Goal: Task Accomplishment & Management: Manage account settings

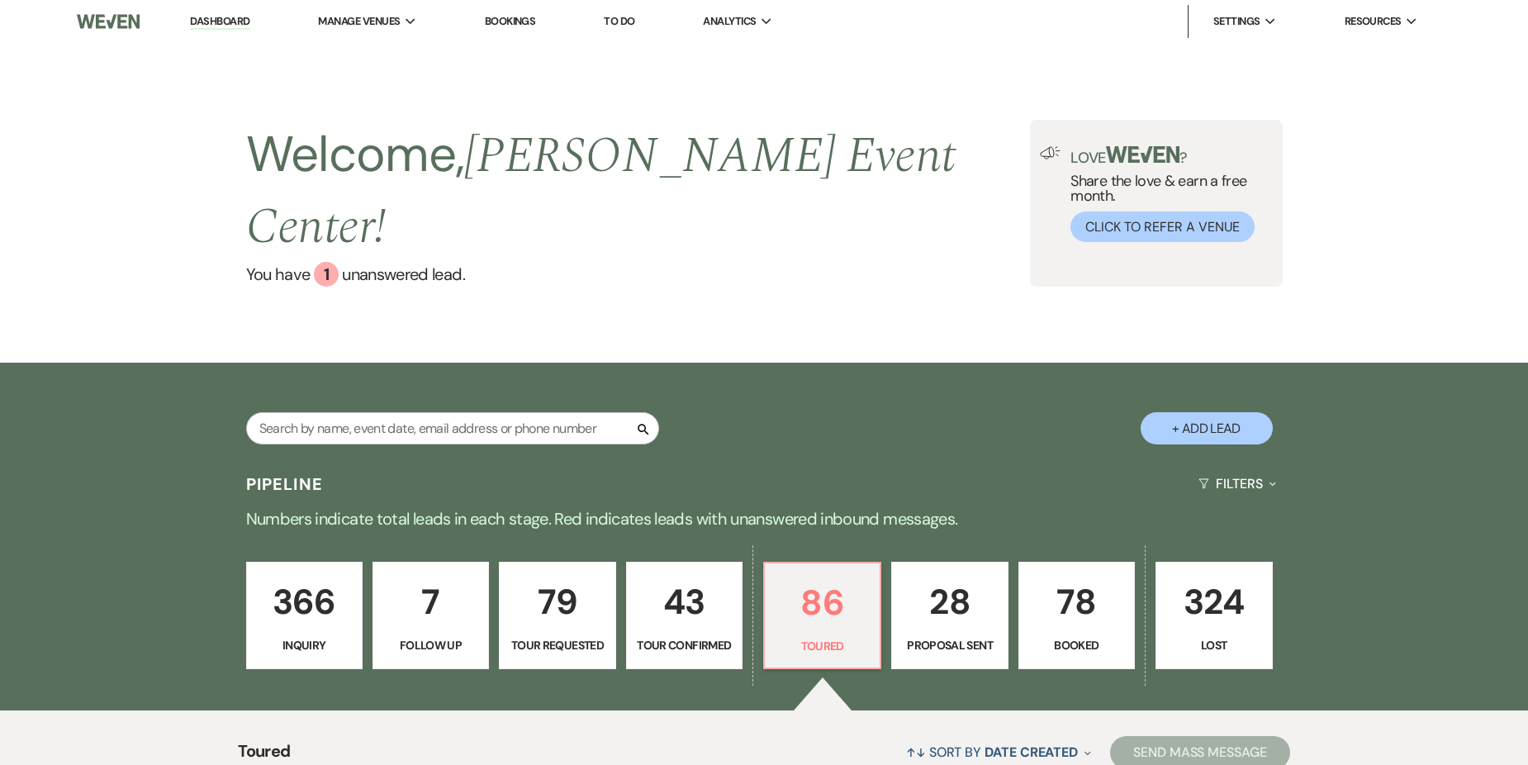
select select "5"
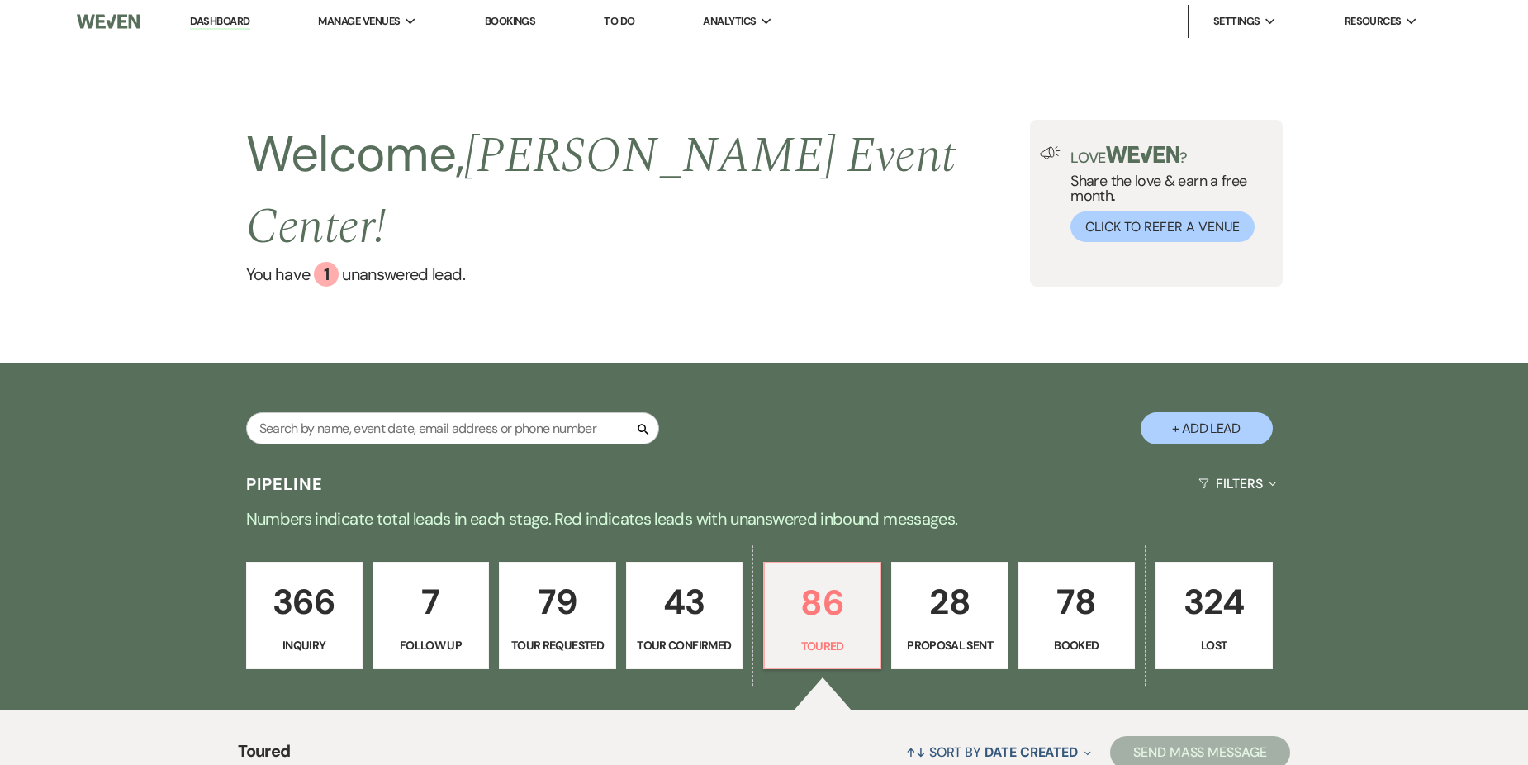
select select "5"
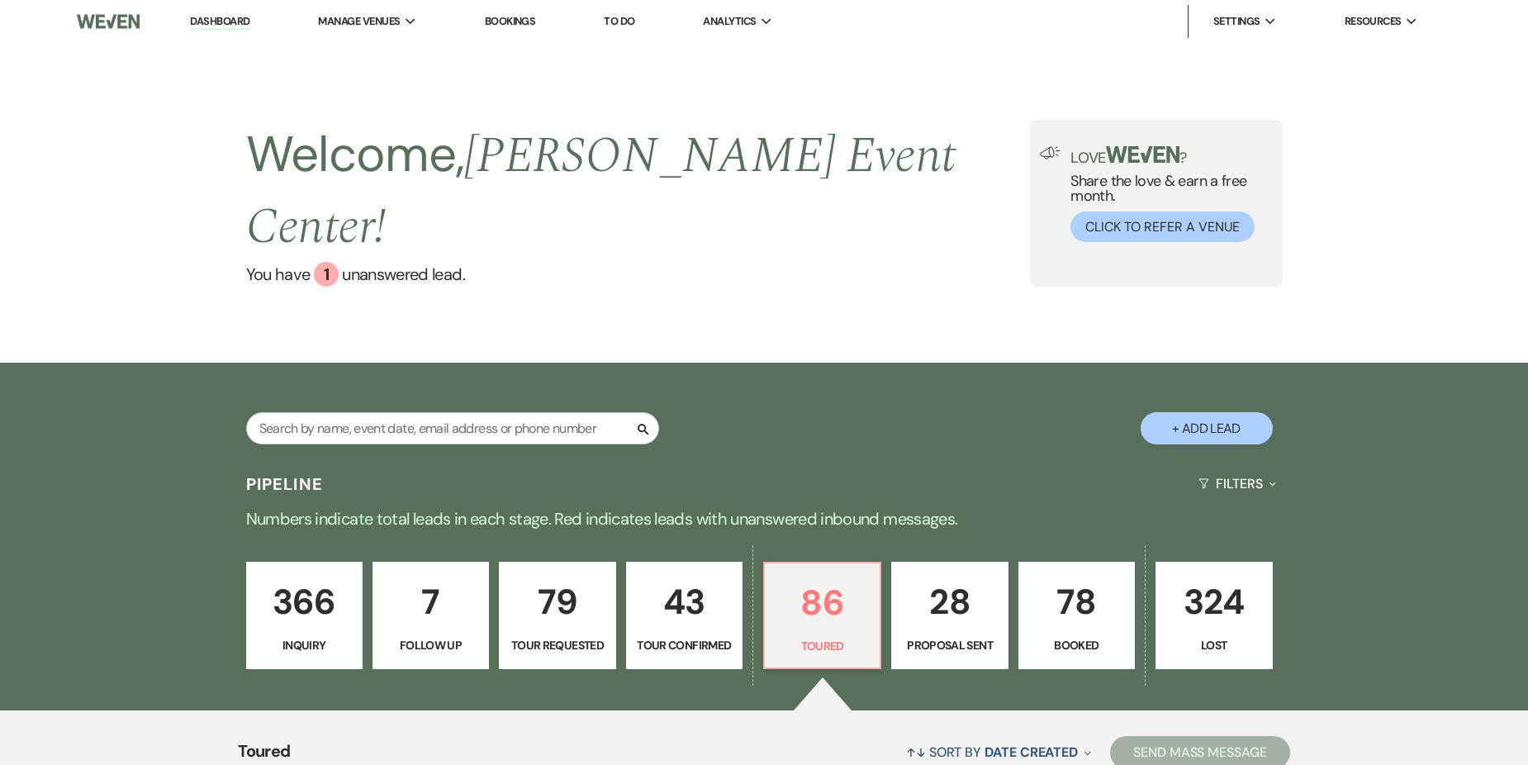
select select "5"
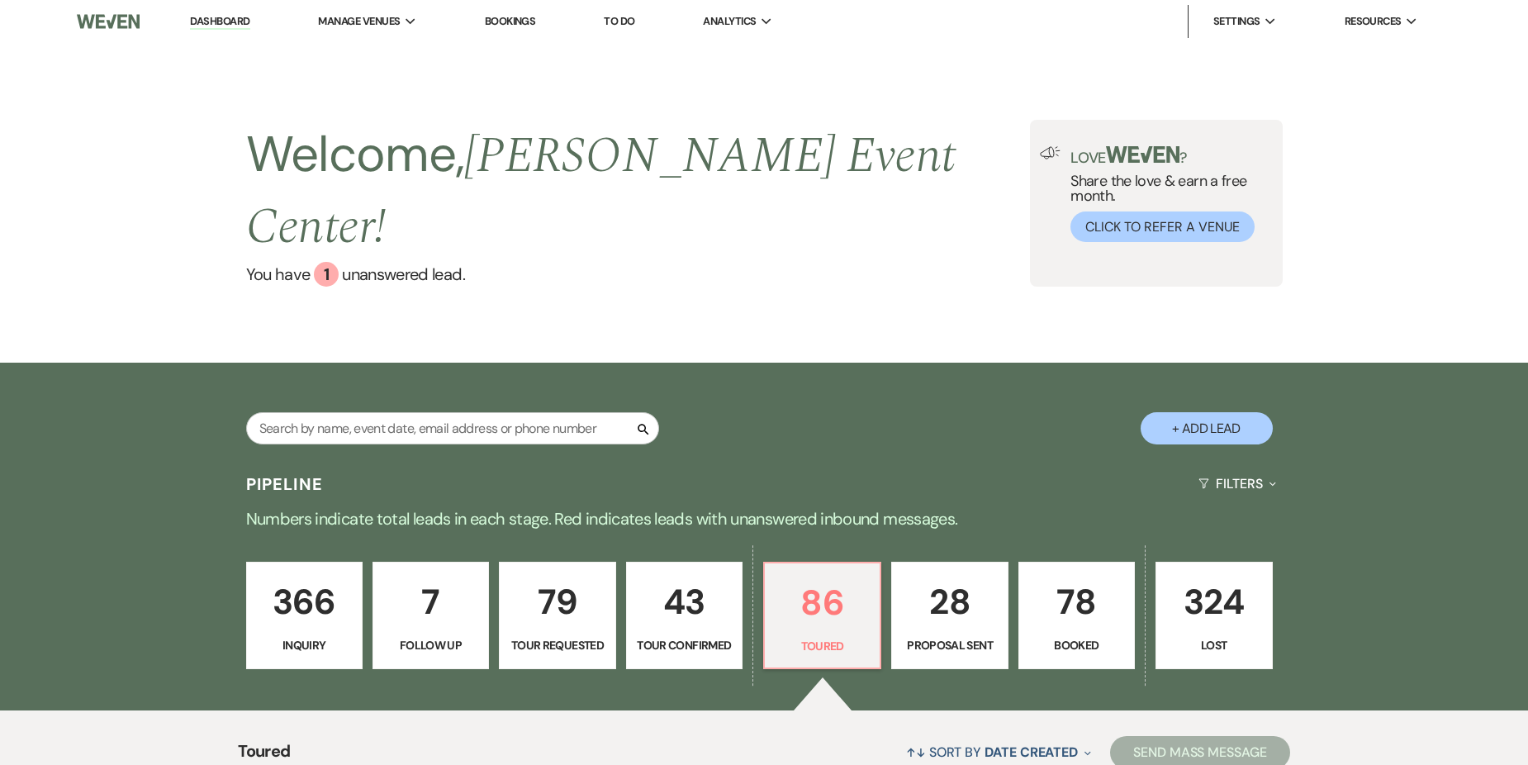
select select "5"
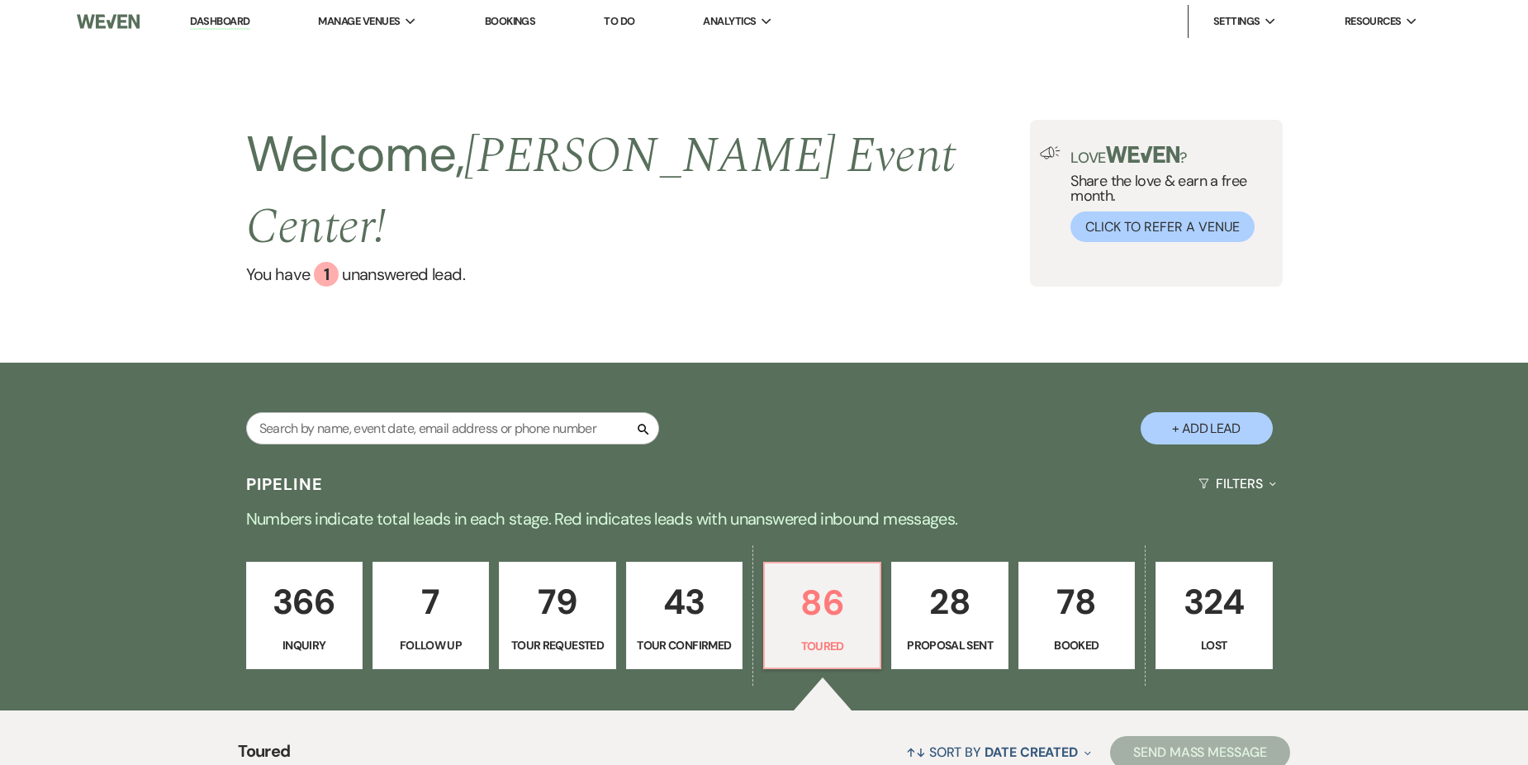
select select "5"
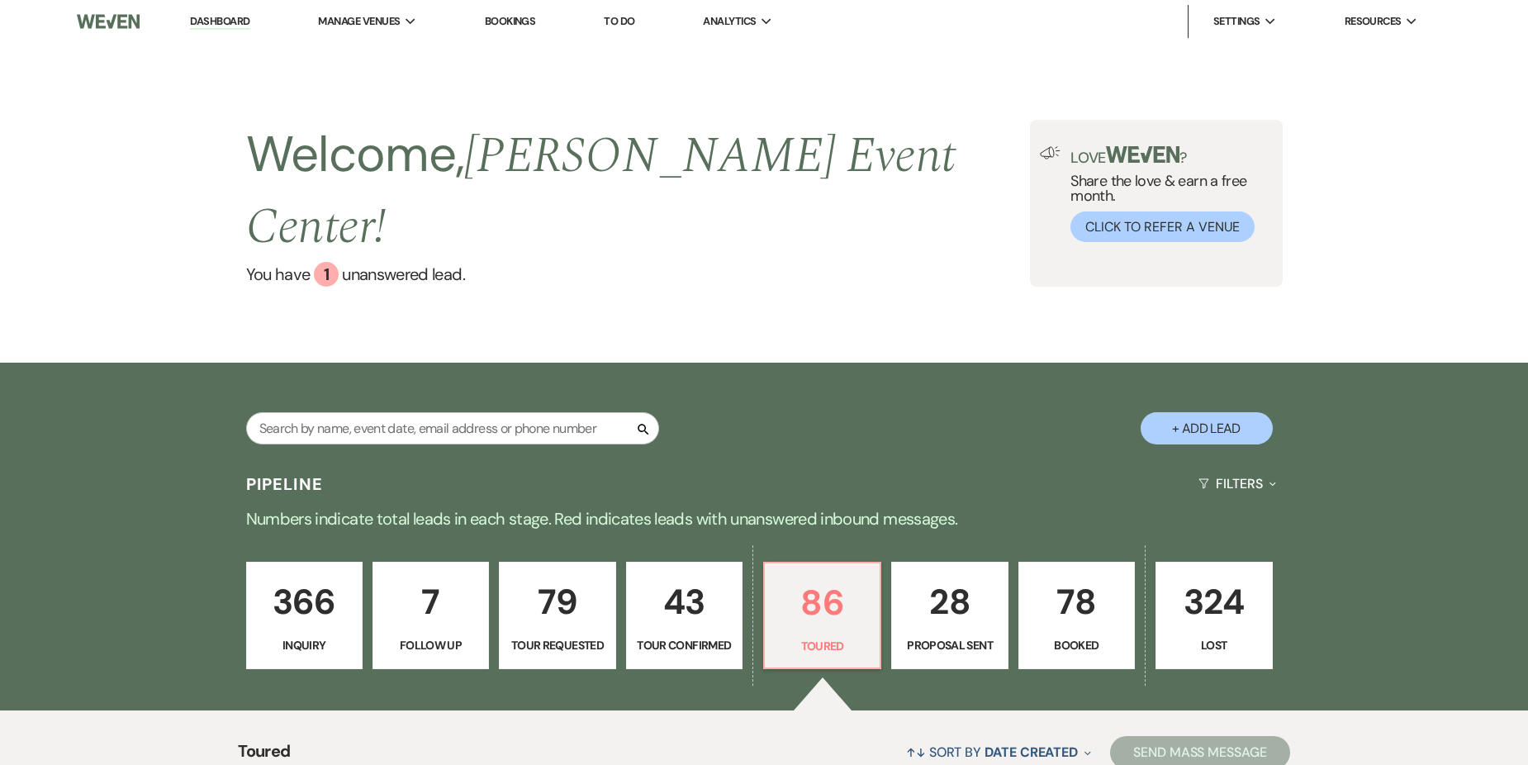
select select "5"
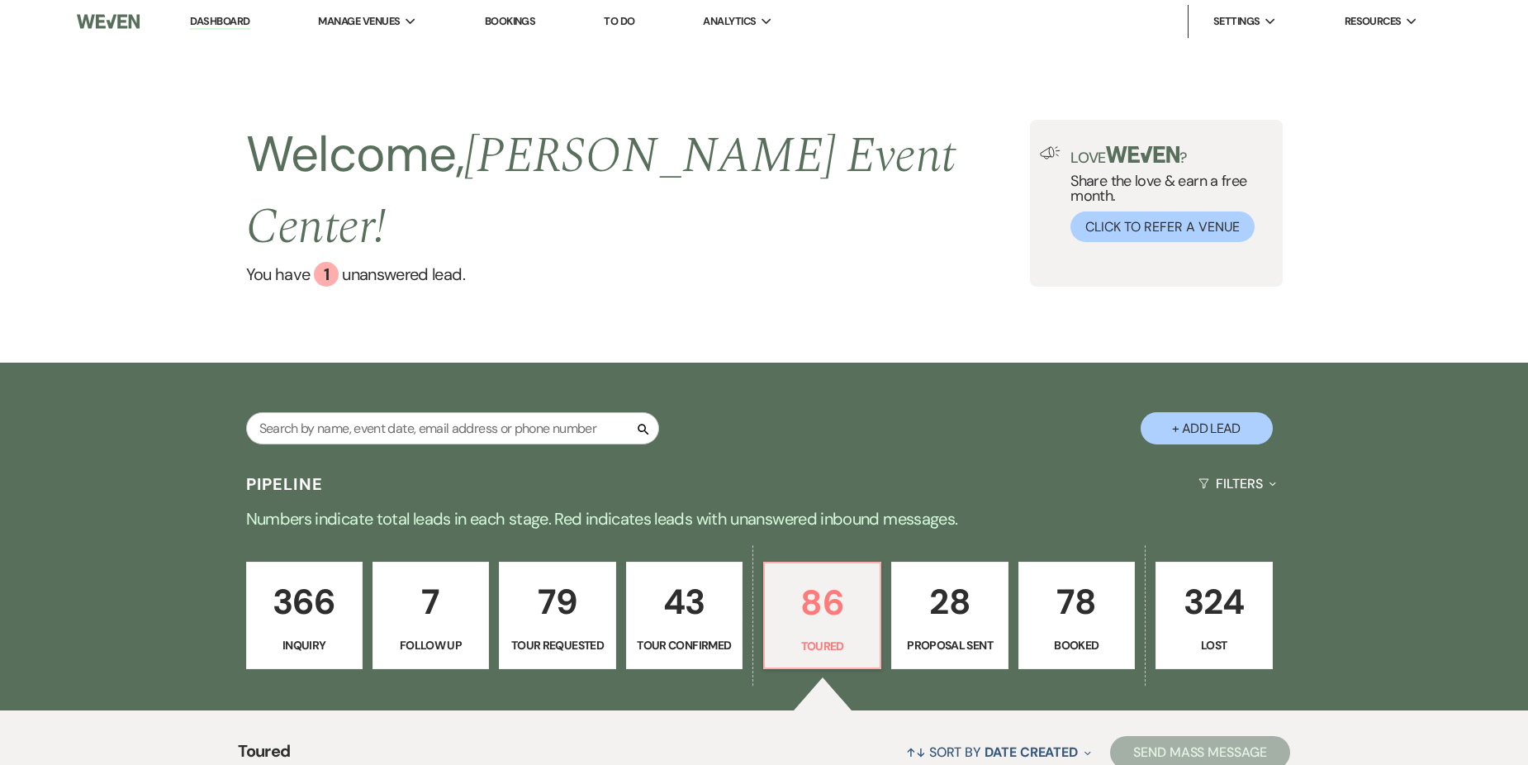
select select "5"
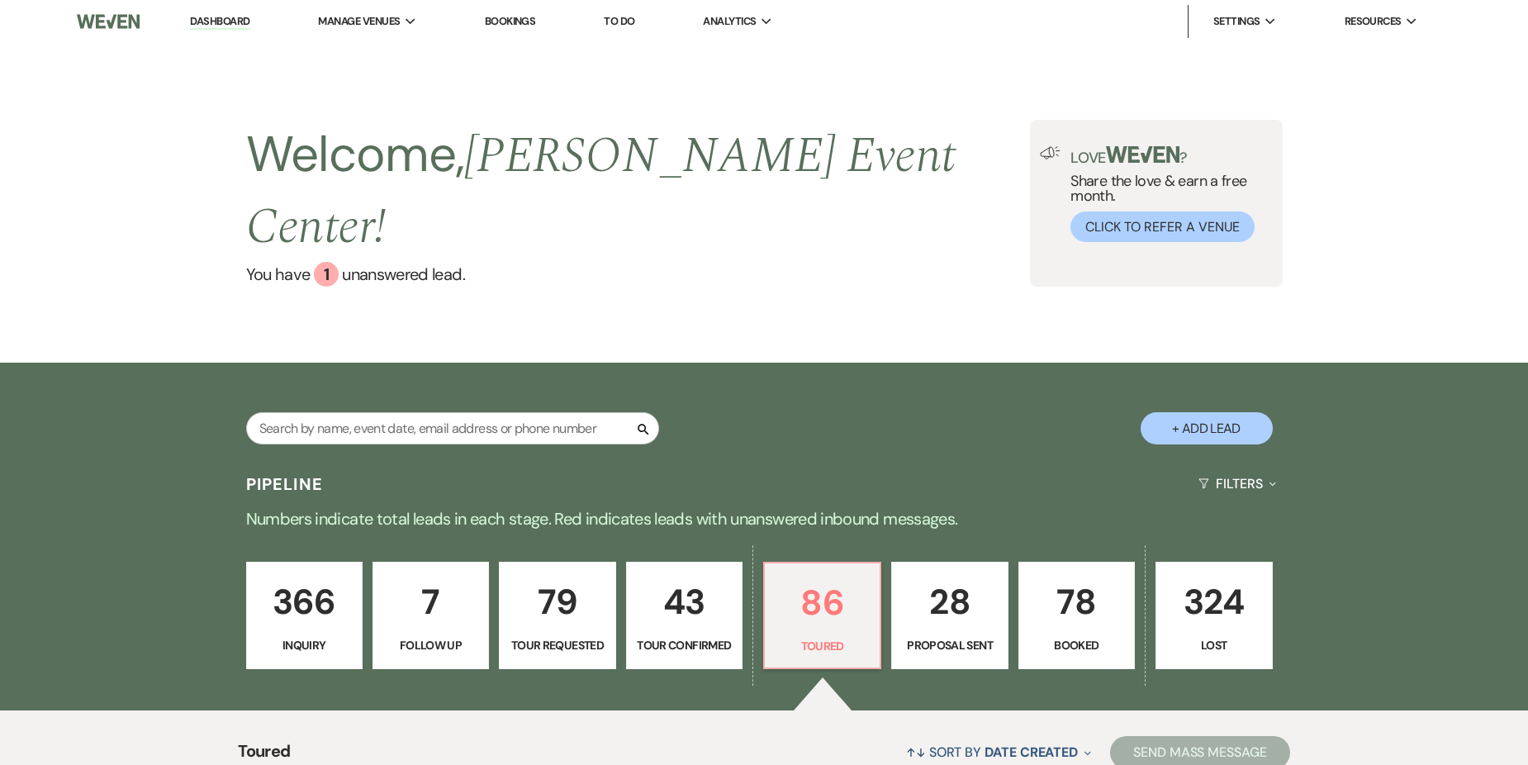
select select "5"
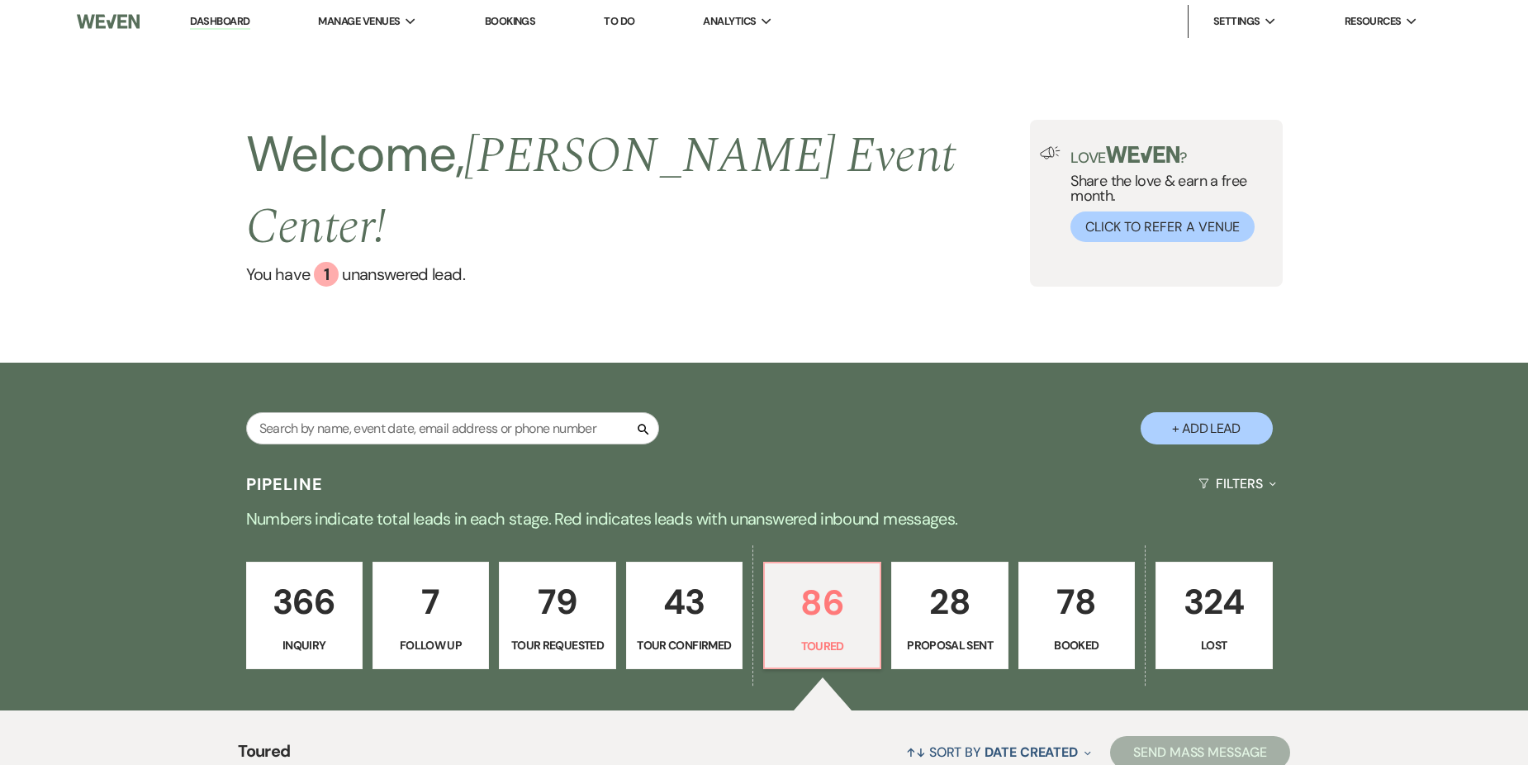
select select "5"
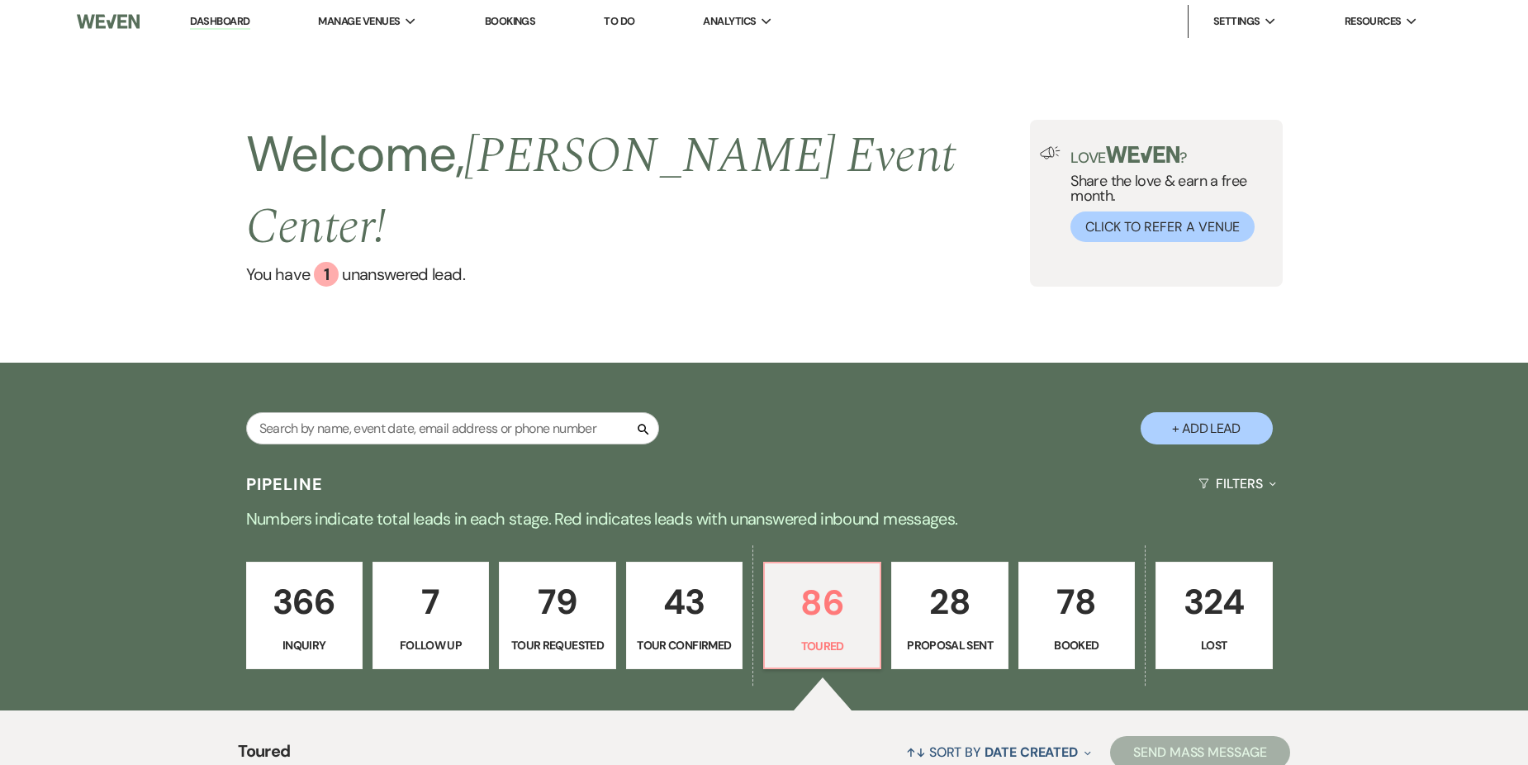
select select "5"
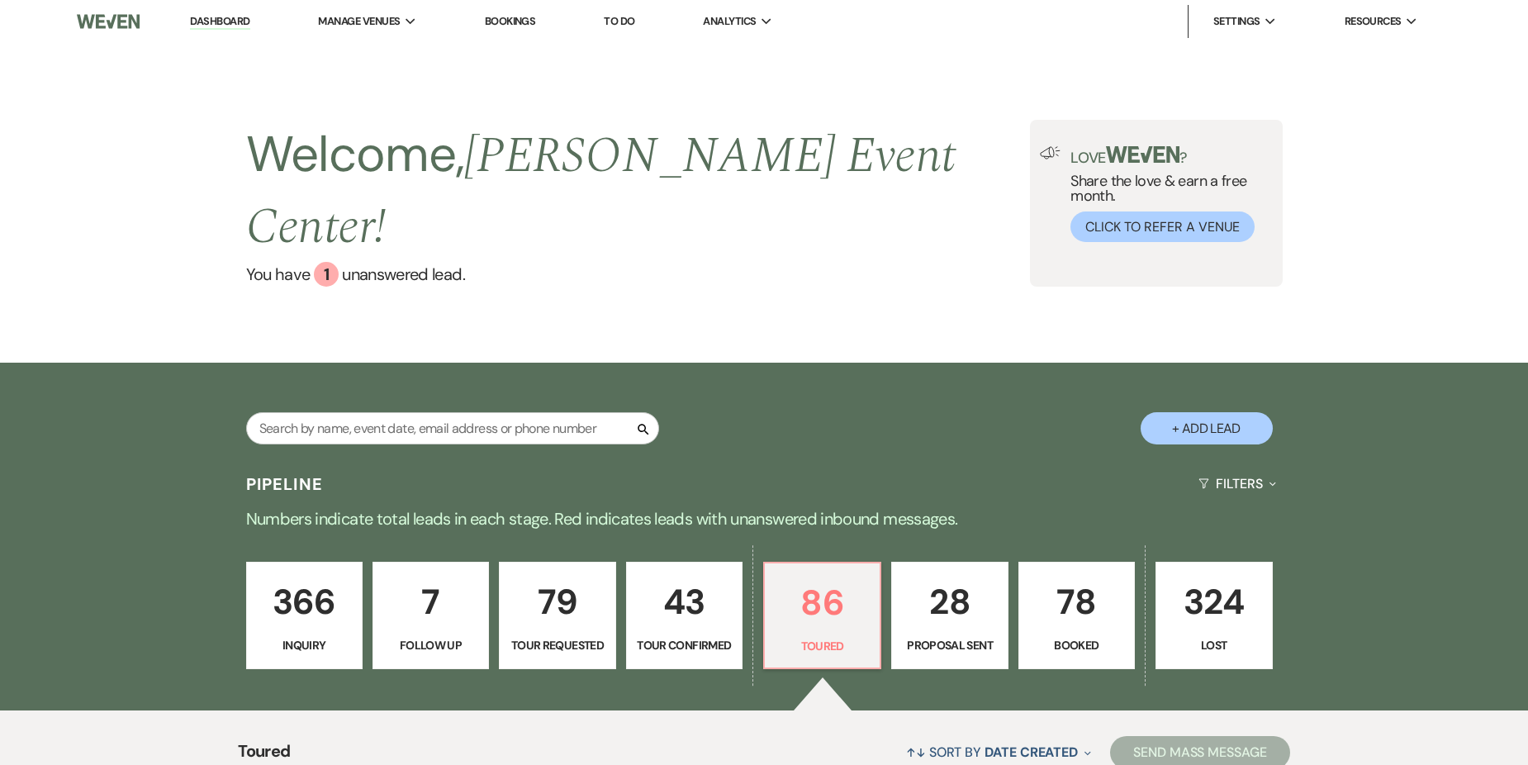
select select "5"
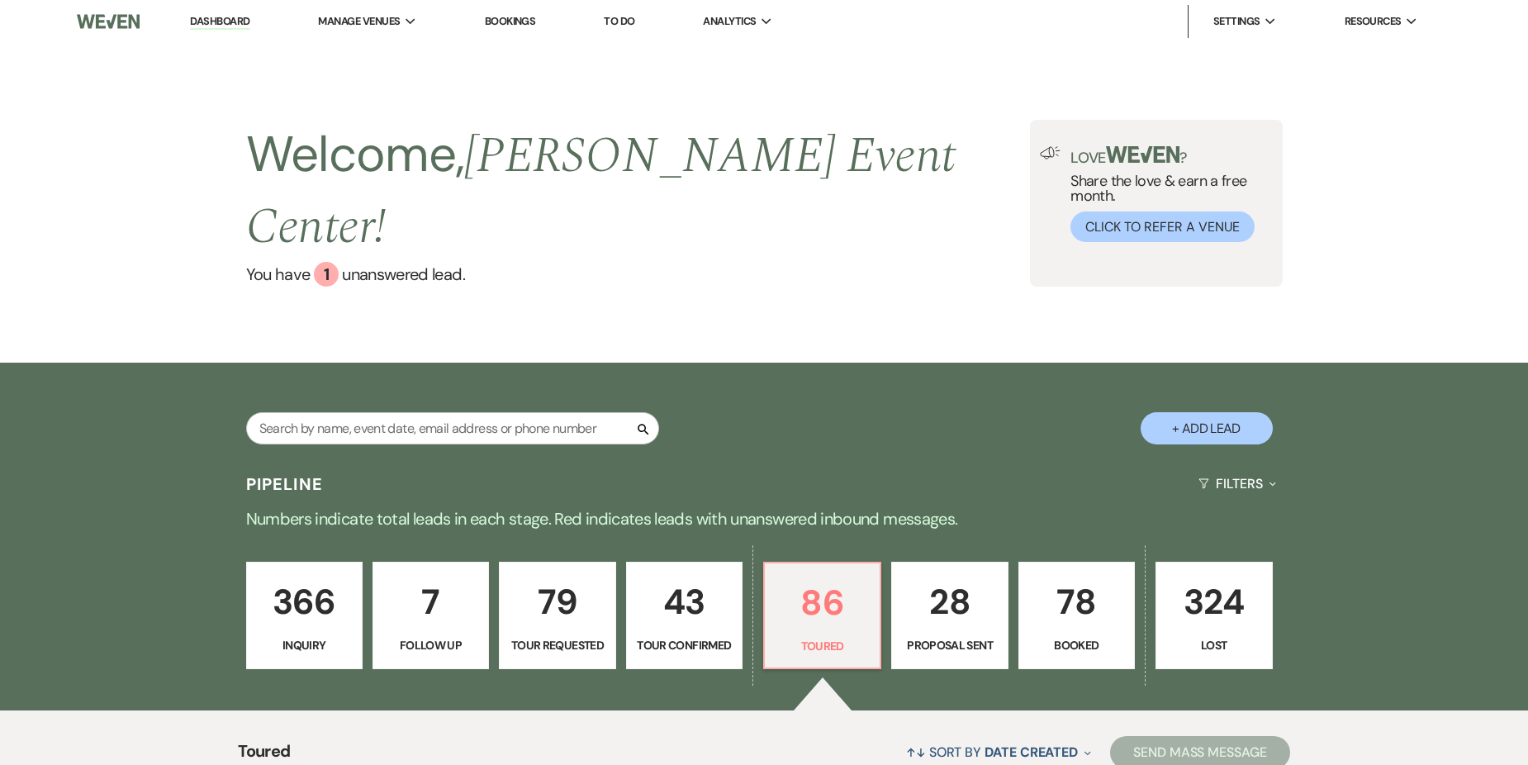
select select "5"
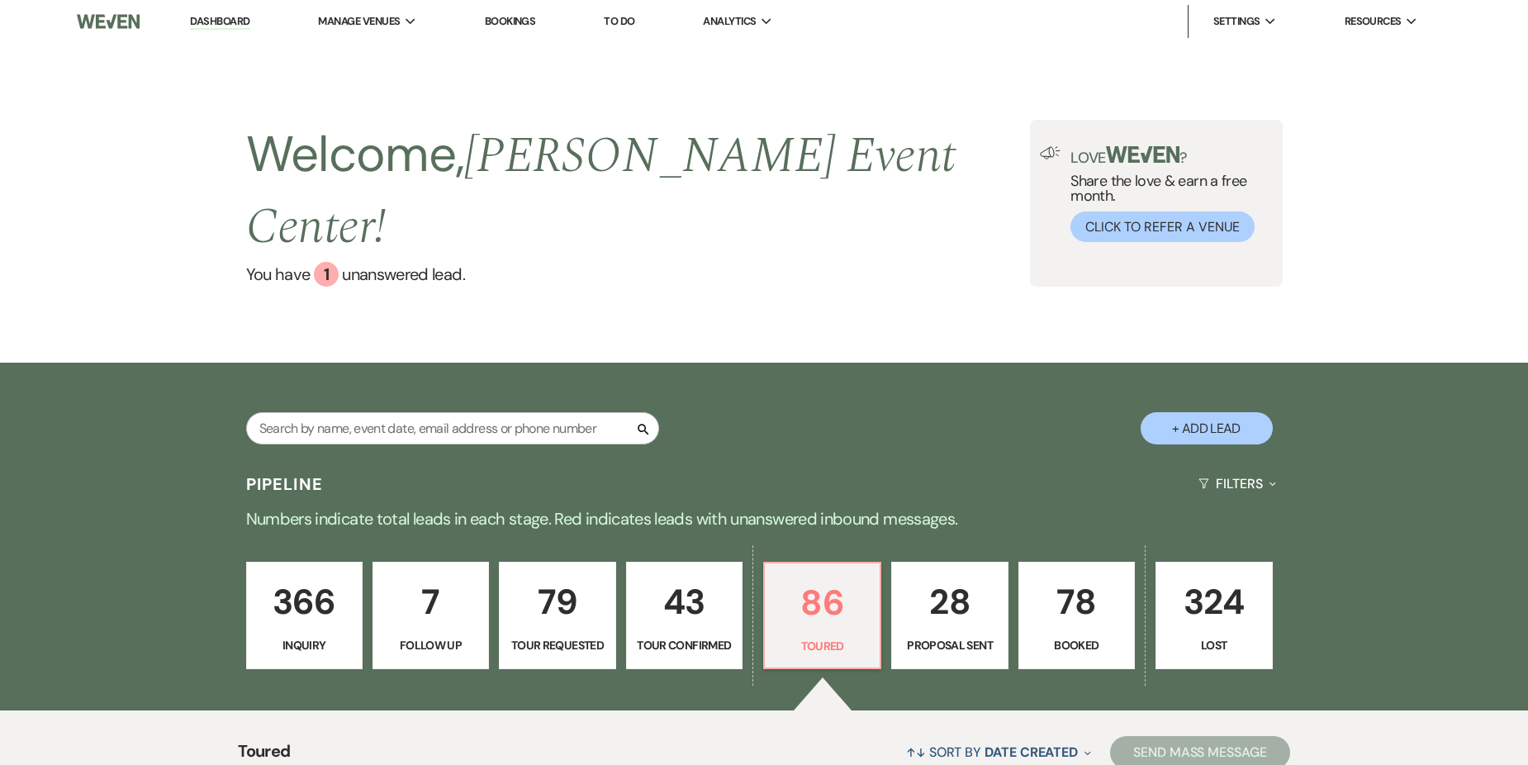
select select "5"
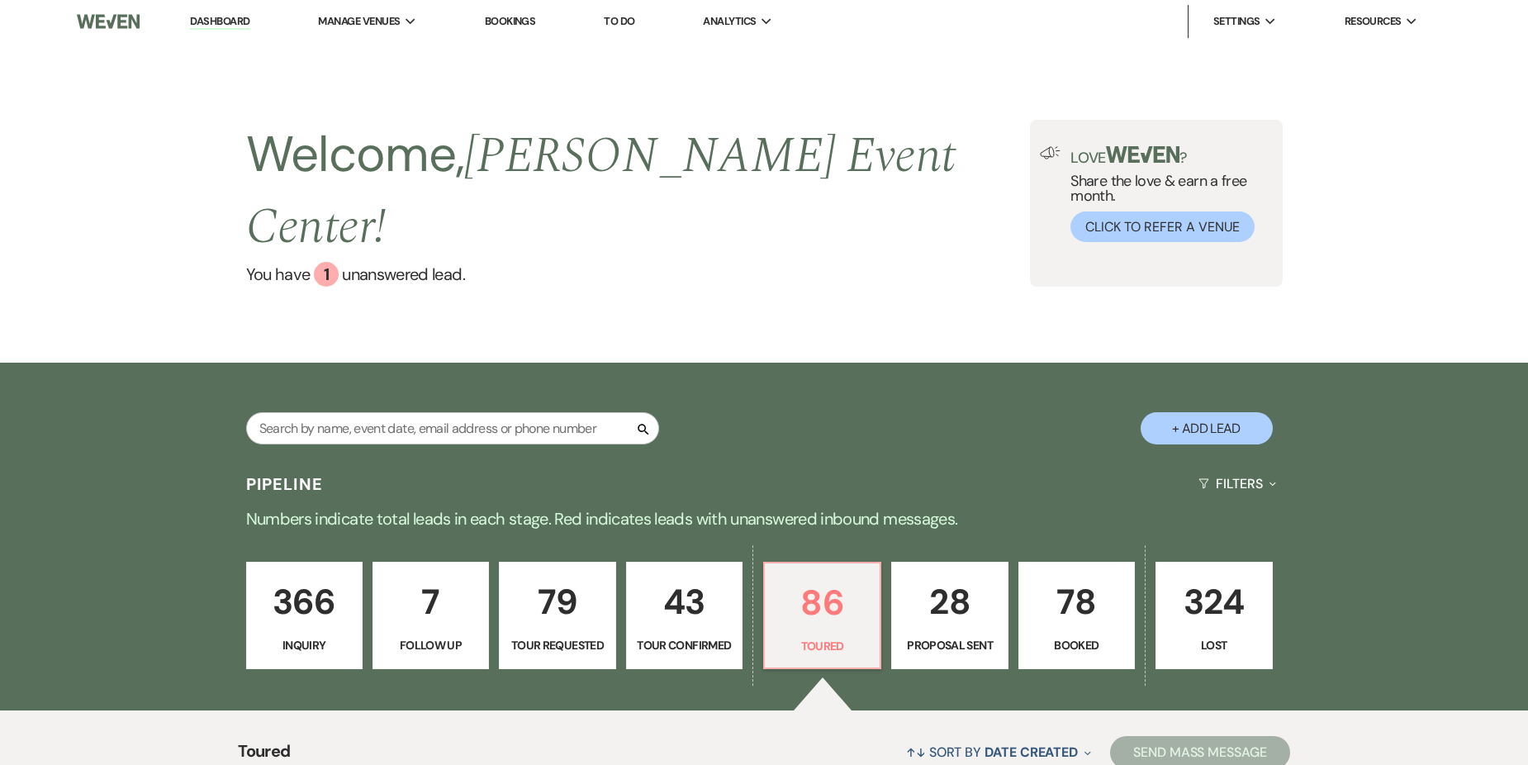
select select "5"
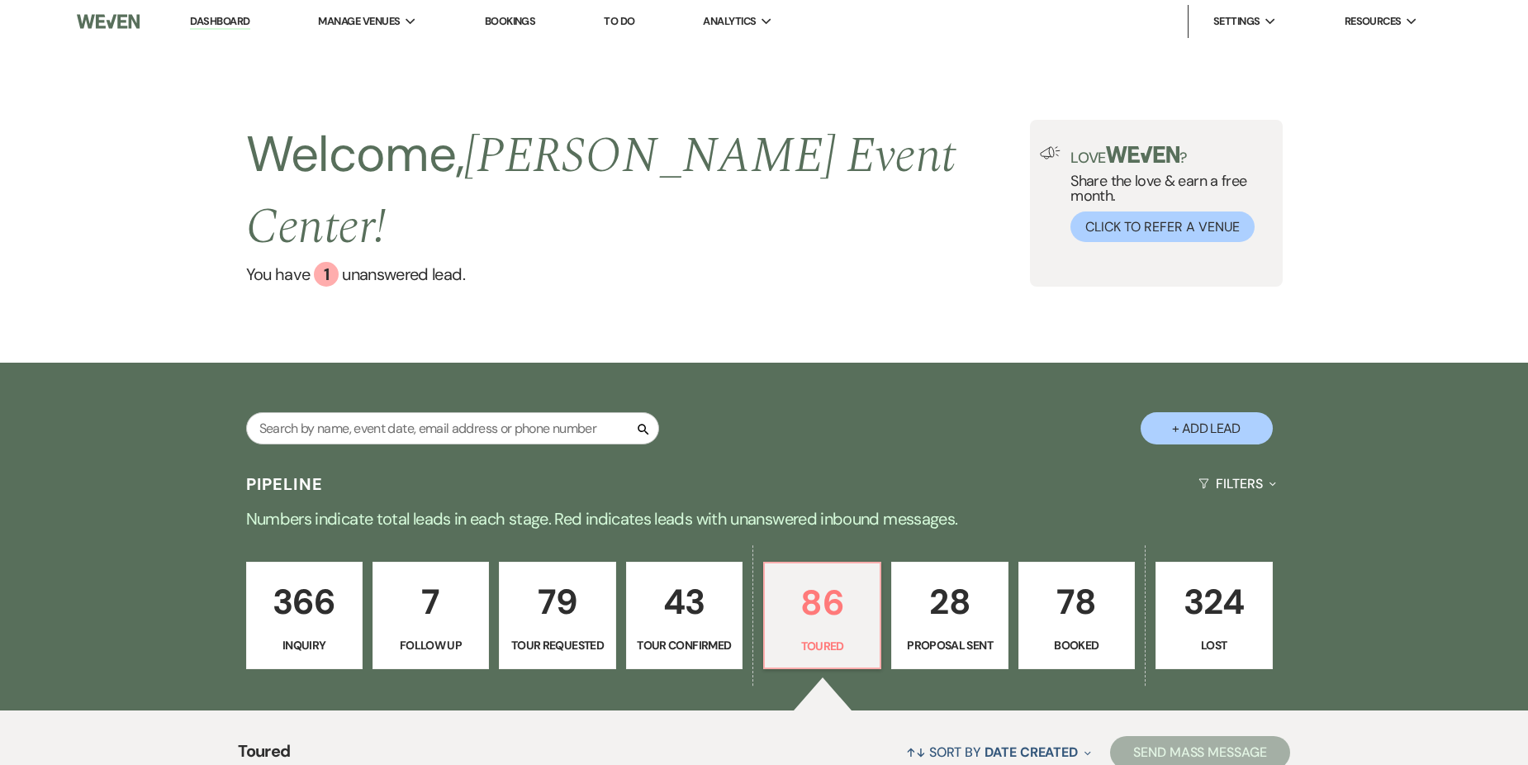
select select "5"
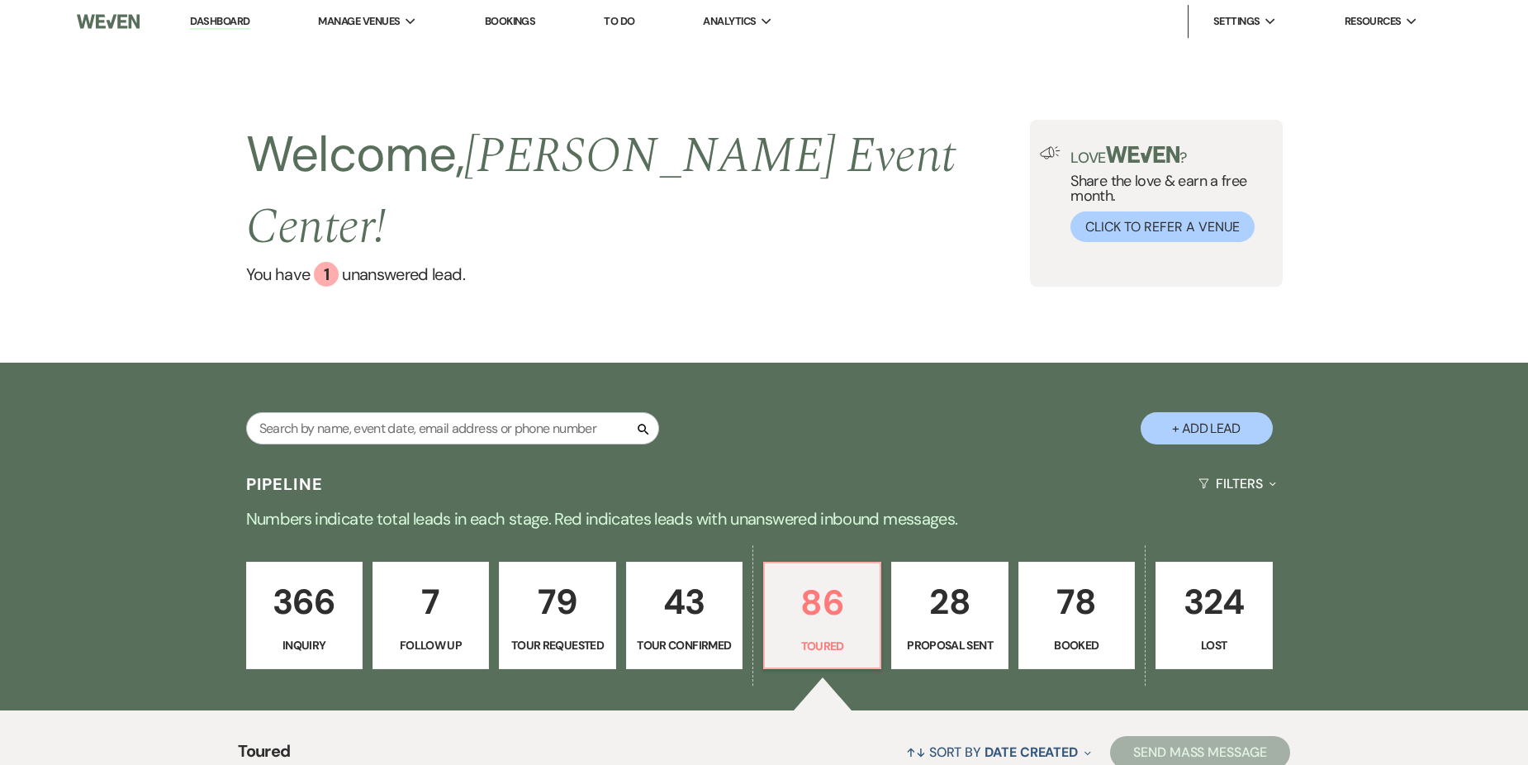
select select "5"
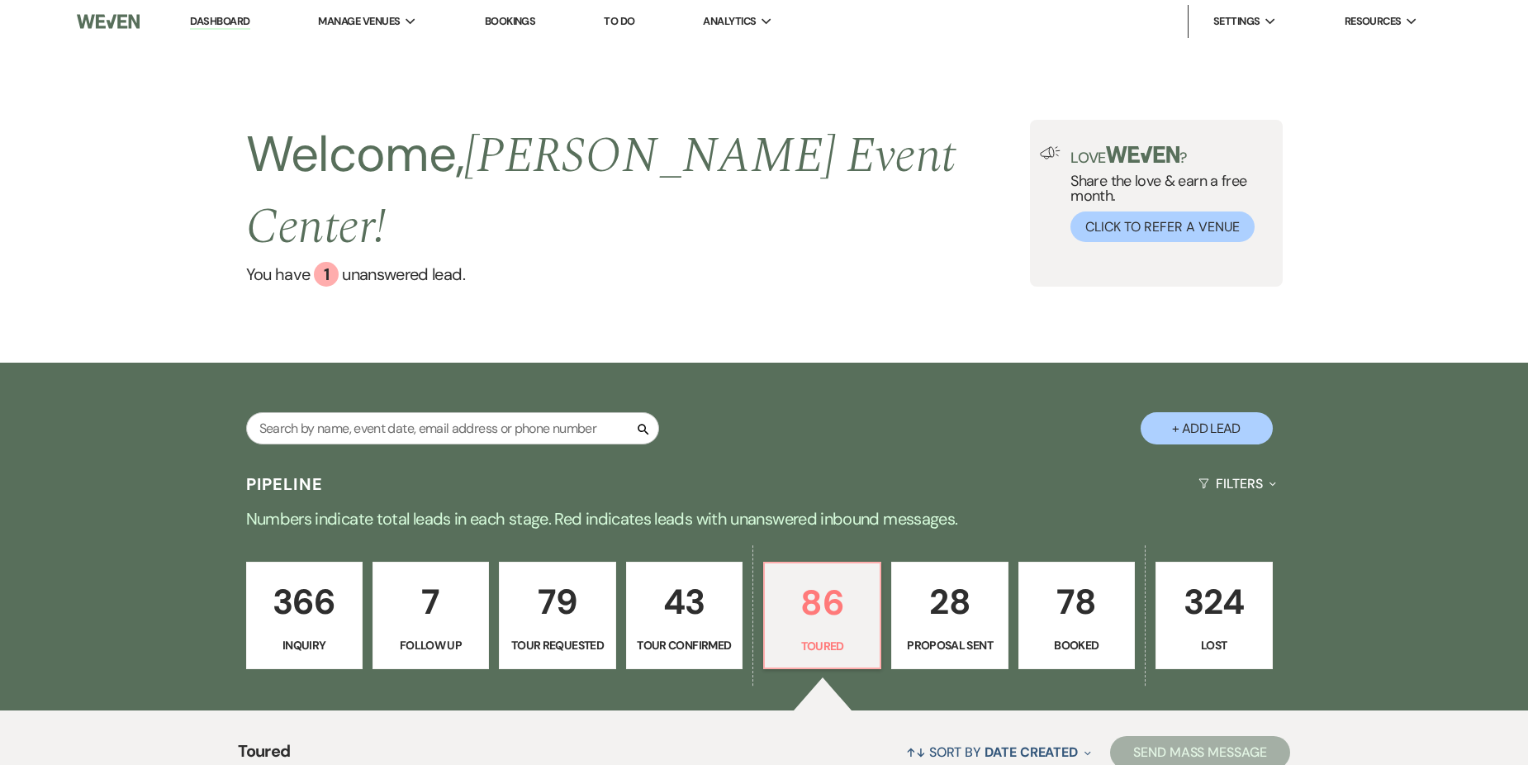
select select "5"
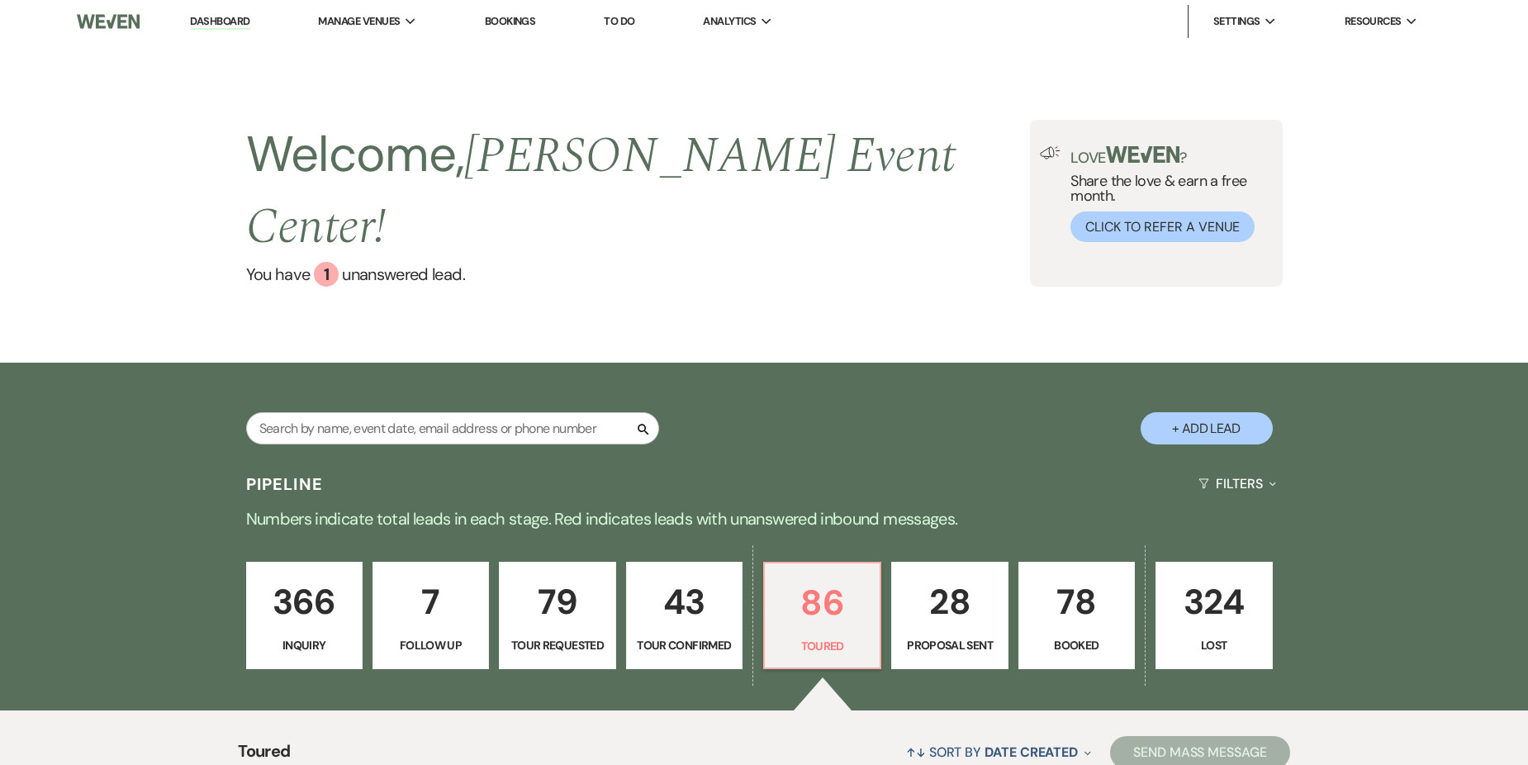
select select "5"
click at [306, 412] on input "text" at bounding box center [452, 428] width 413 height 32
type input "Ce"
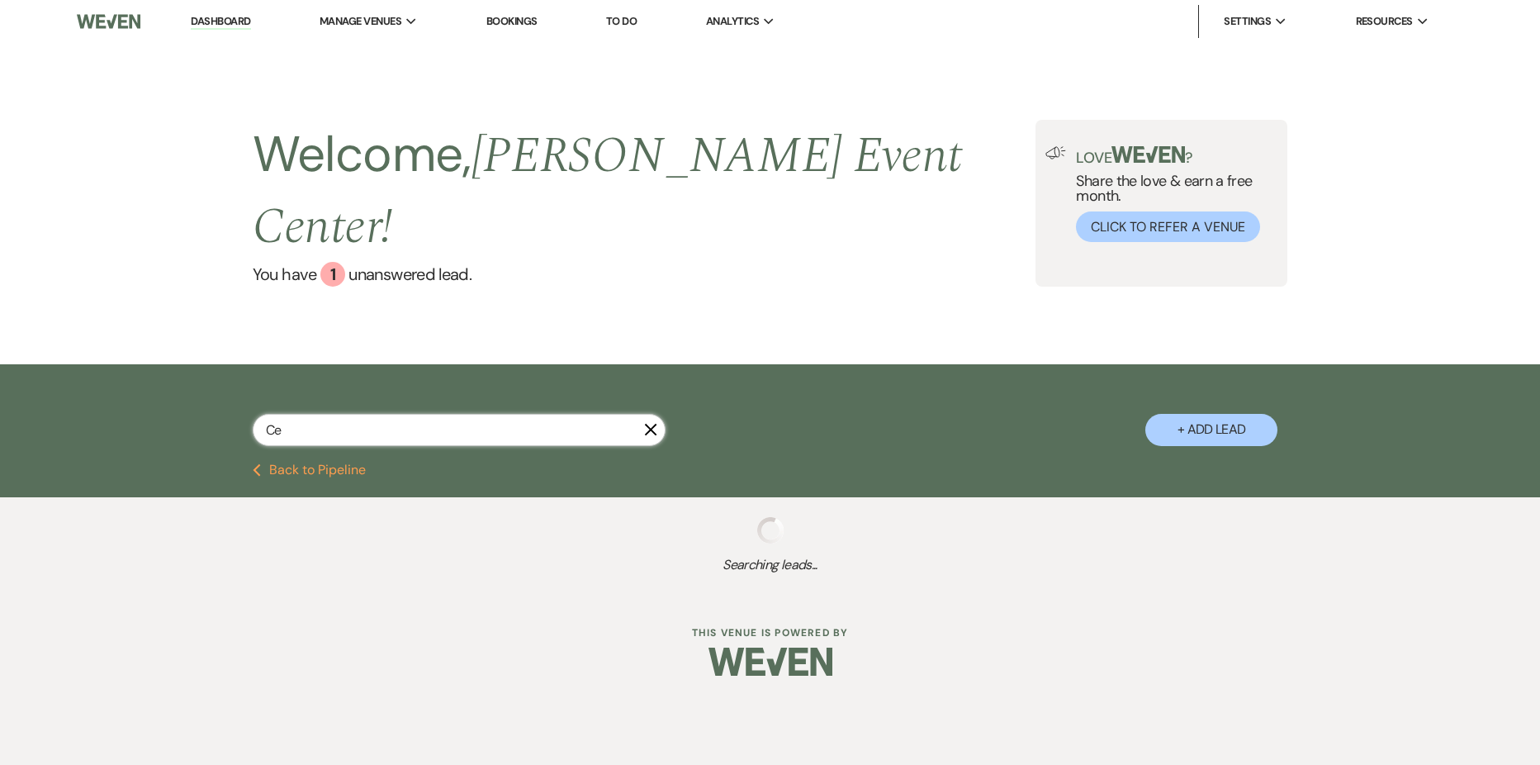
select select "2"
select select "8"
select select "4"
select select "8"
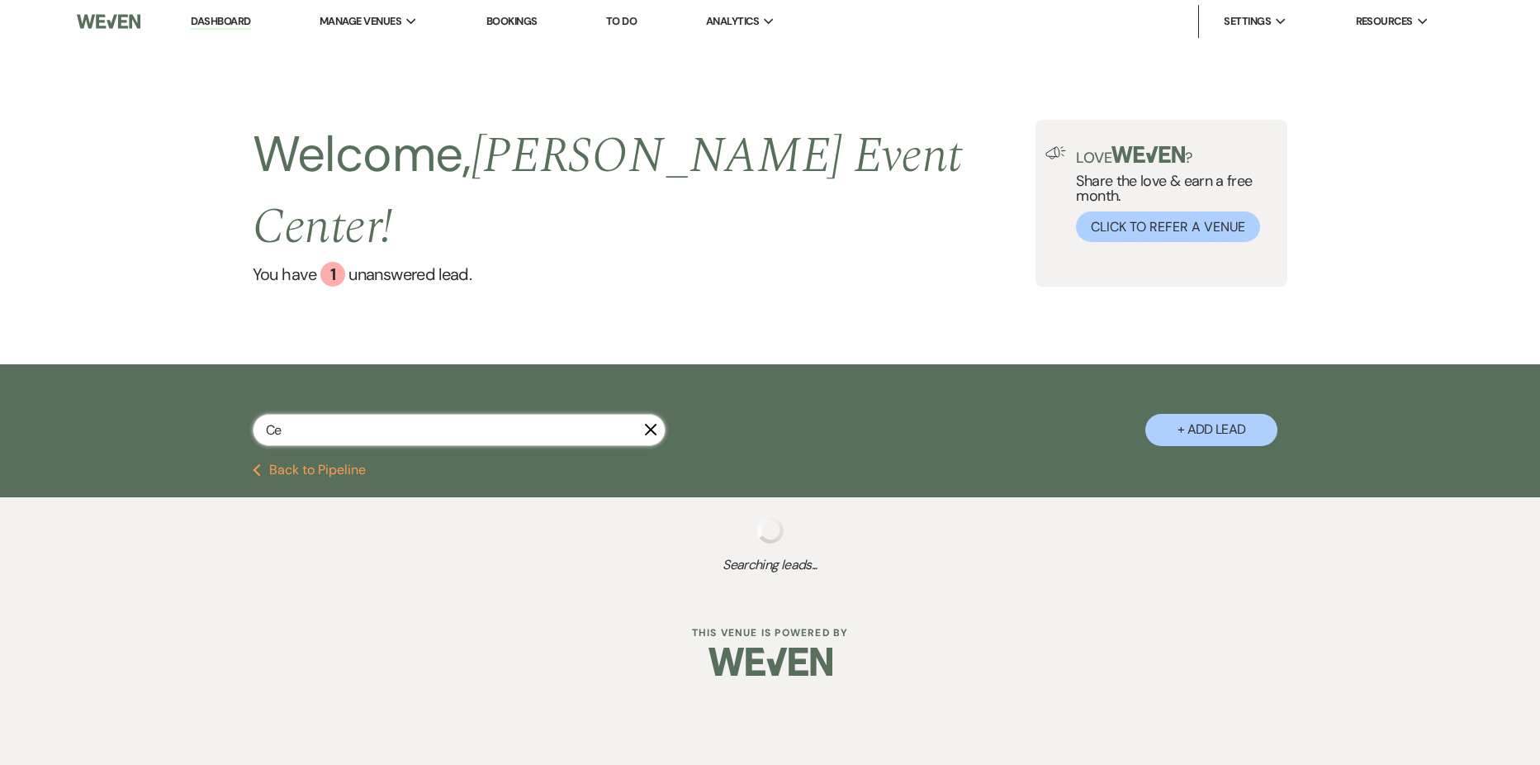
select select "4"
select select "2"
select select "5"
select select "2"
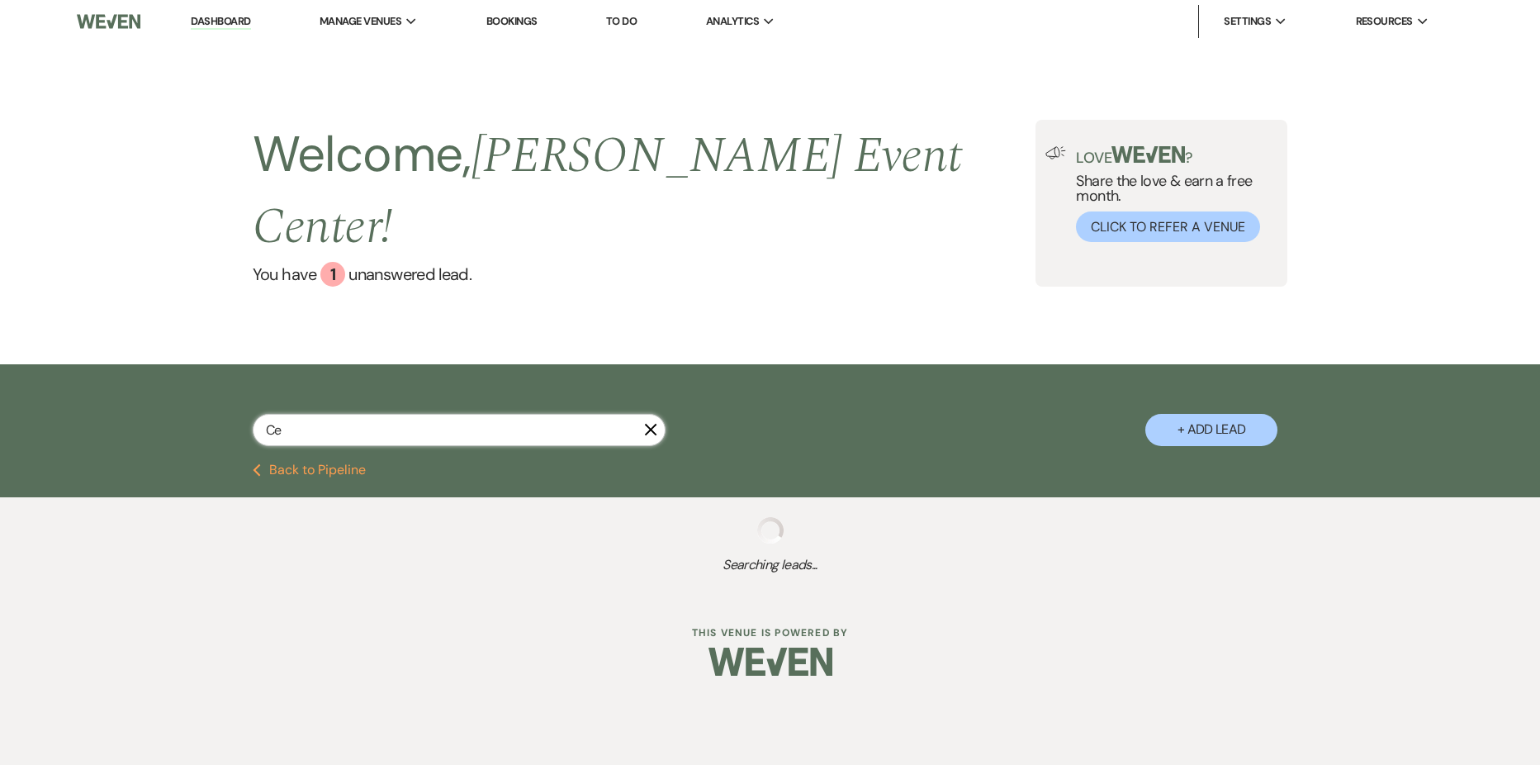
select select "5"
select select "4"
select select "6"
select select "8"
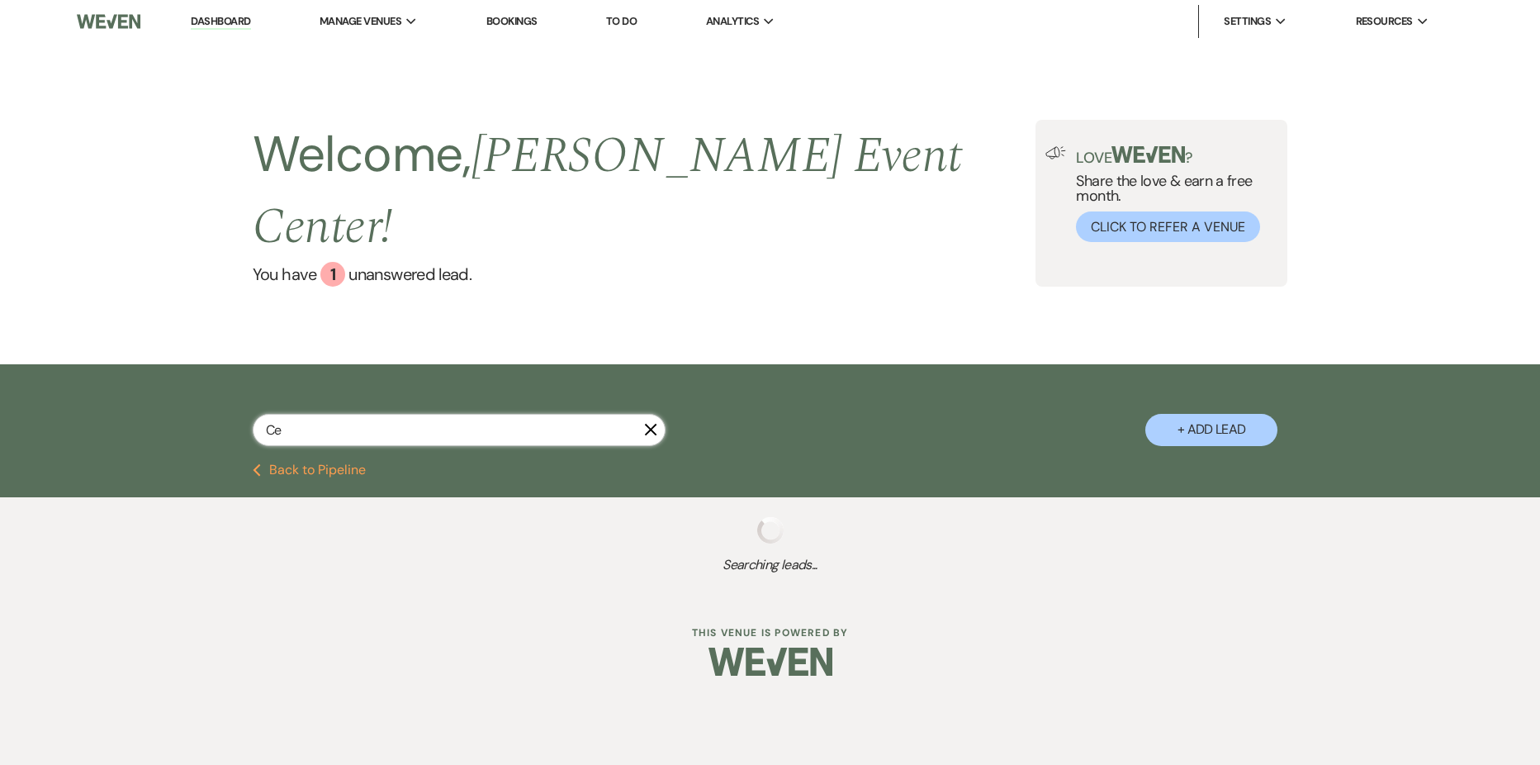
select select "8"
select select "9"
select select "5"
select select "8"
select select "10"
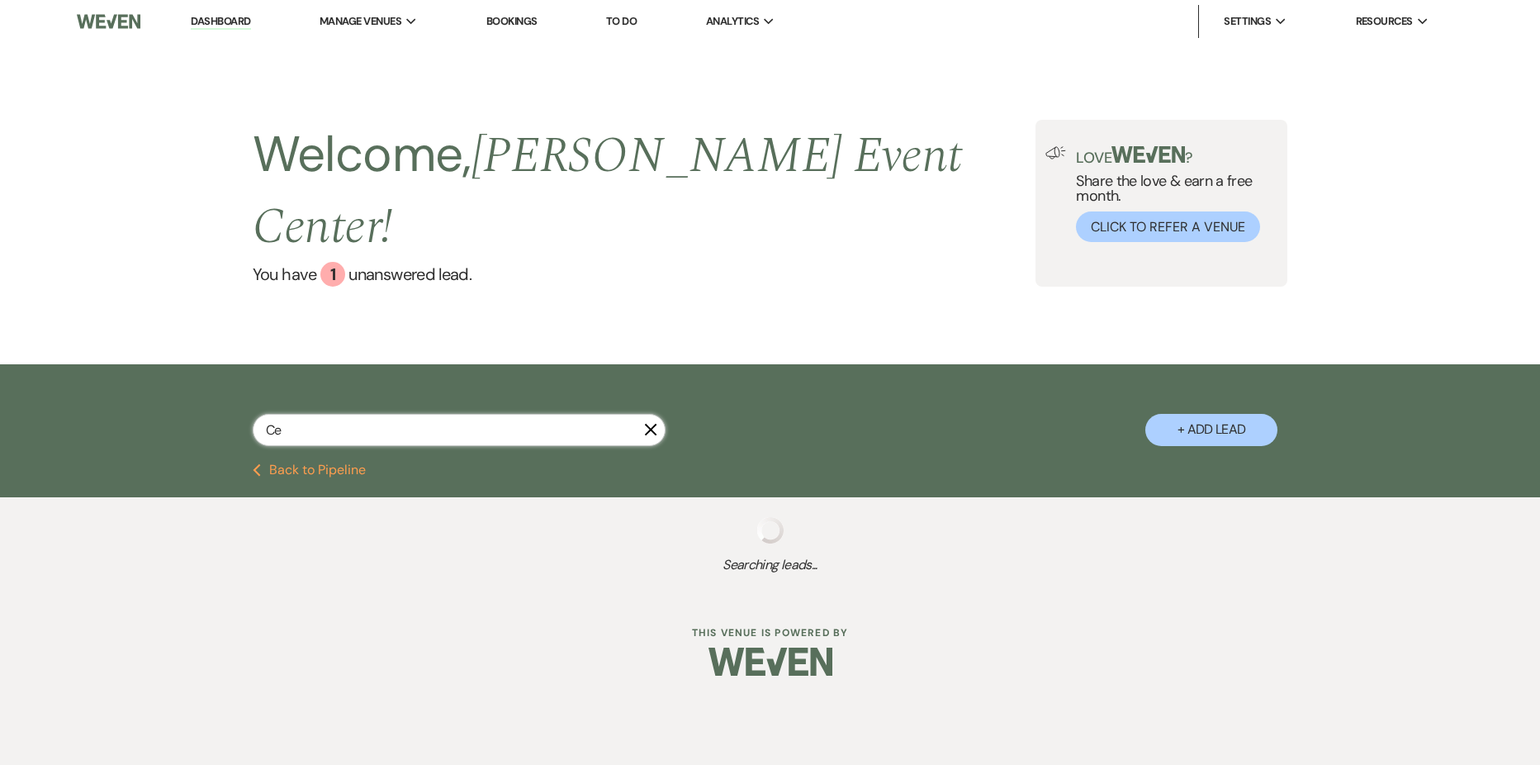
select select "8"
select select "6"
select select "9"
select select "4"
select select "8"
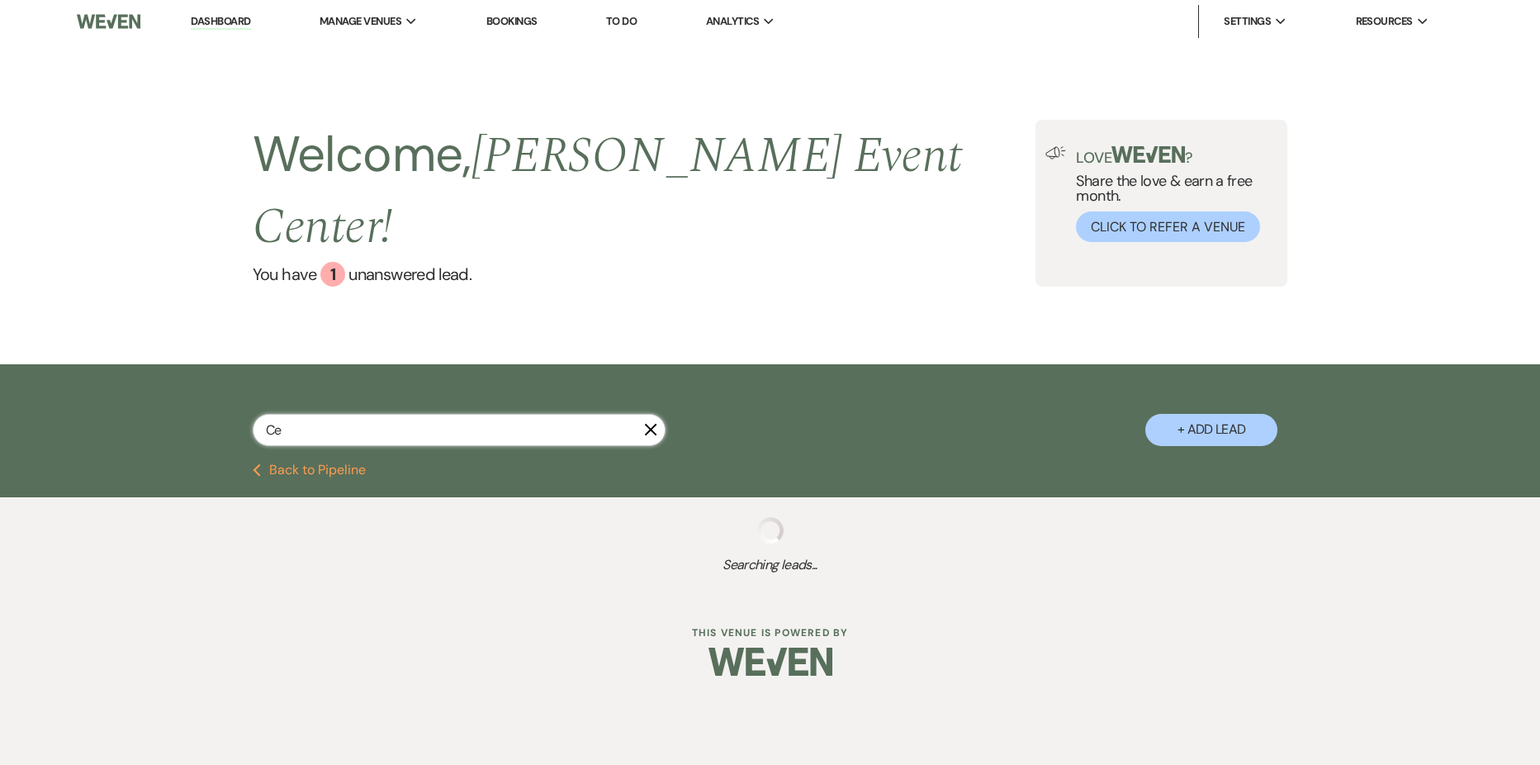
select select "8"
select select "5"
select select "2"
select select "6"
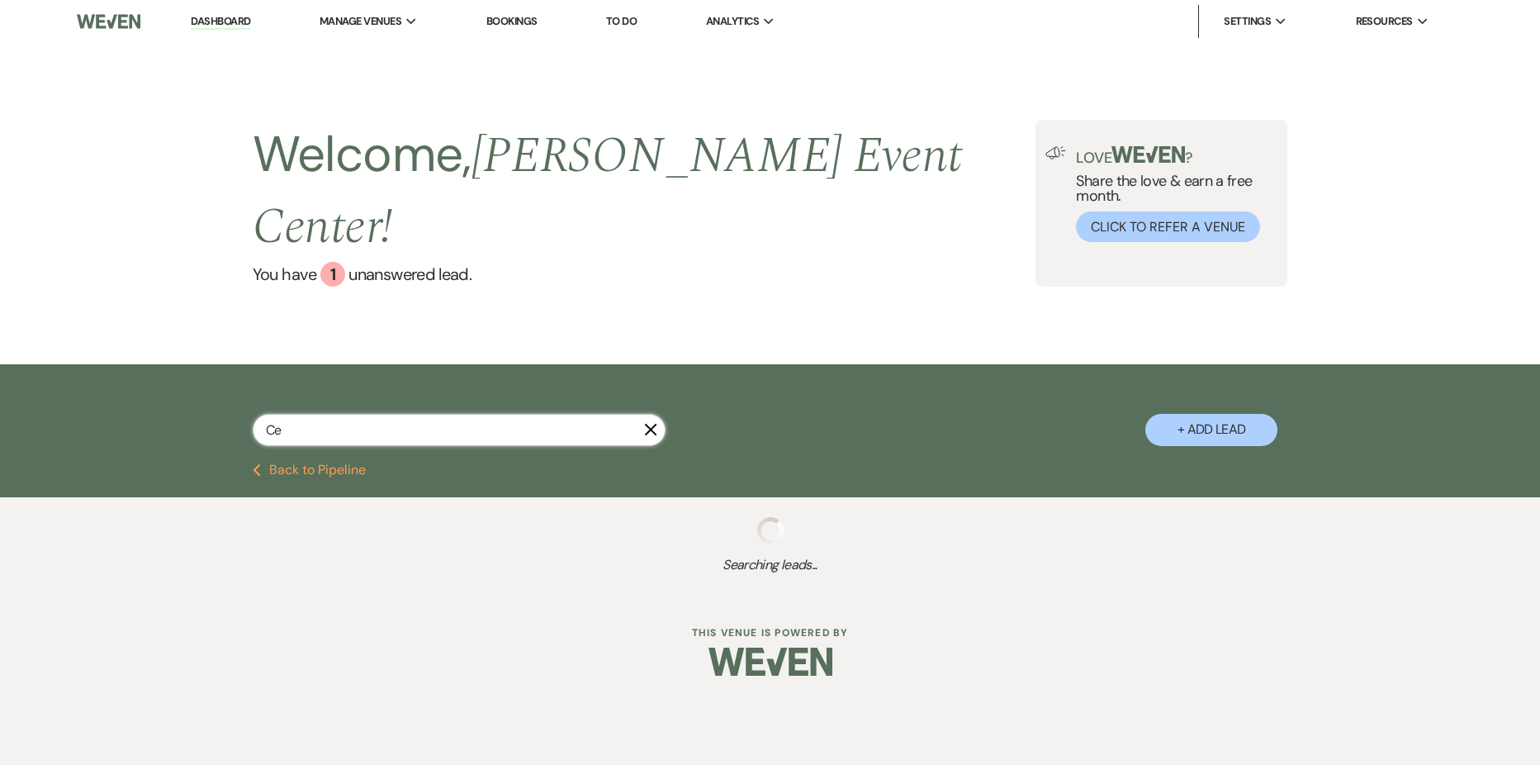
select select "8"
select select "4"
select select "2"
select select "8"
select select "10"
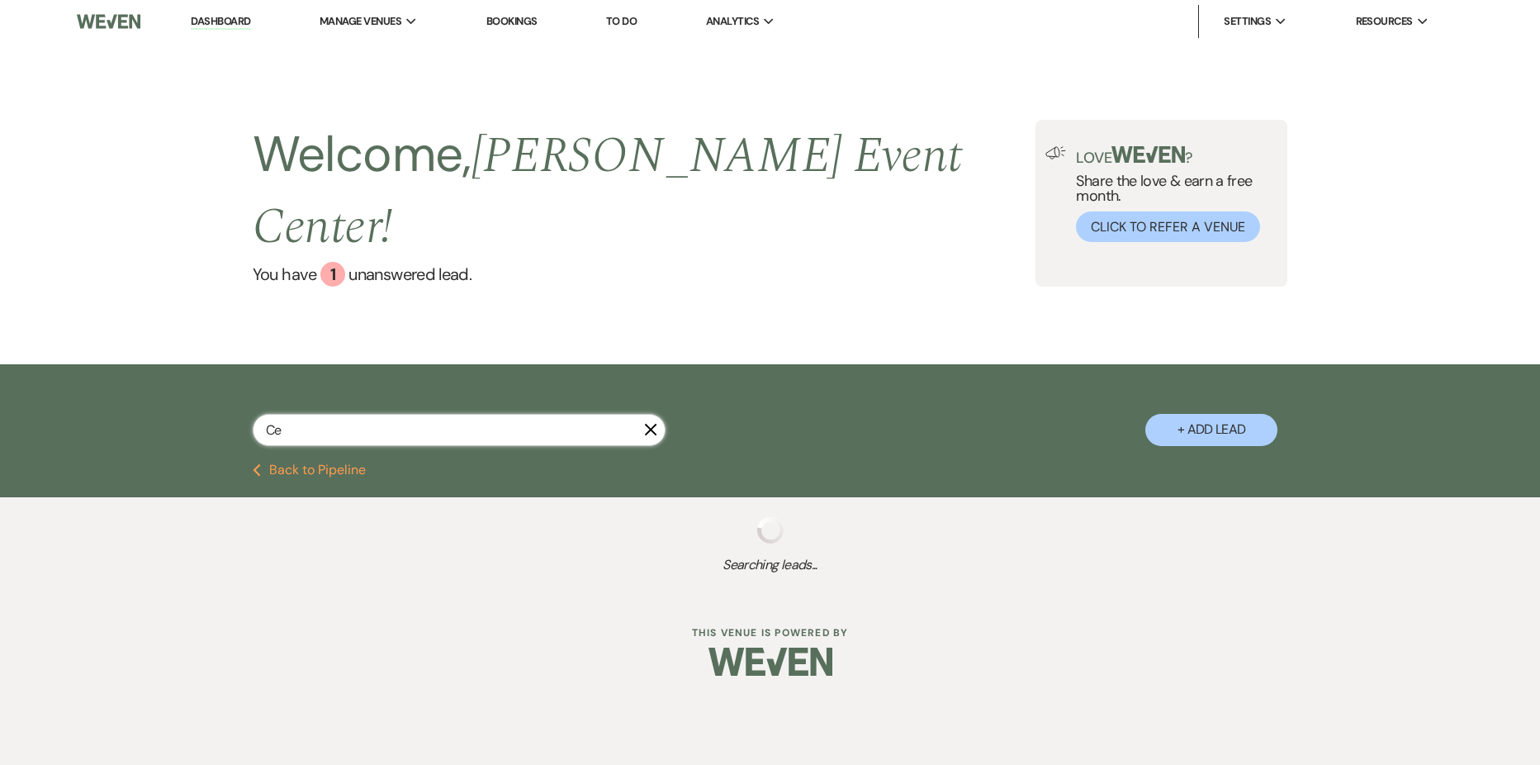
select select "2"
select select "8"
select select "6"
select select "4"
select select "5"
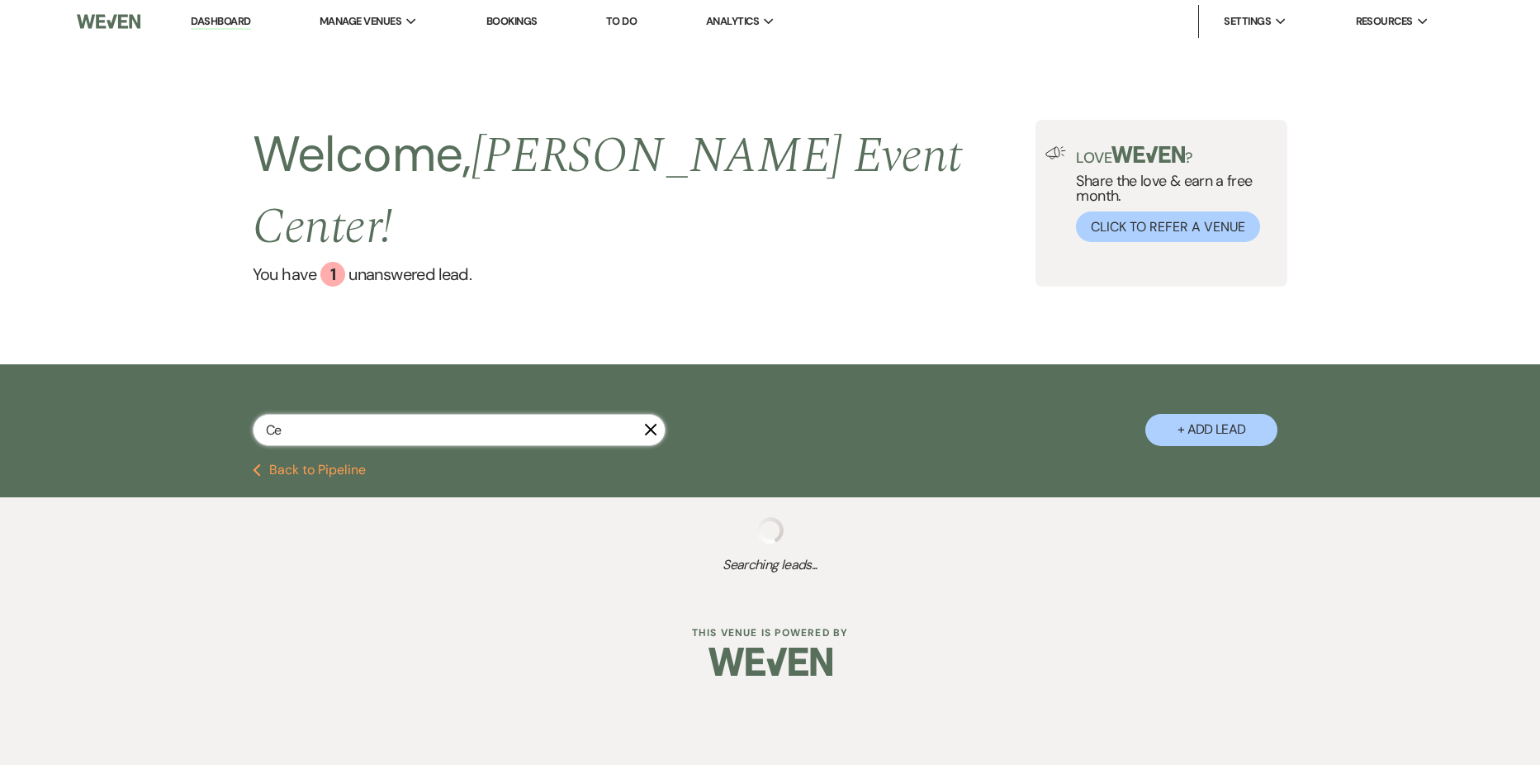
select select "8"
select select "7"
select select "8"
select select "7"
select select "5"
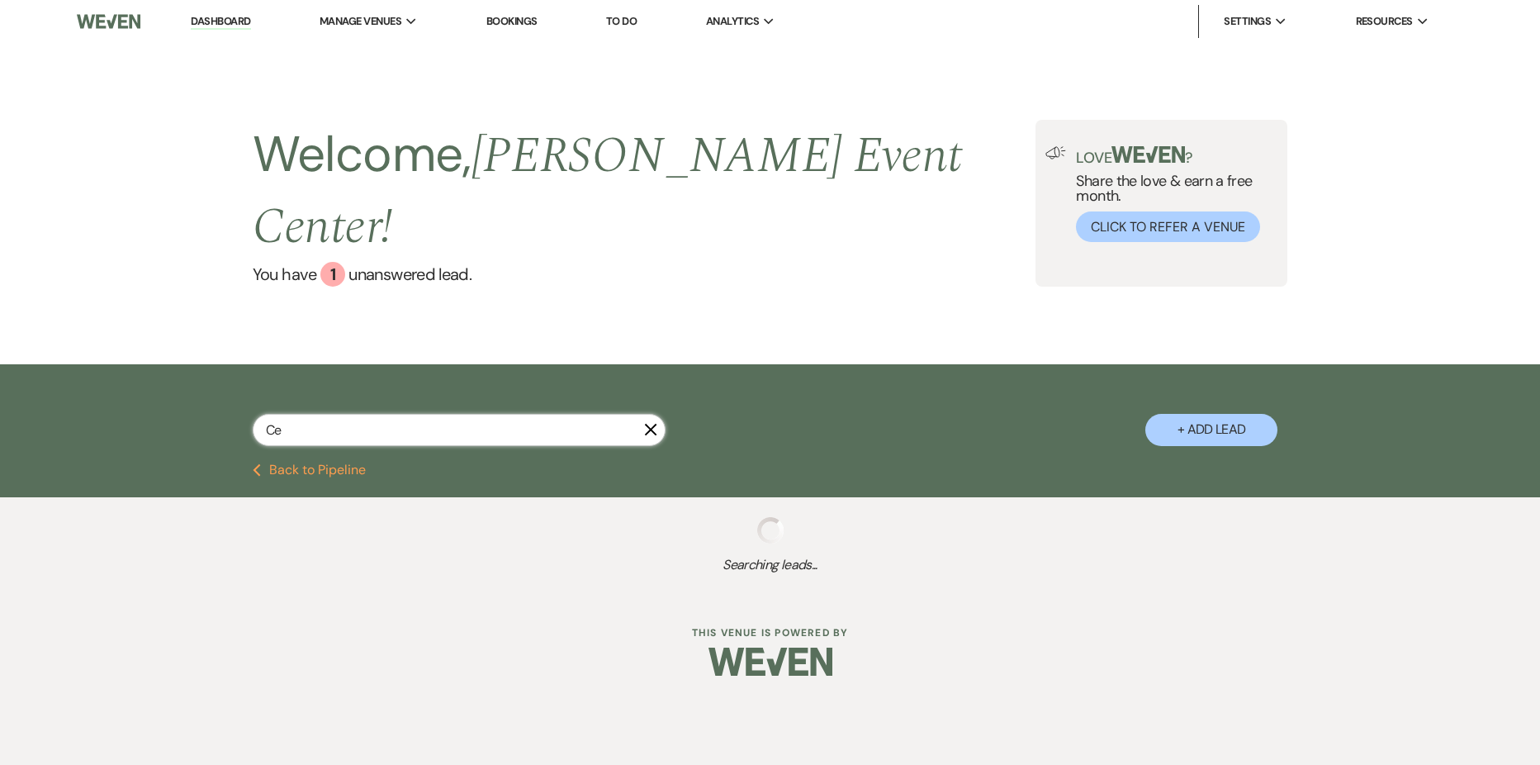
select select "8"
select select "7"
select select "8"
select select "4"
select select "8"
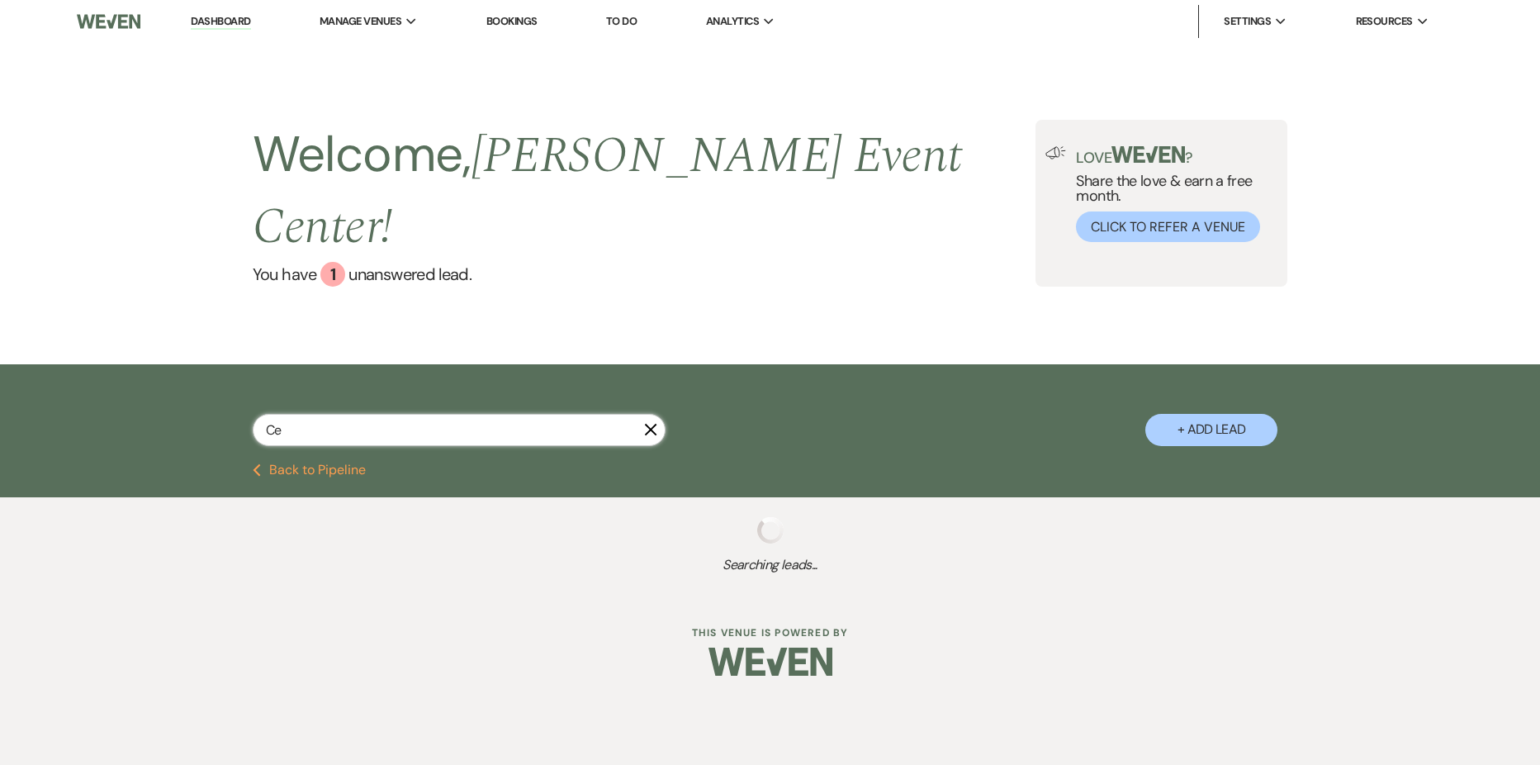
select select "1"
select select "5"
select select "2"
select select "5"
select select "2"
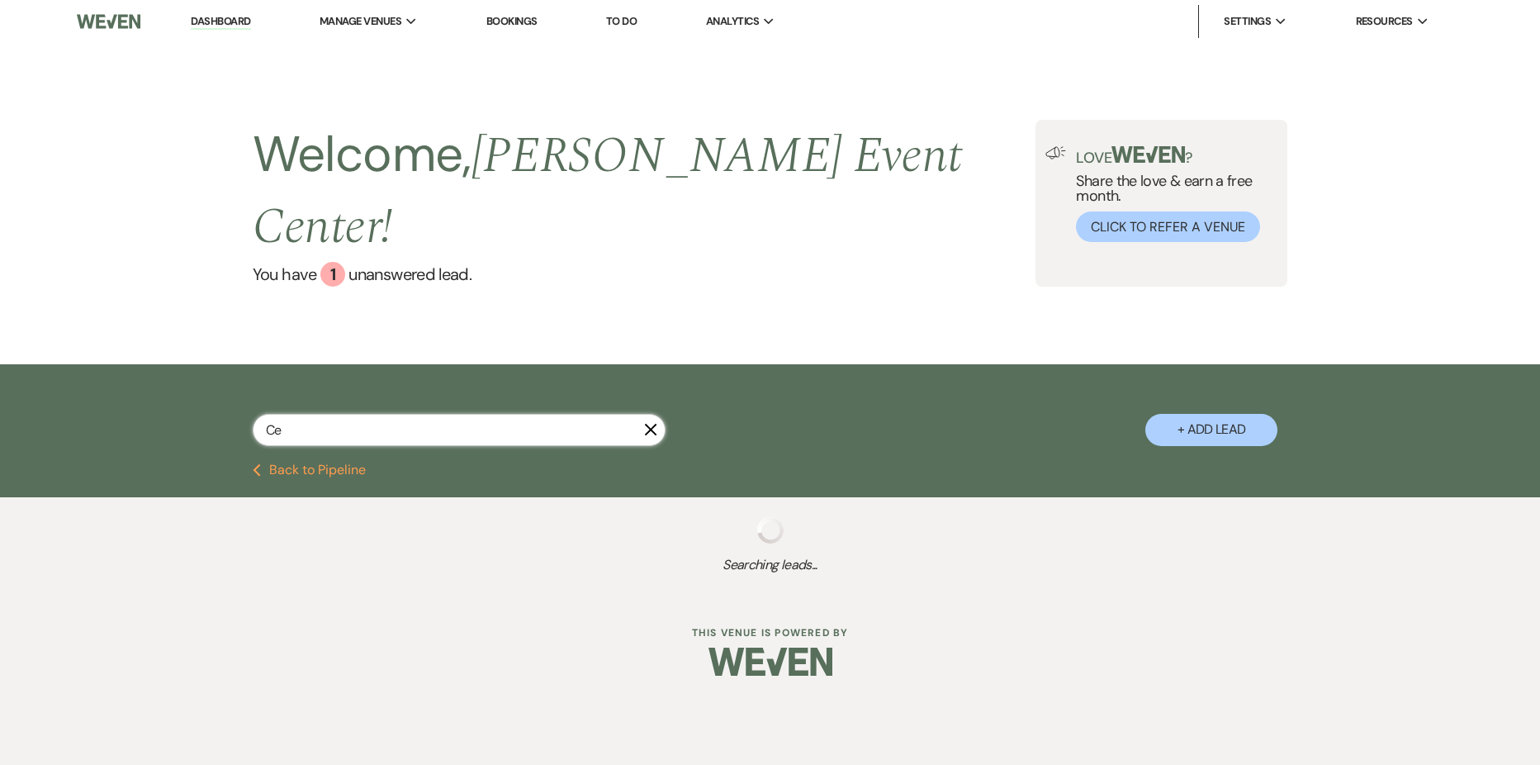
select select "2"
select select "8"
select select "7"
select select "5"
select select "8"
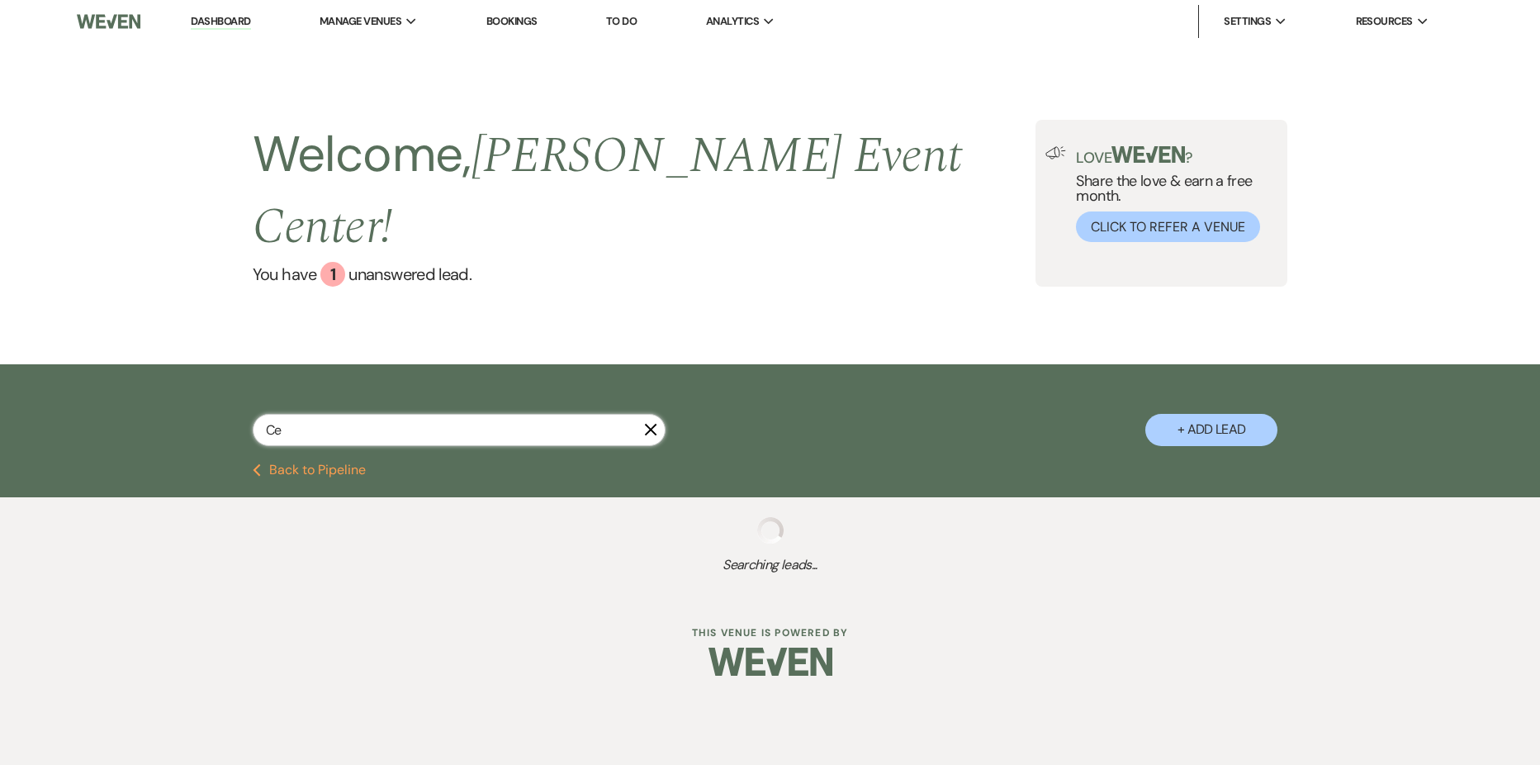
select select "11"
select select "8"
select select "11"
select select "8"
select select "11"
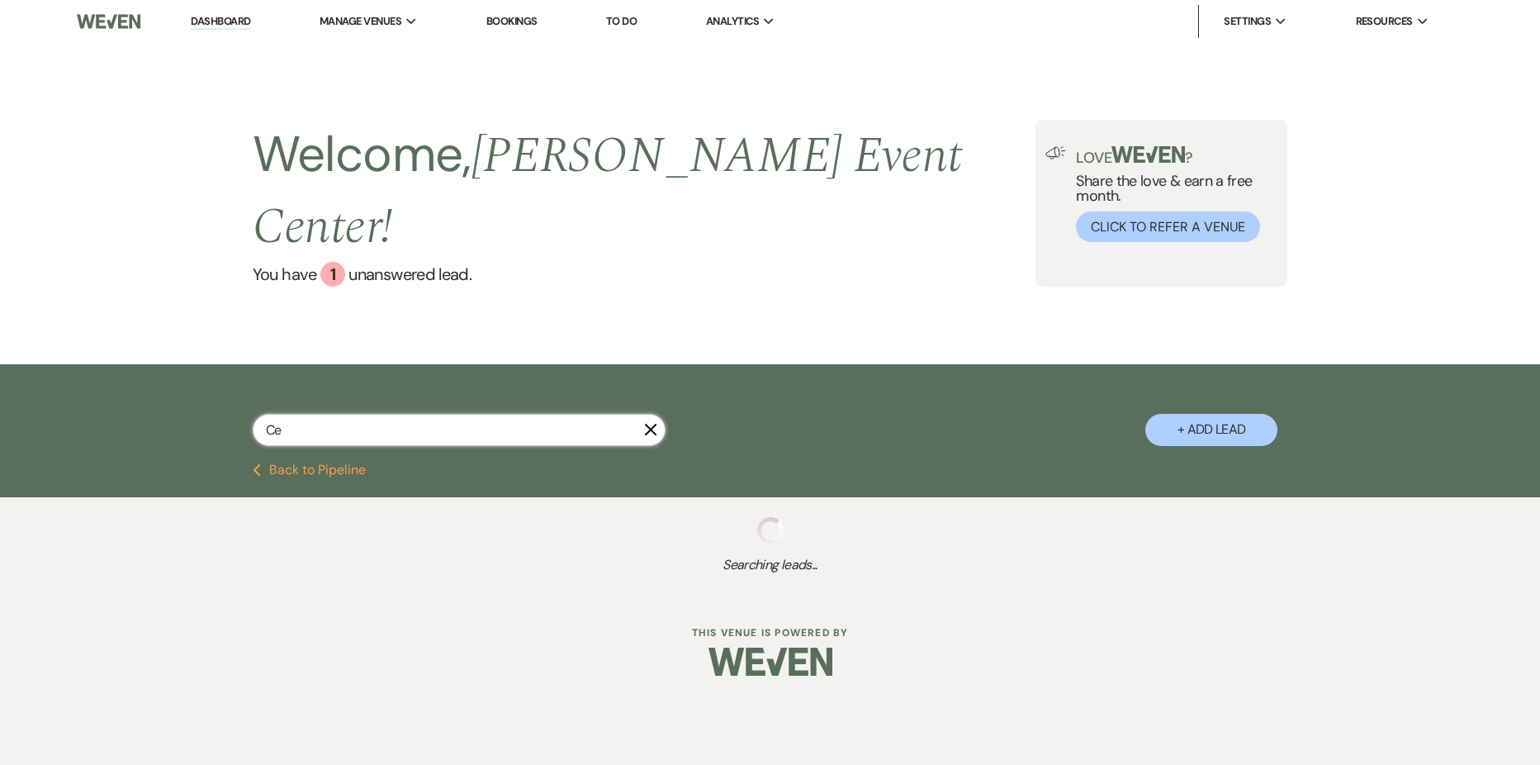
select select "8"
select select "6"
select select "8"
select select "5"
select select "8"
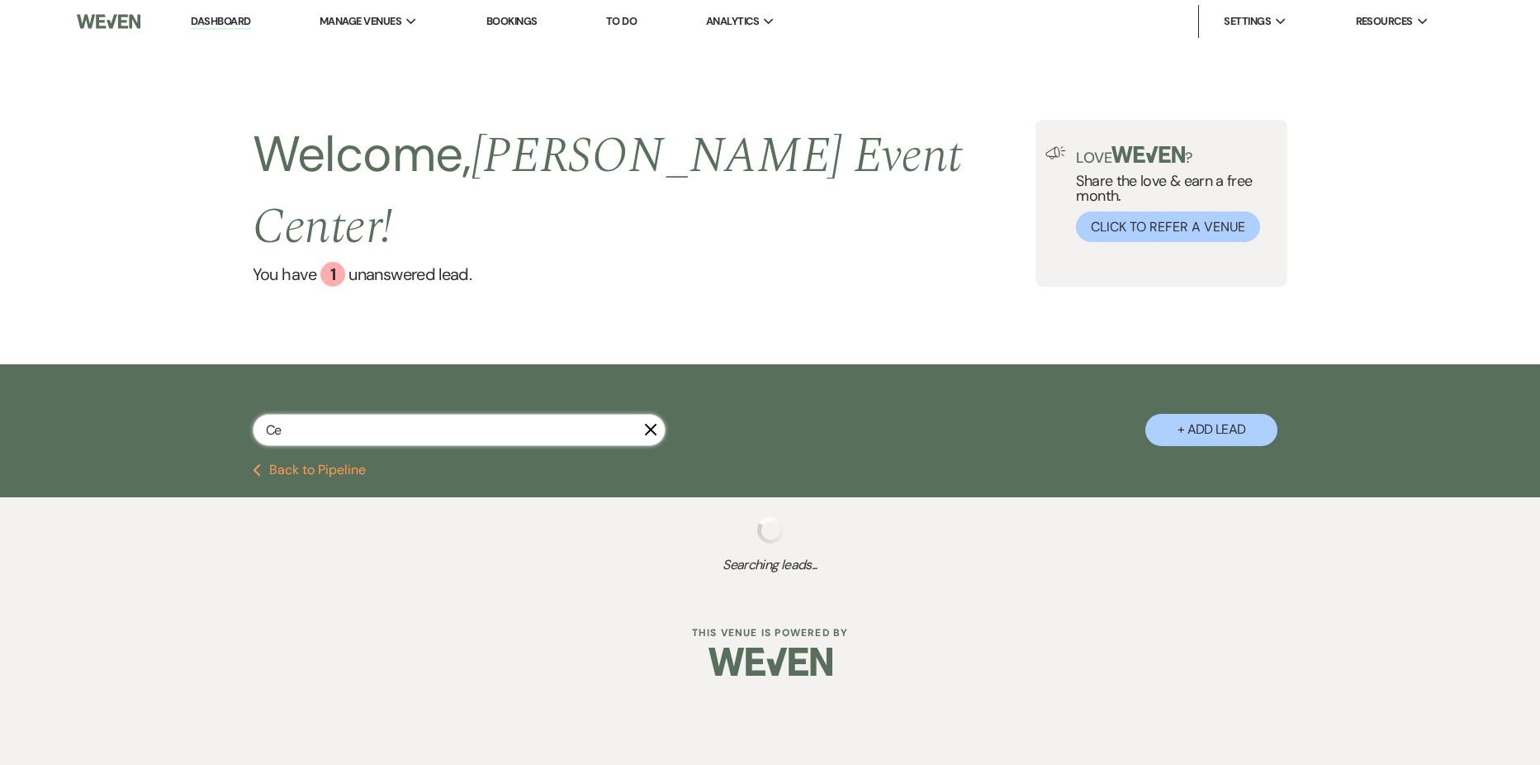
select select "7"
select select "5"
select select "8"
select select "5"
select select "8"
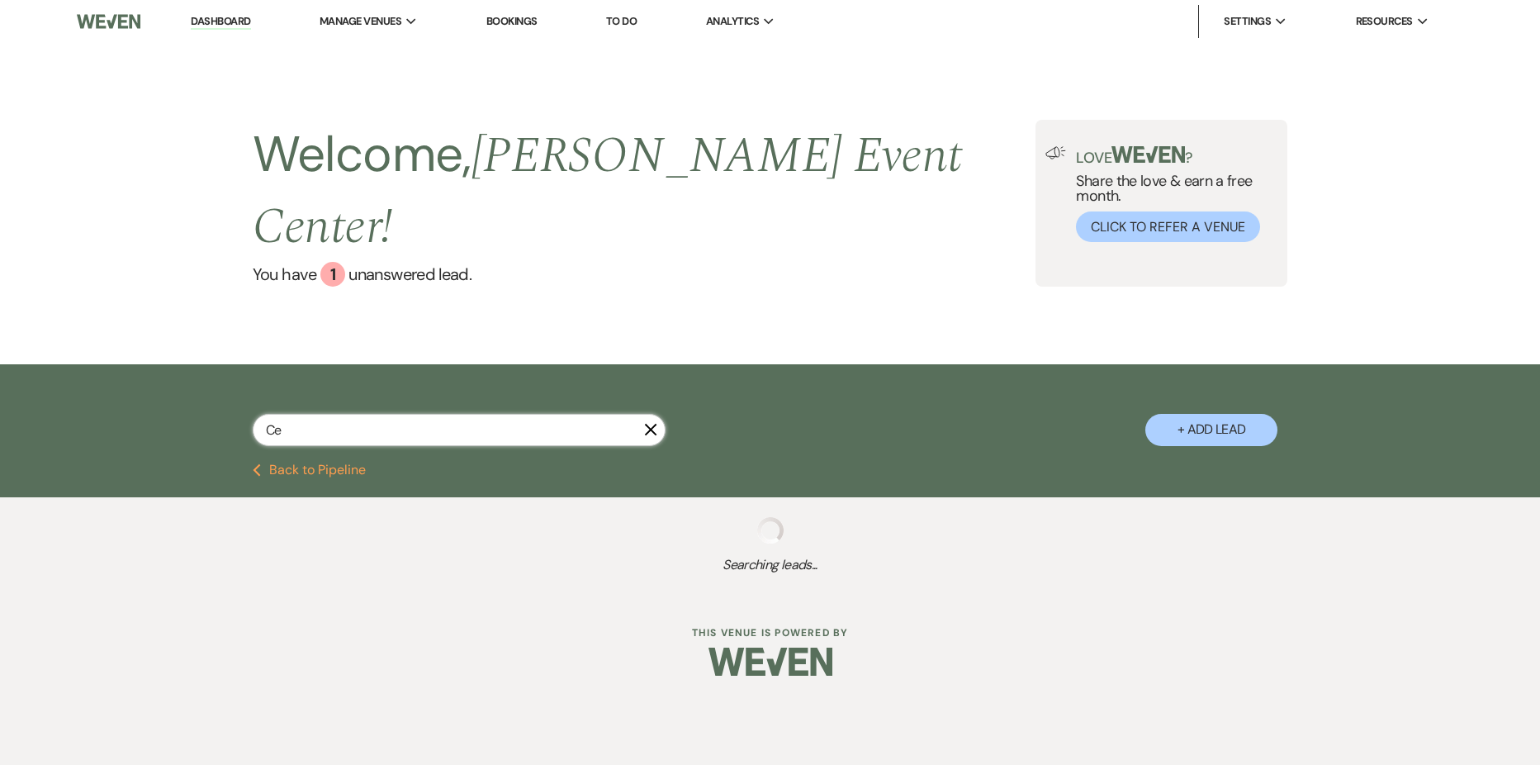
select select "8"
select select "4"
select select "8"
select select "1"
select select "8"
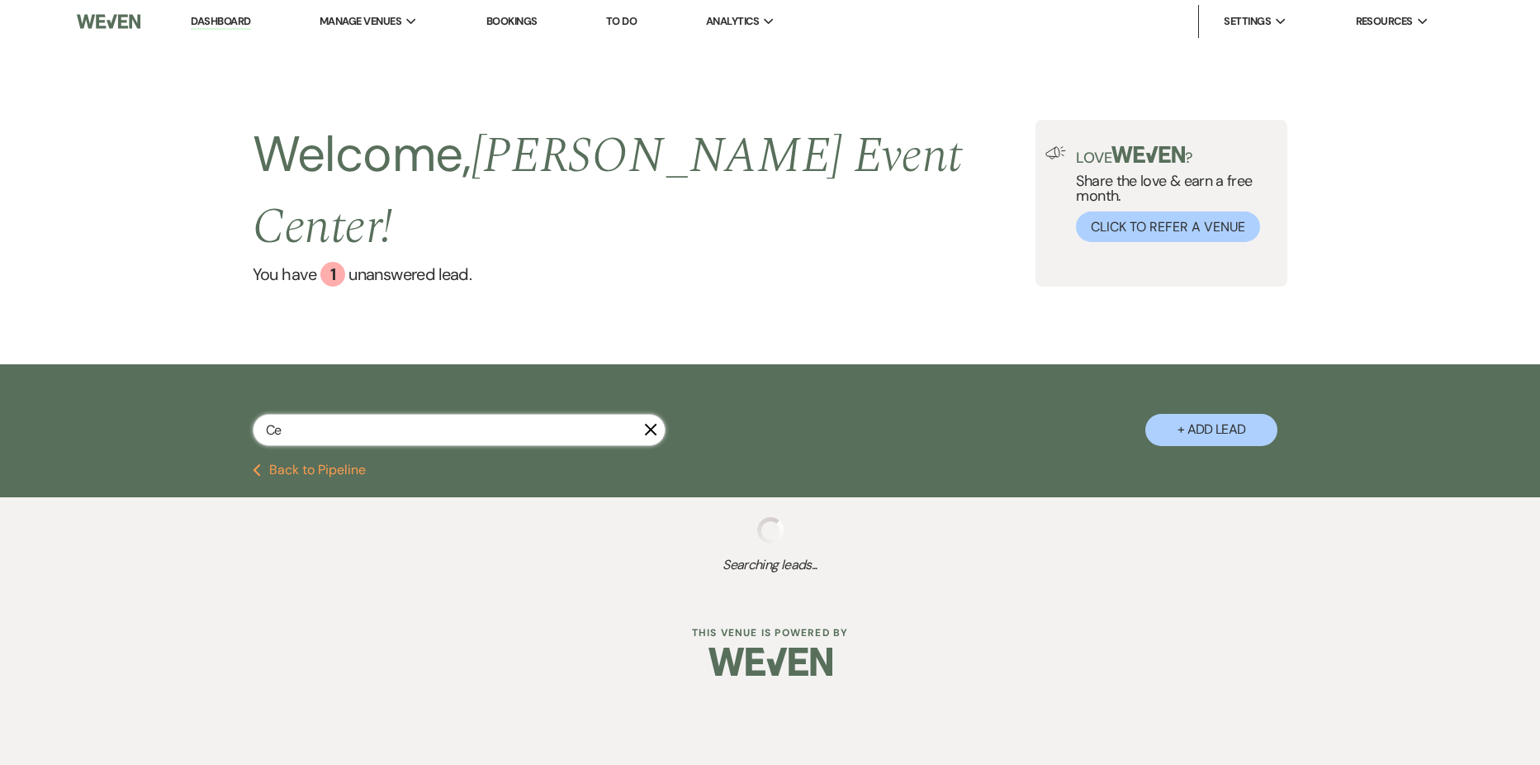
select select "5"
select select "8"
select select "1"
select select "8"
select select "6"
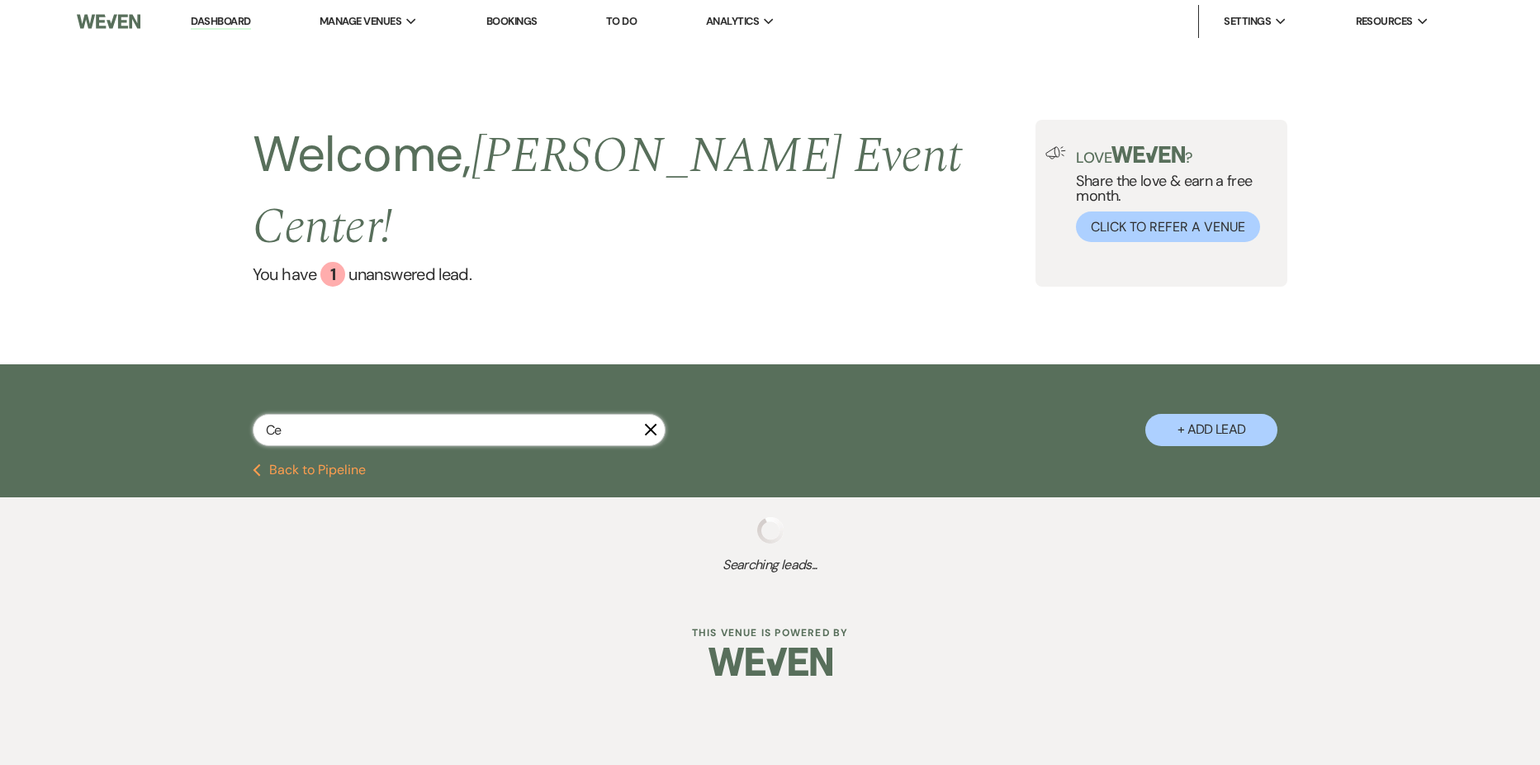
select select "8"
select select "4"
select select "8"
select select "6"
select select "8"
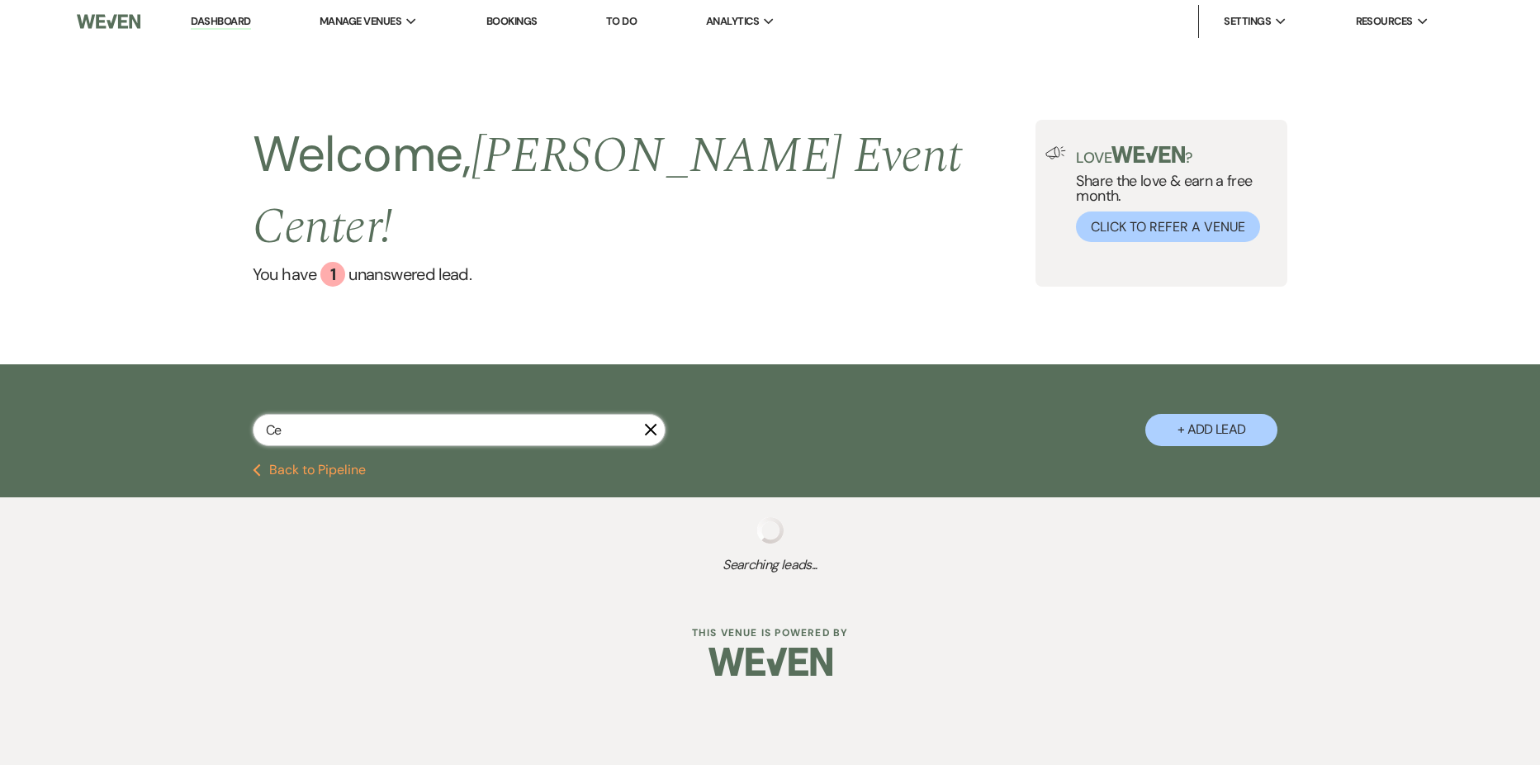
select select "5"
select select "8"
select select "10"
select select "8"
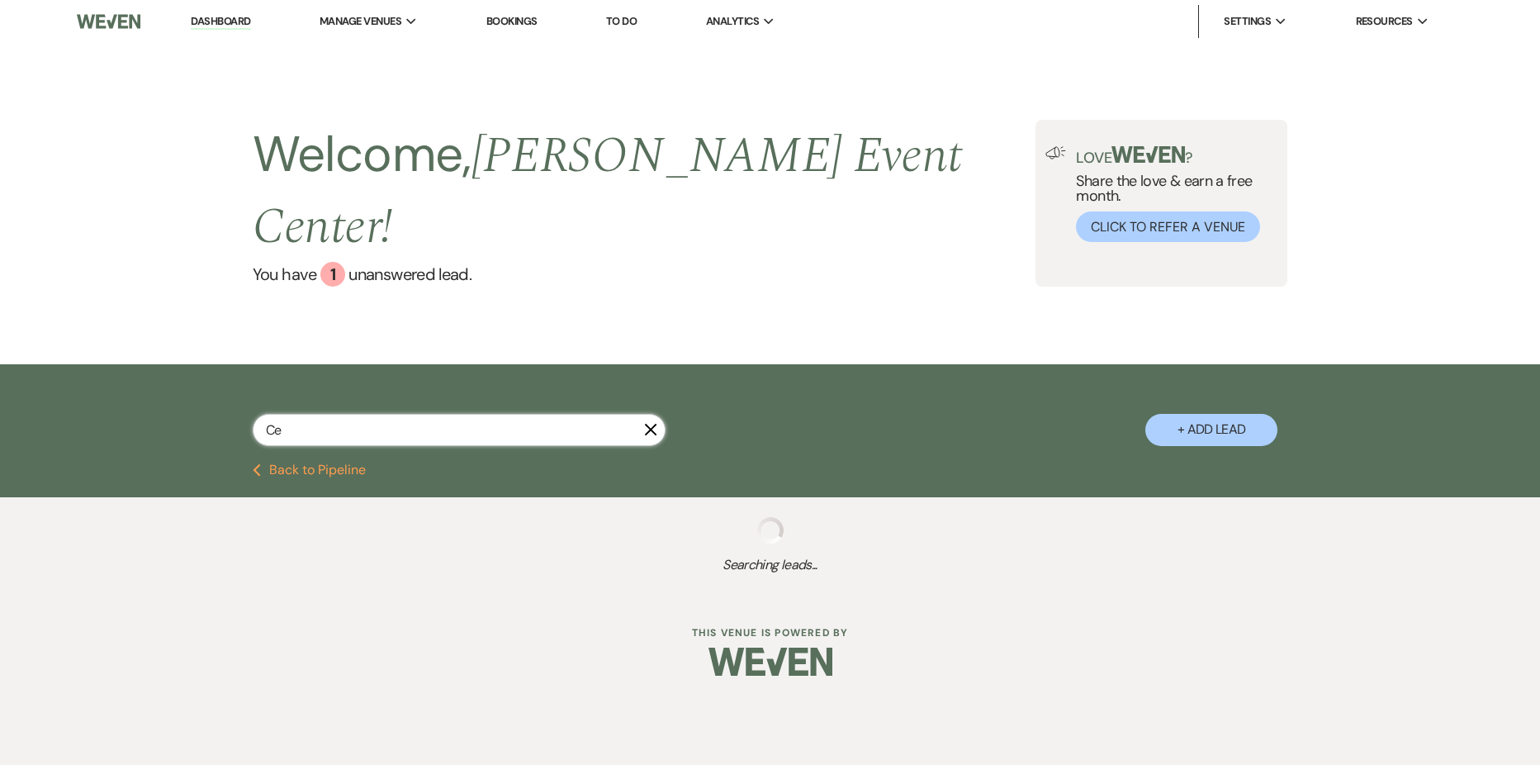
select select "8"
select select "6"
select select "8"
select select "1"
select select "8"
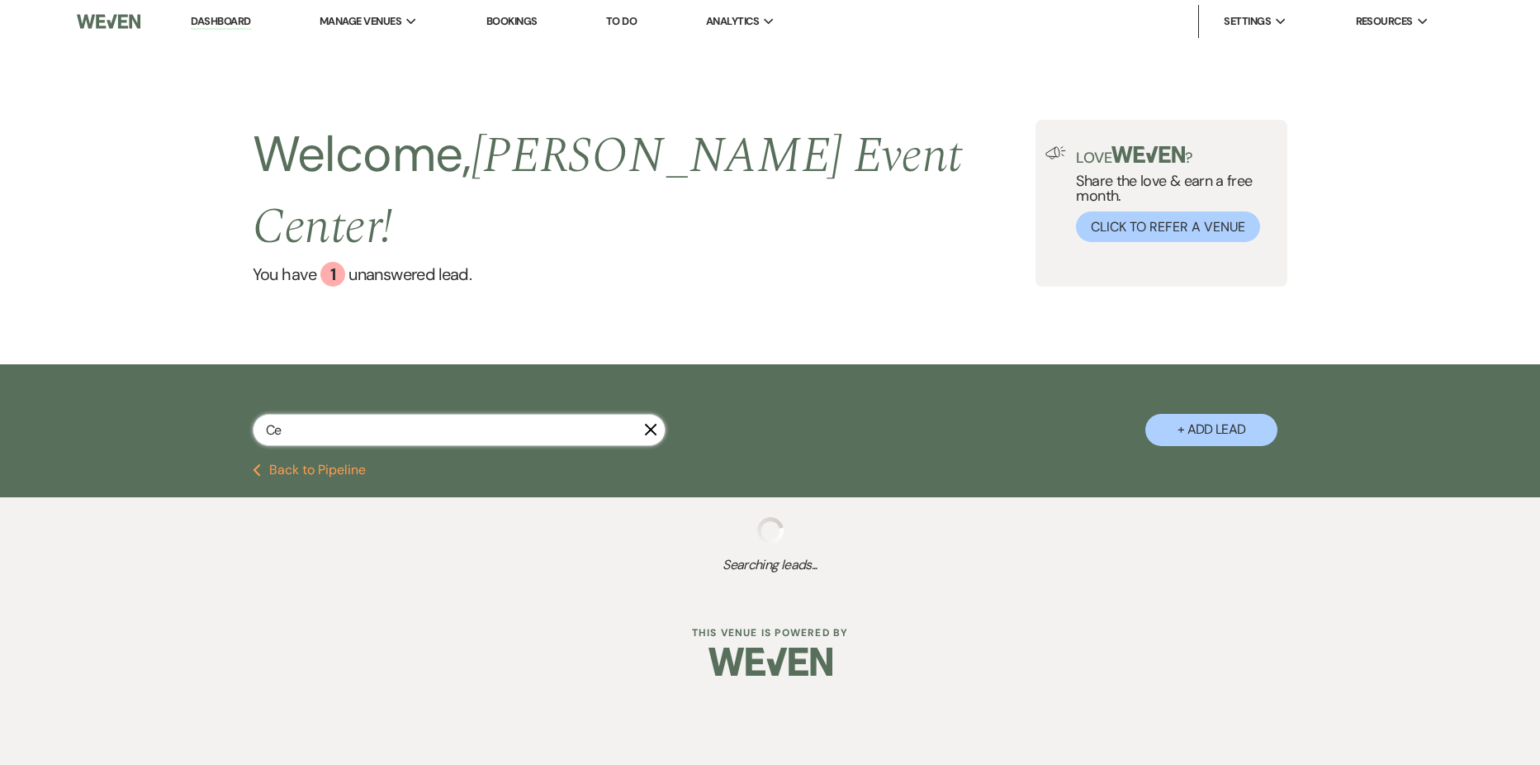
select select "1"
select select "8"
select select "6"
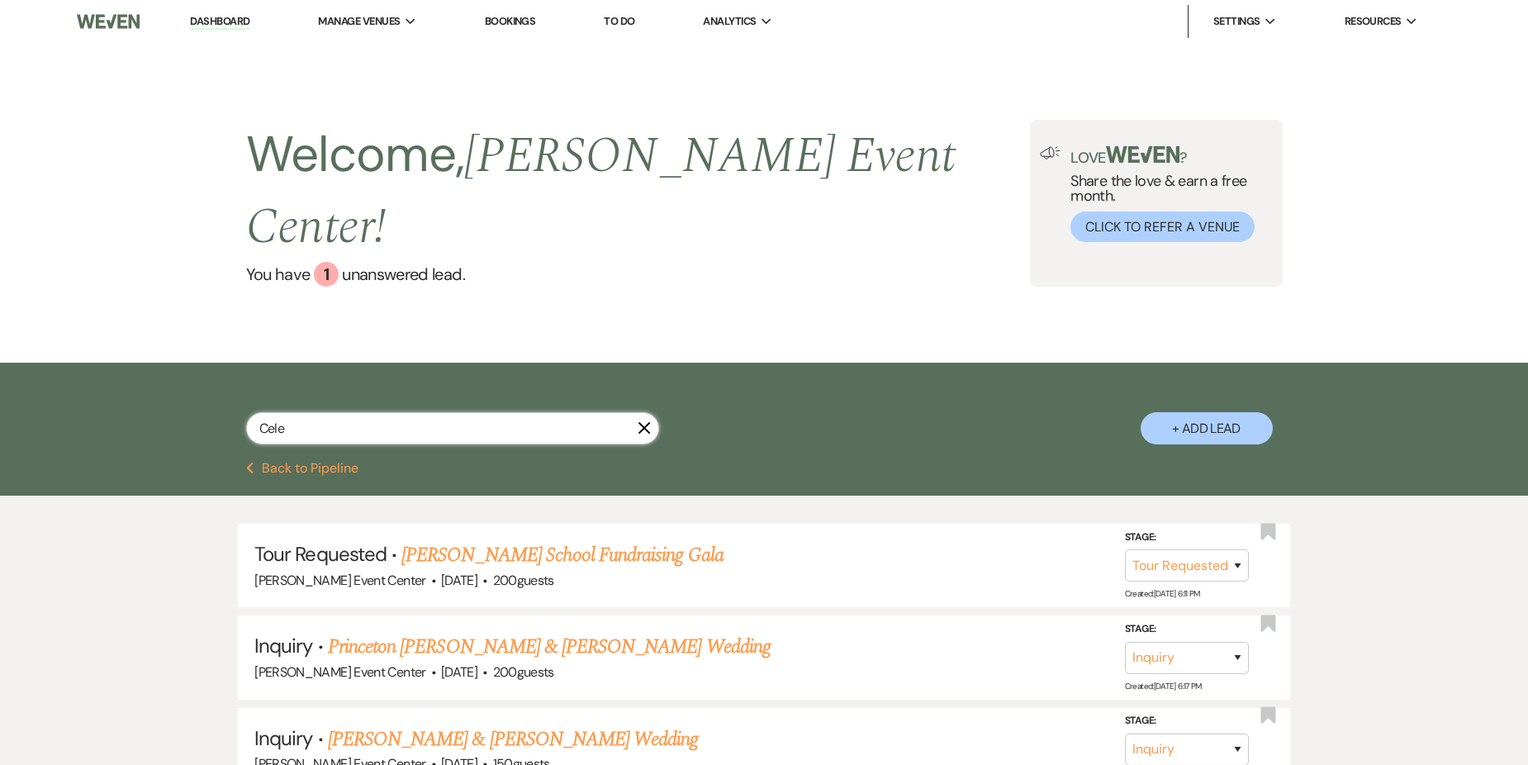
type input "Celes"
select select "2"
select select "5"
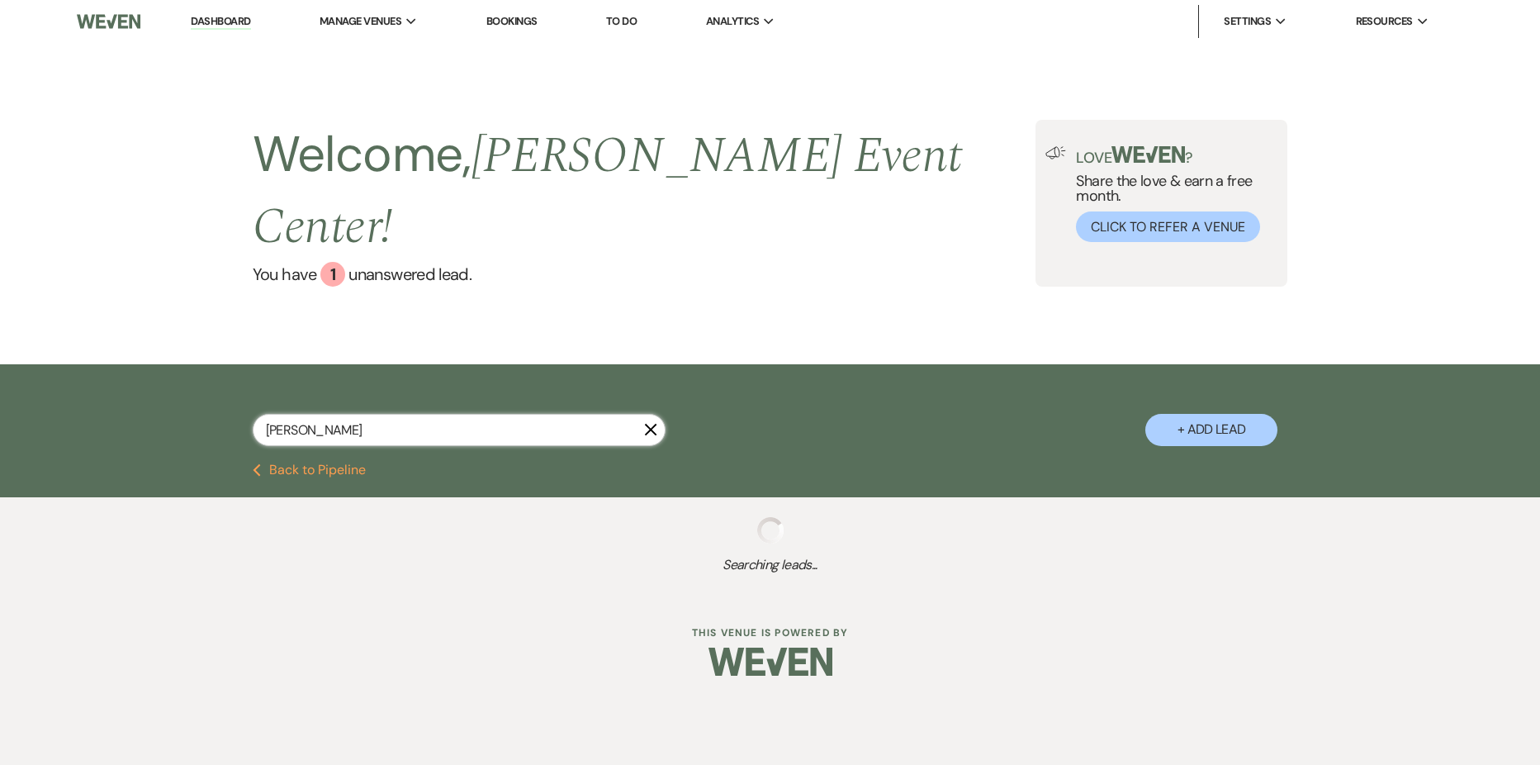
type input "[PERSON_NAME]"
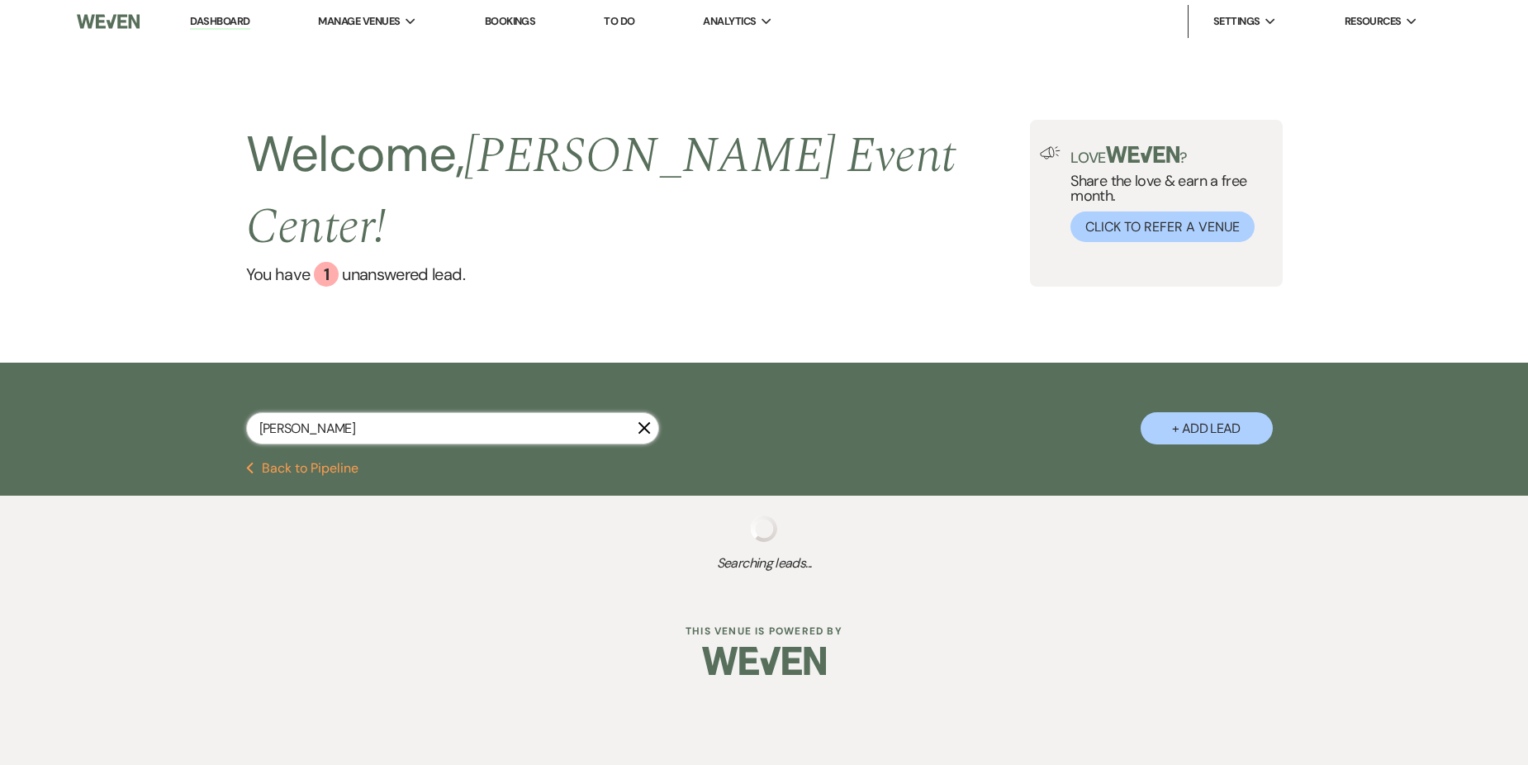
select select "2"
select select "4"
select select "9"
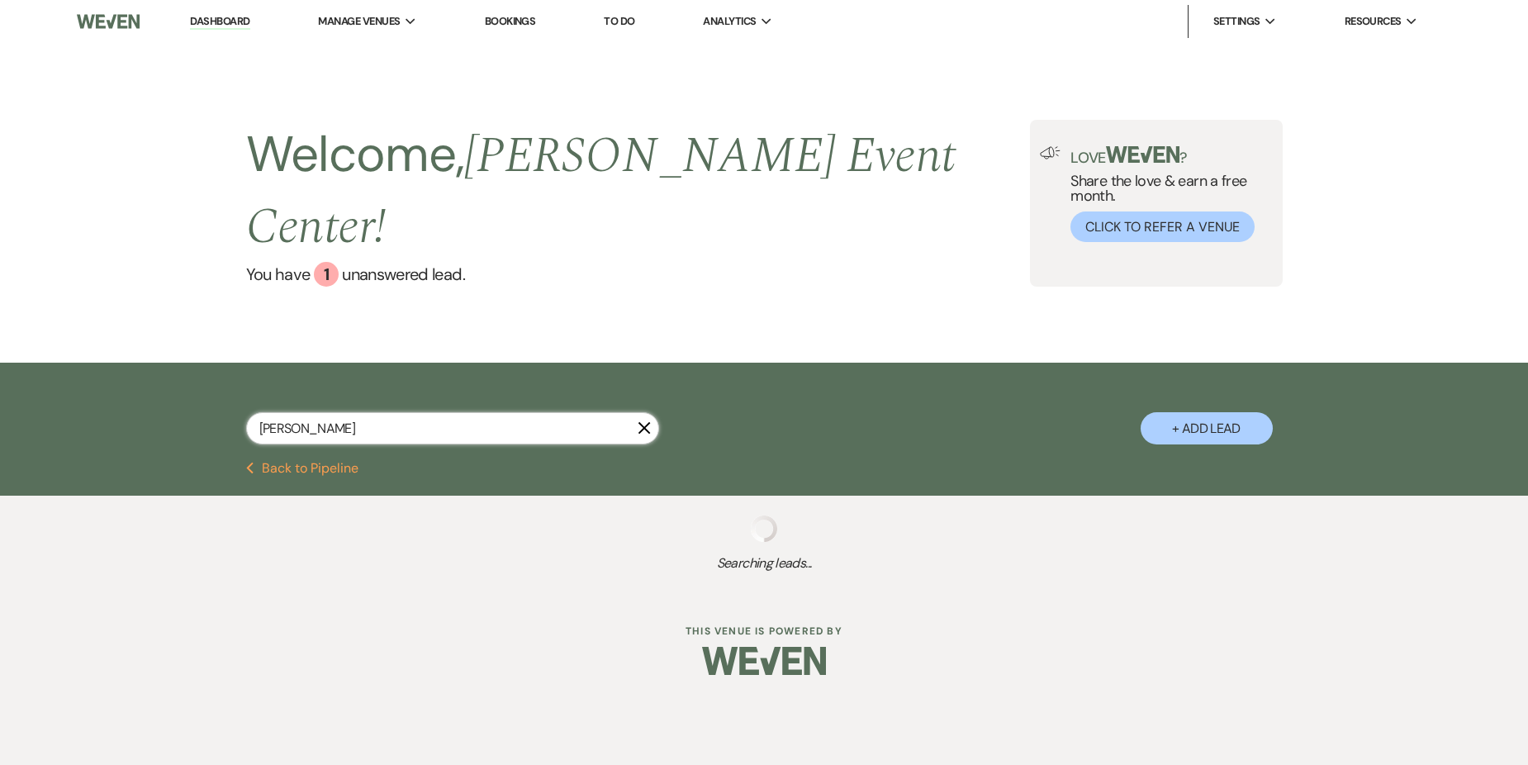
select select "8"
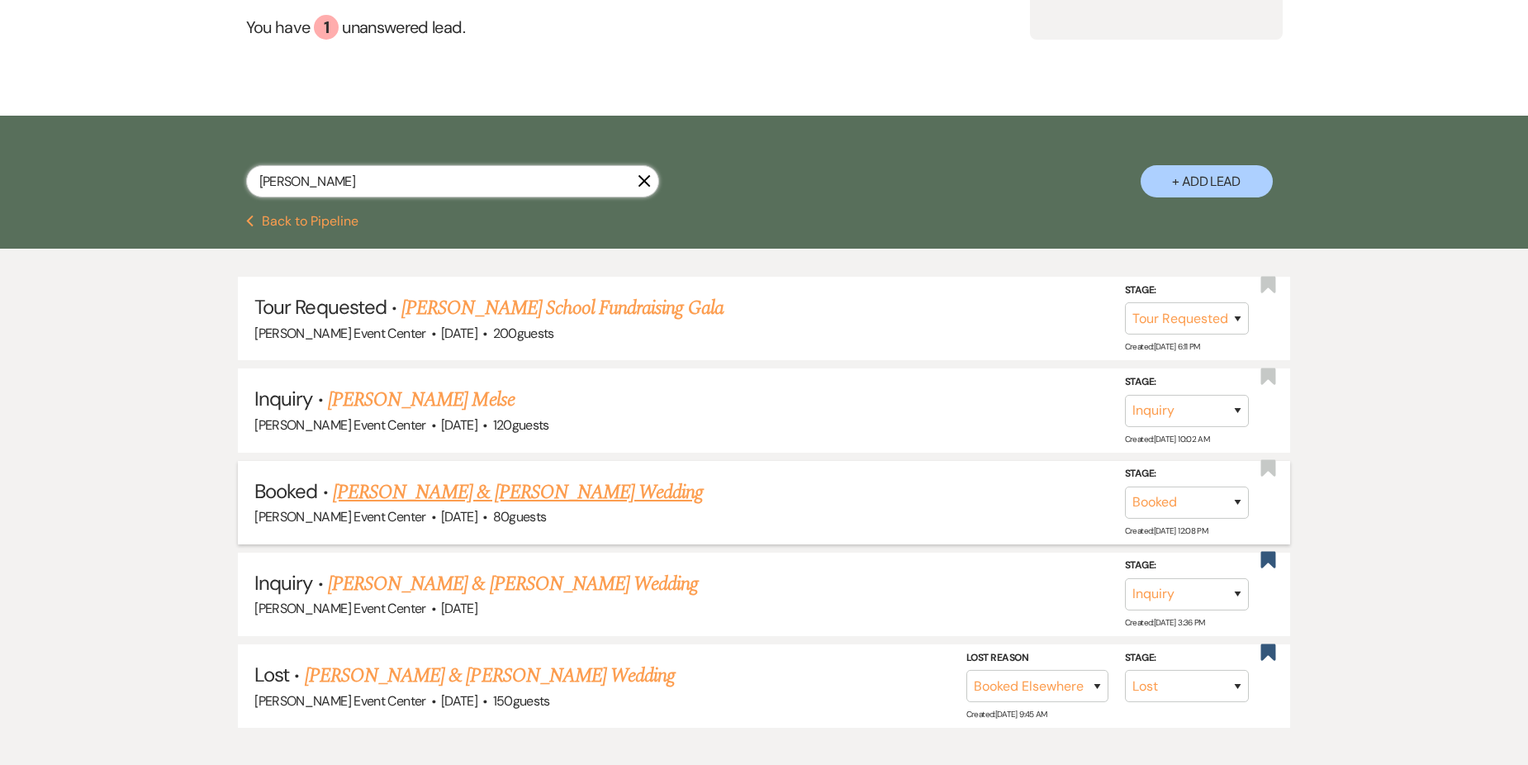
scroll to position [248, 0]
click at [505, 476] on link "[PERSON_NAME] & [PERSON_NAME] Wedding" at bounding box center [518, 491] width 370 height 30
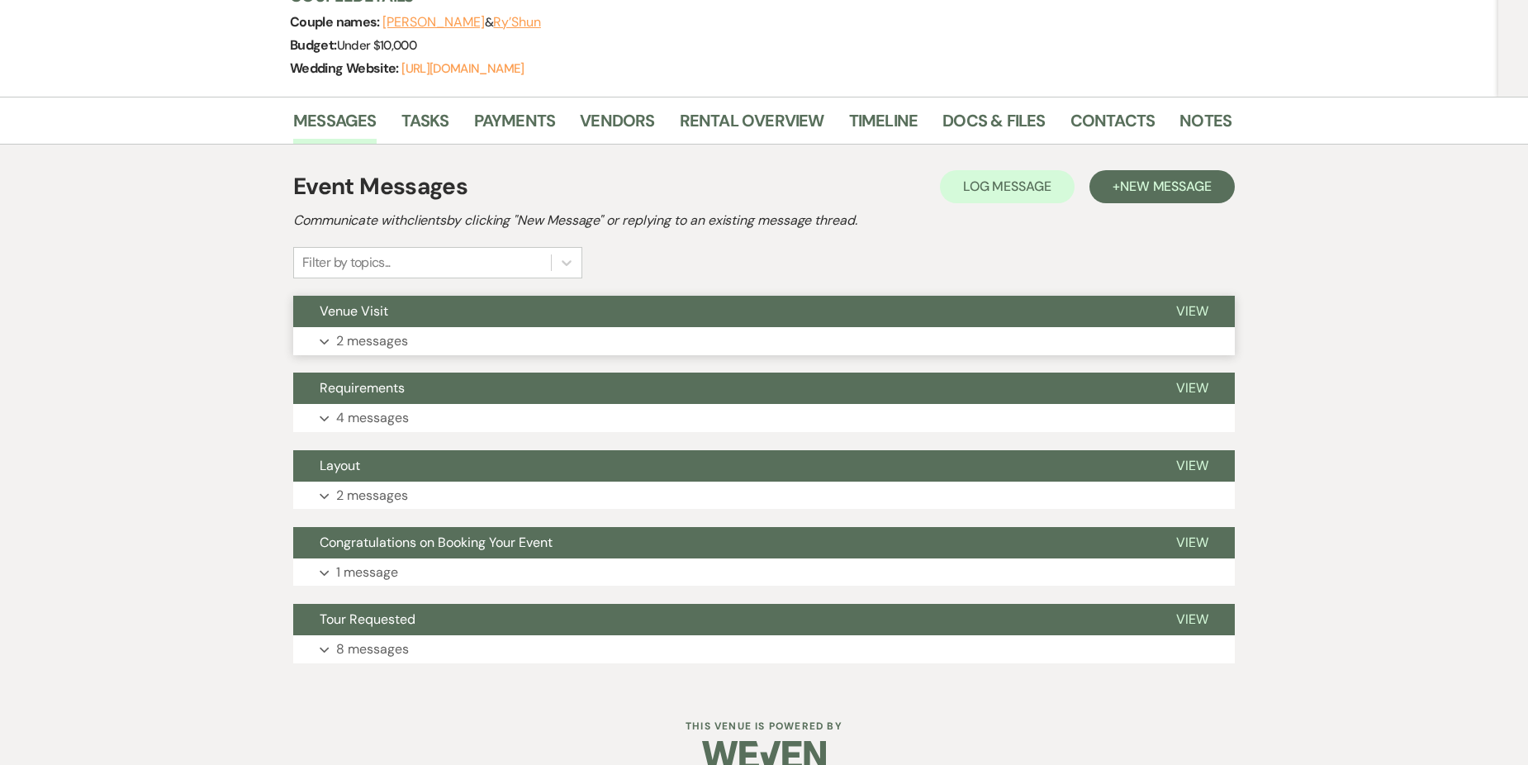
click at [408, 338] on p "2 messages" at bounding box center [372, 340] width 72 height 21
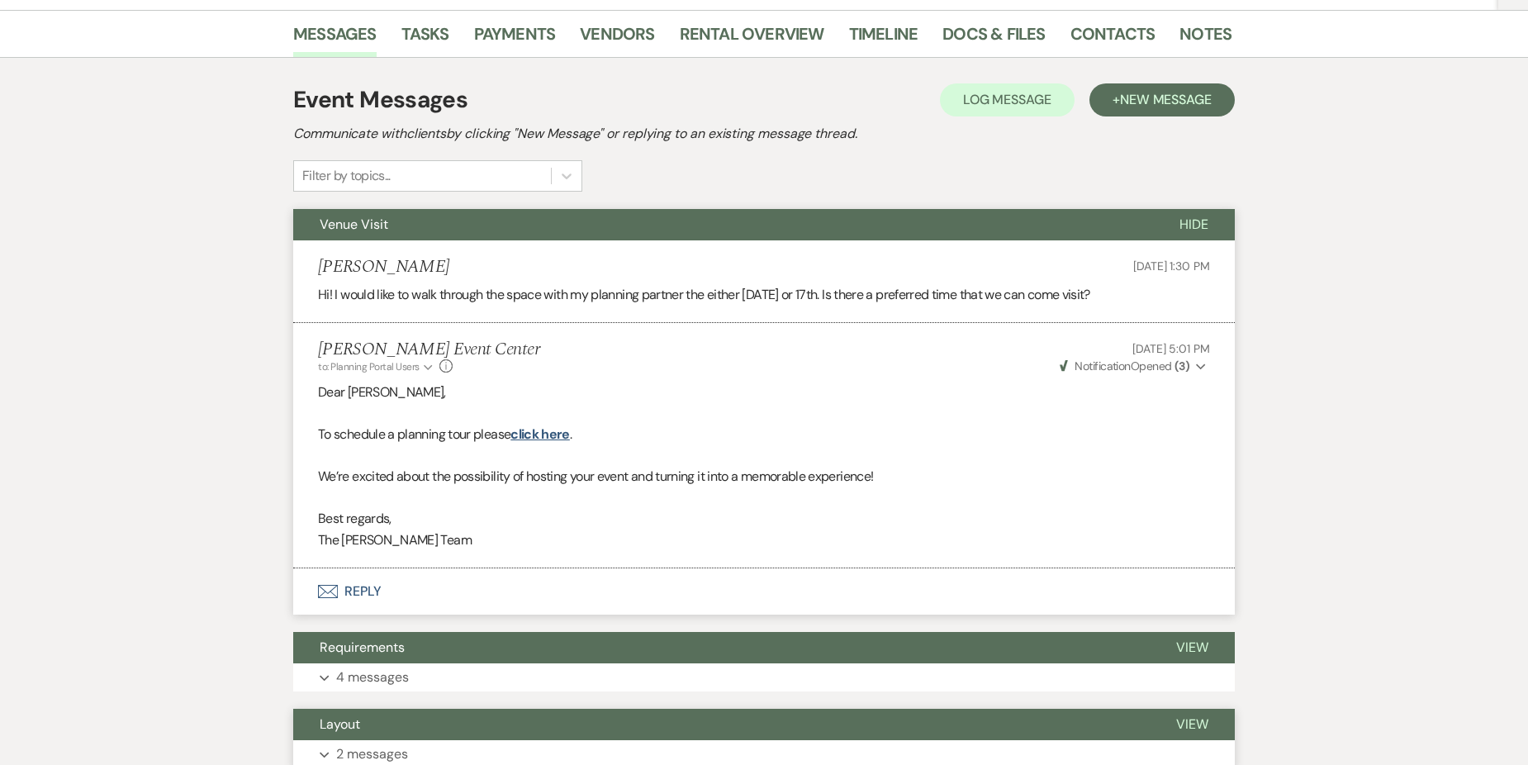
scroll to position [413, 0]
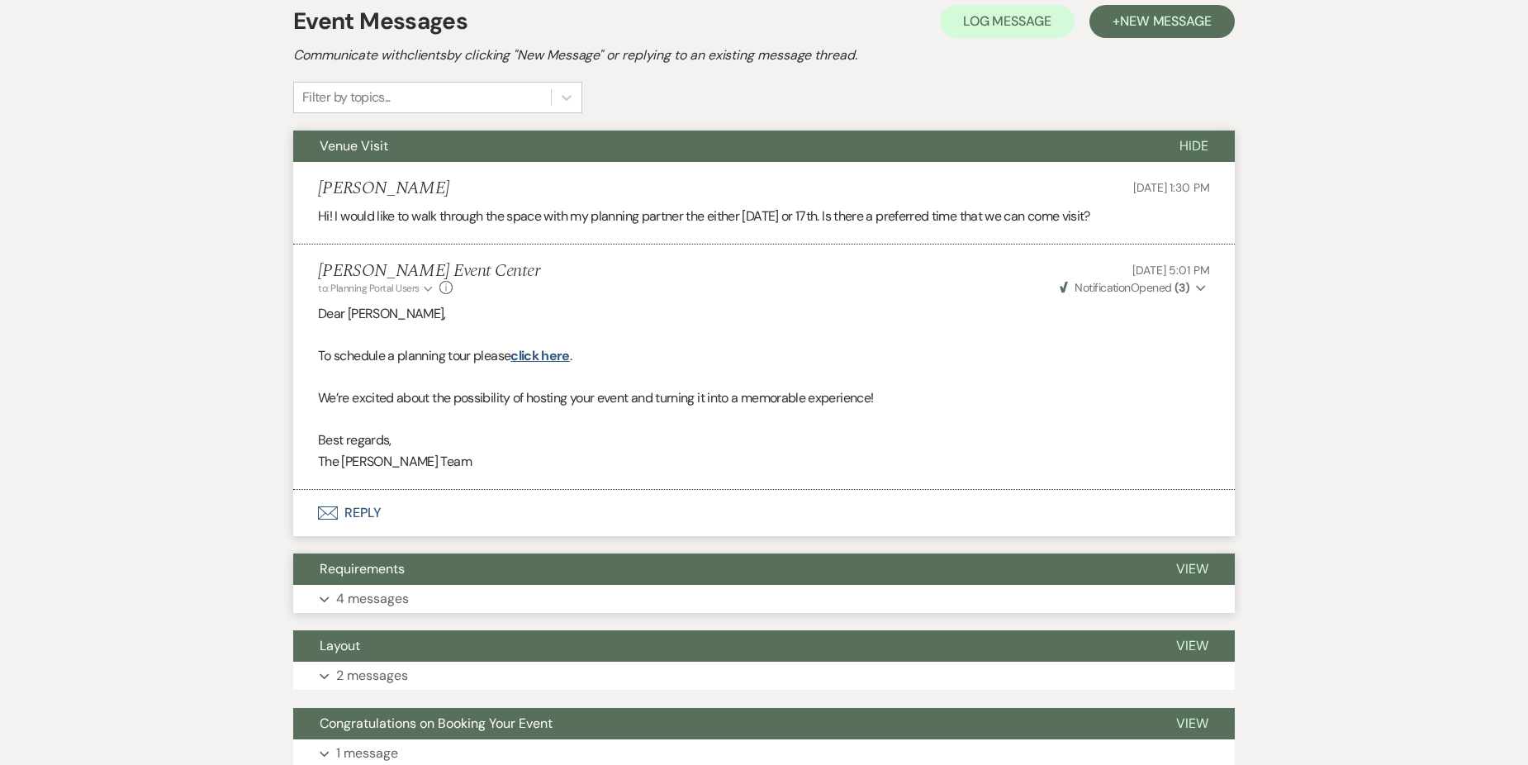
click at [489, 602] on button "Expand 4 messages" at bounding box center [763, 599] width 941 height 28
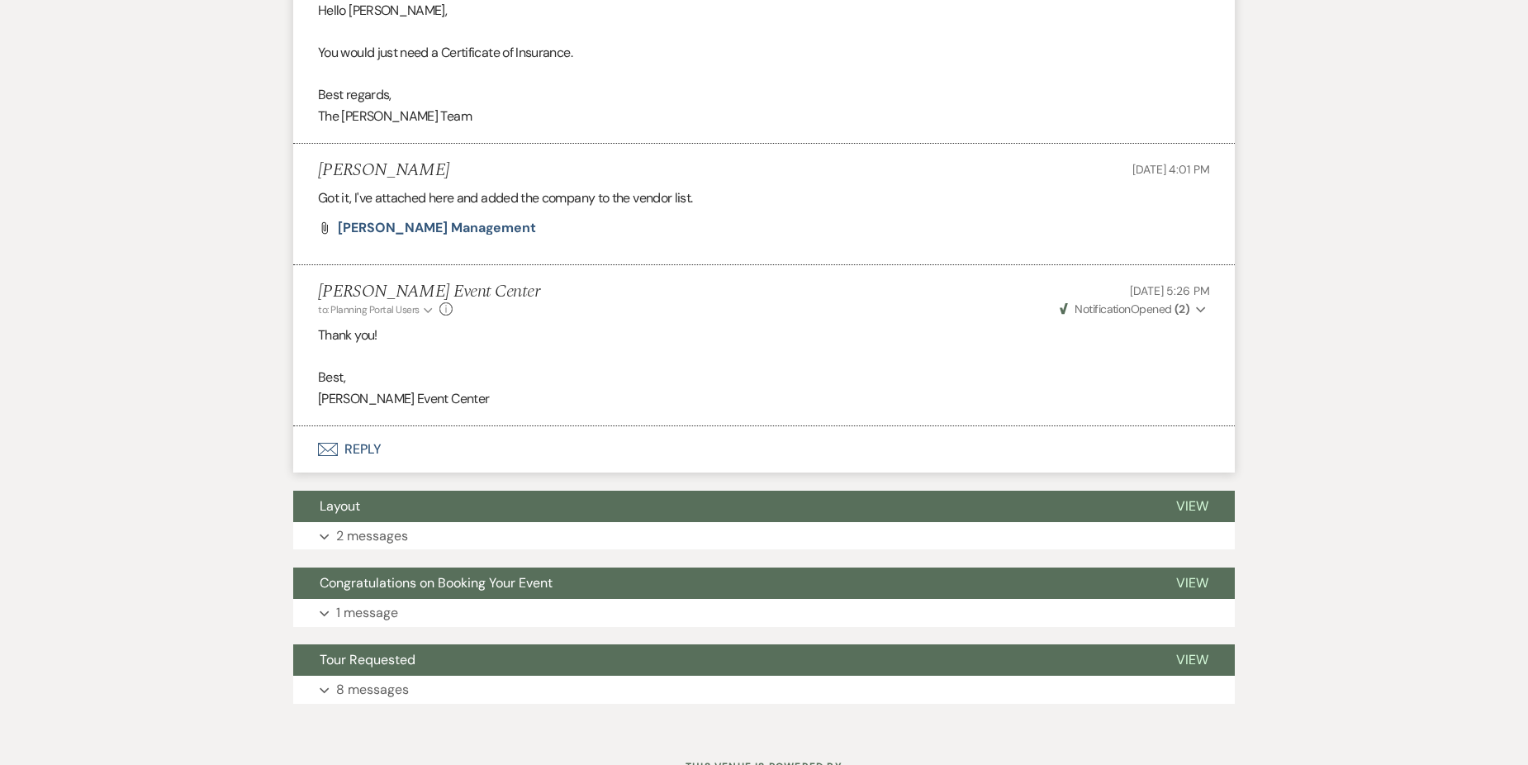
scroll to position [1239, 0]
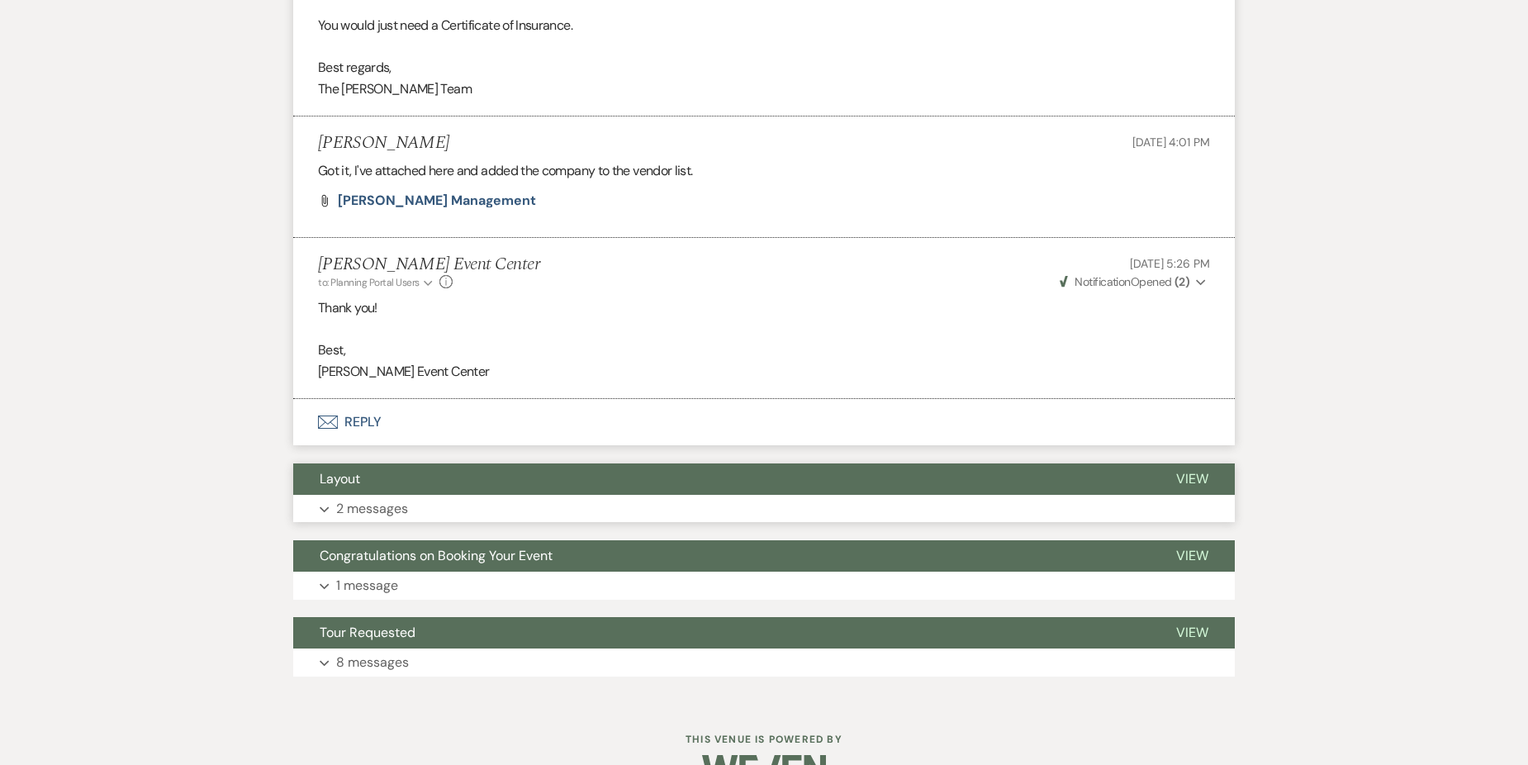
click at [500, 513] on button "Expand 2 messages" at bounding box center [763, 509] width 941 height 28
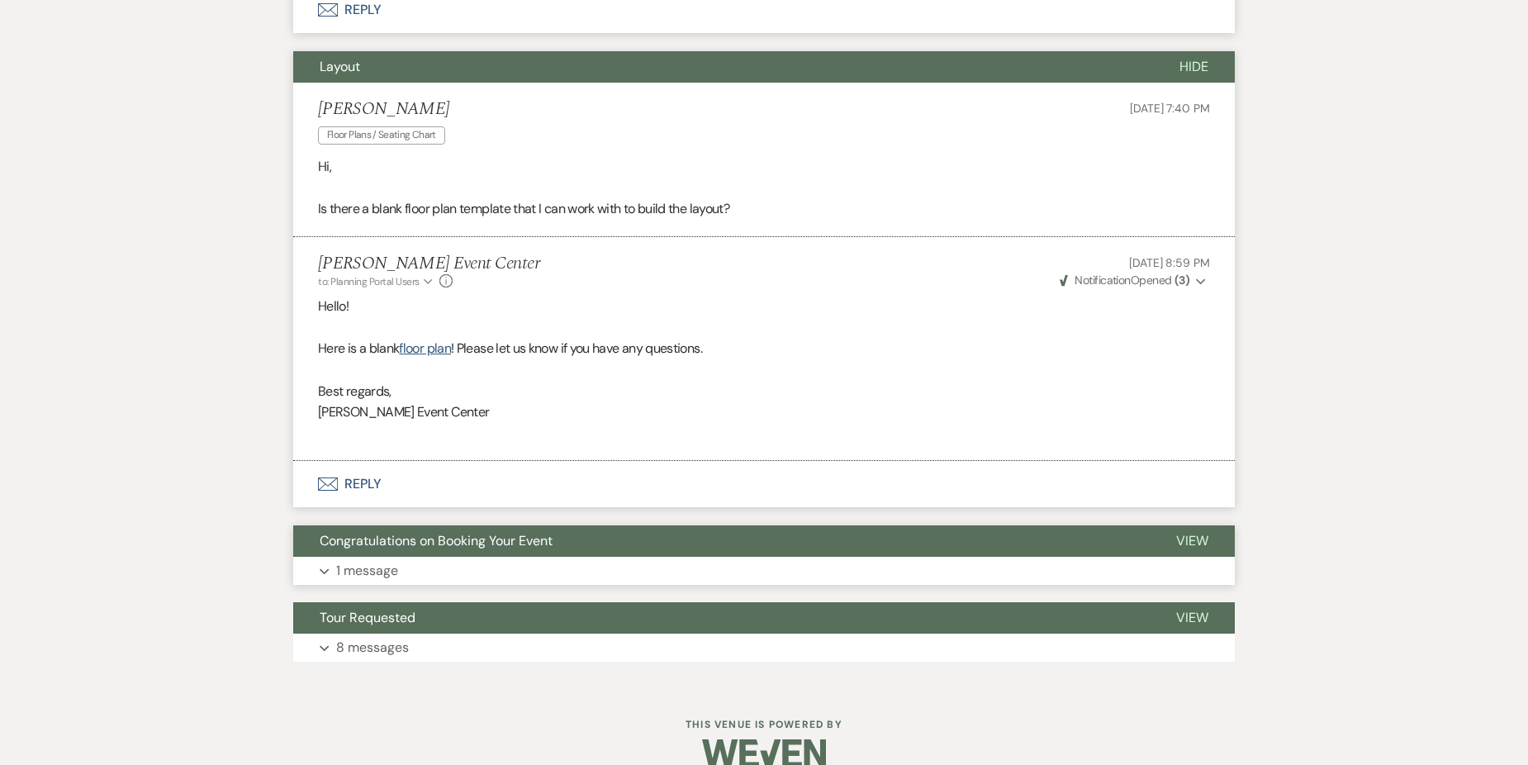
scroll to position [1651, 0]
click at [506, 563] on button "Expand 1 message" at bounding box center [763, 570] width 941 height 28
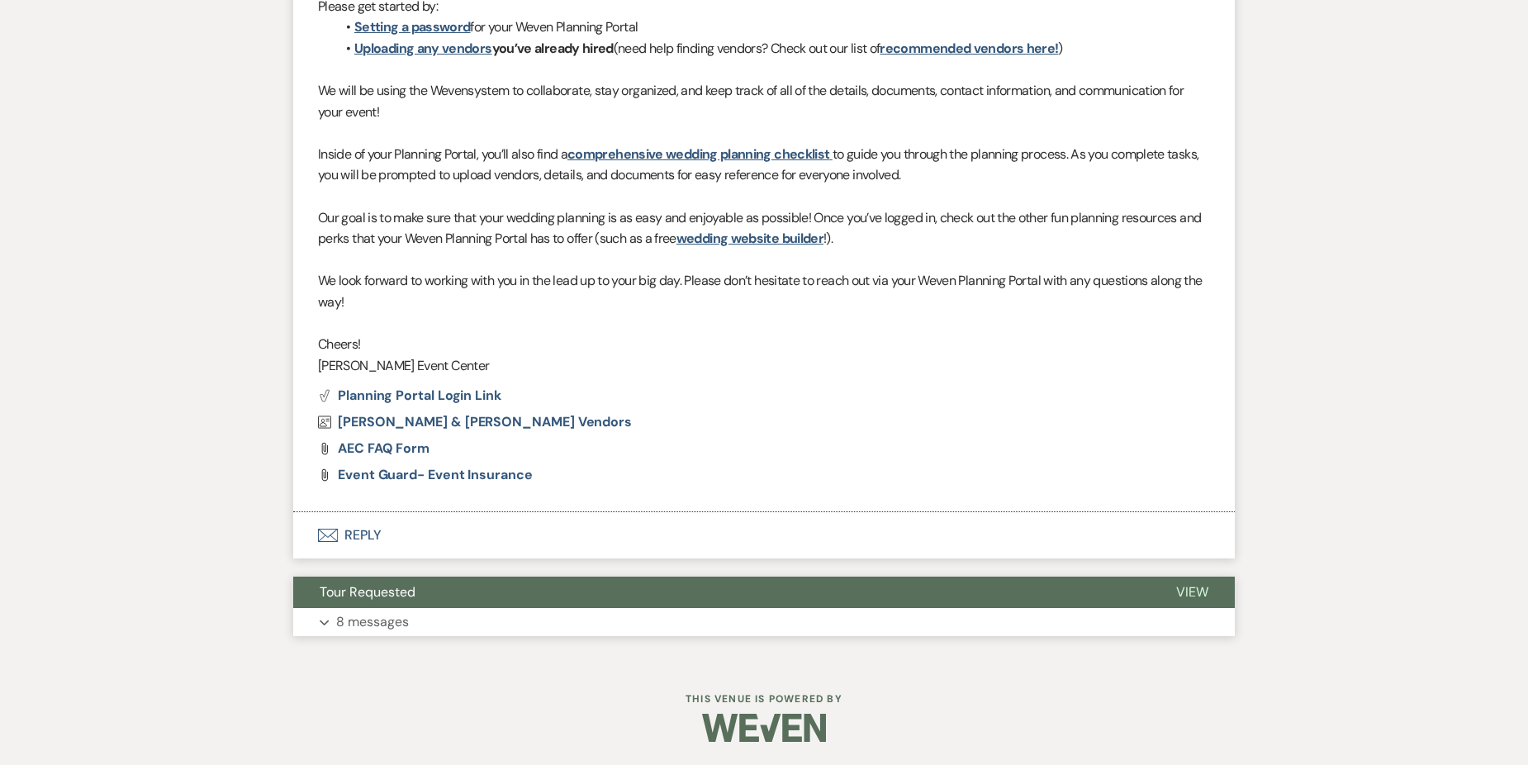
scroll to position [2357, 0]
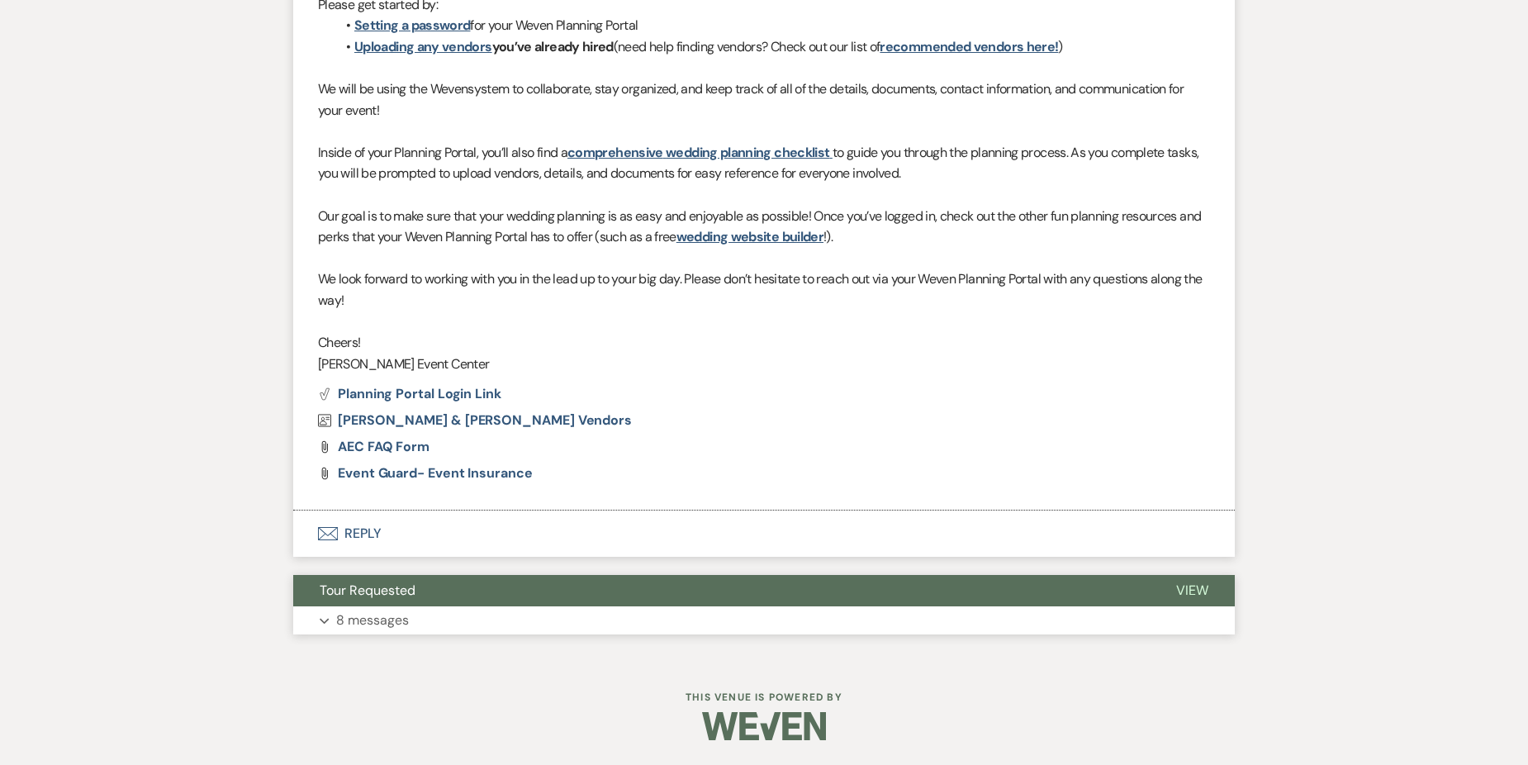
click at [433, 622] on button "Expand 8 messages" at bounding box center [763, 620] width 941 height 28
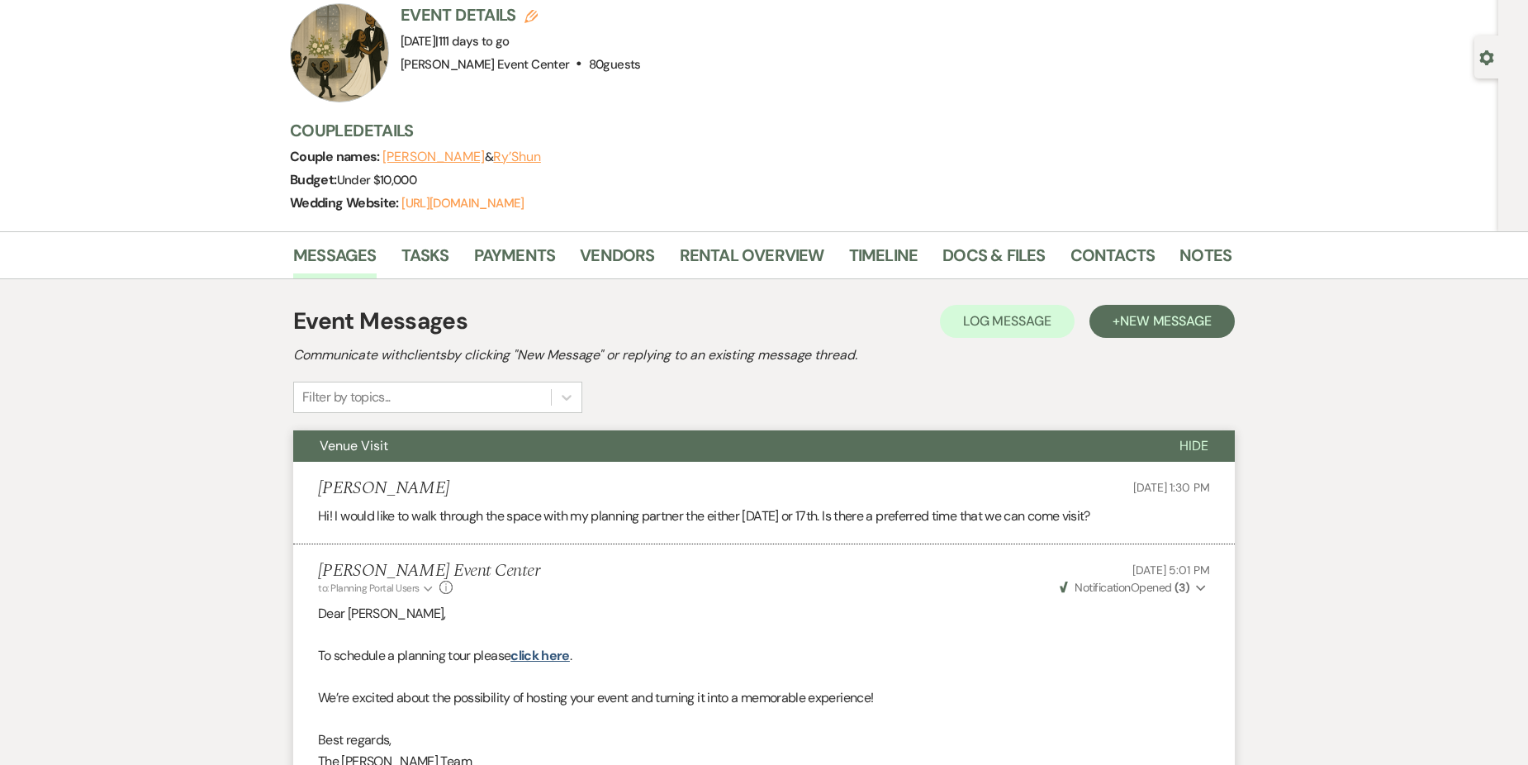
scroll to position [0, 0]
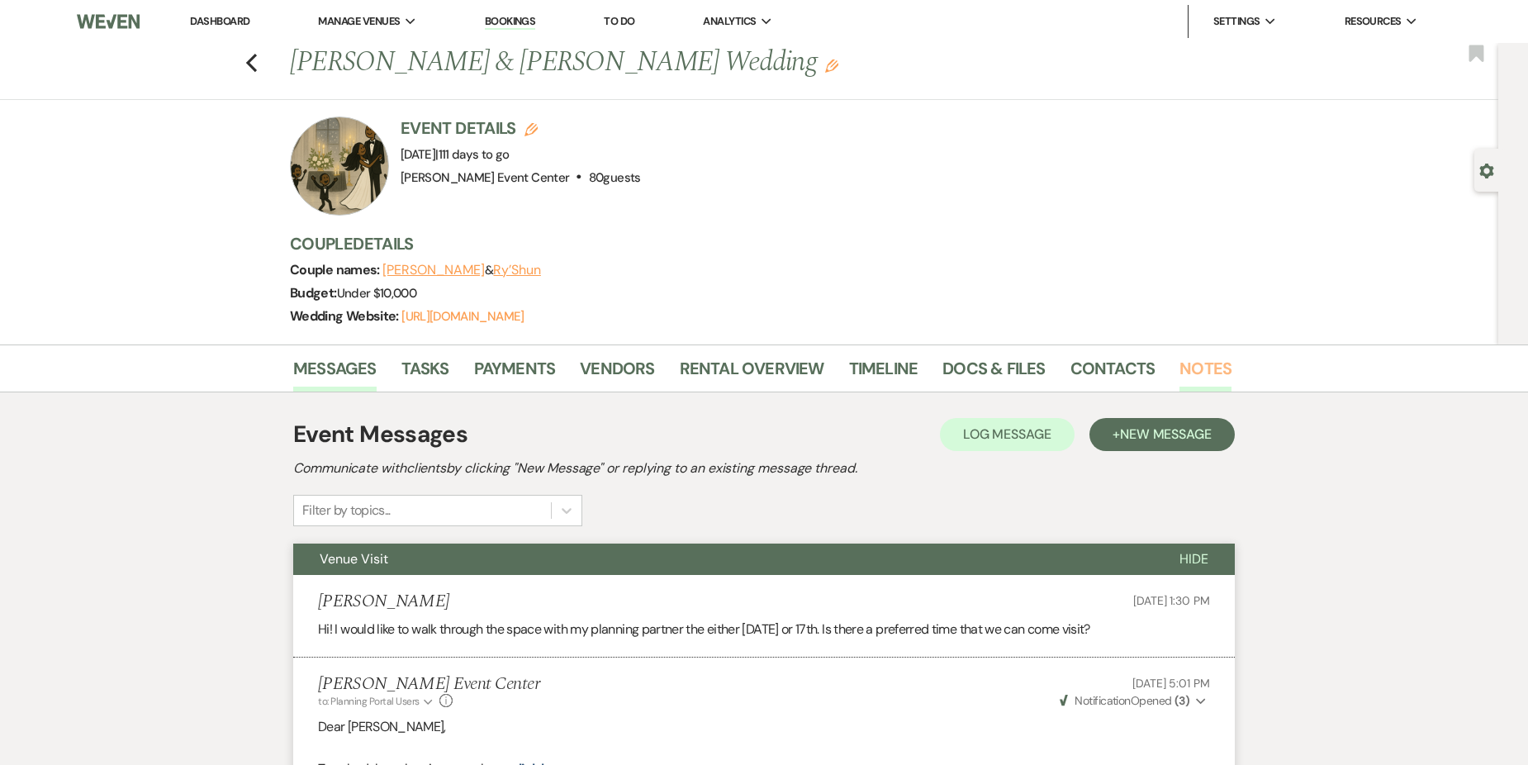
click at [1209, 367] on link "Notes" at bounding box center [1205, 373] width 52 height 36
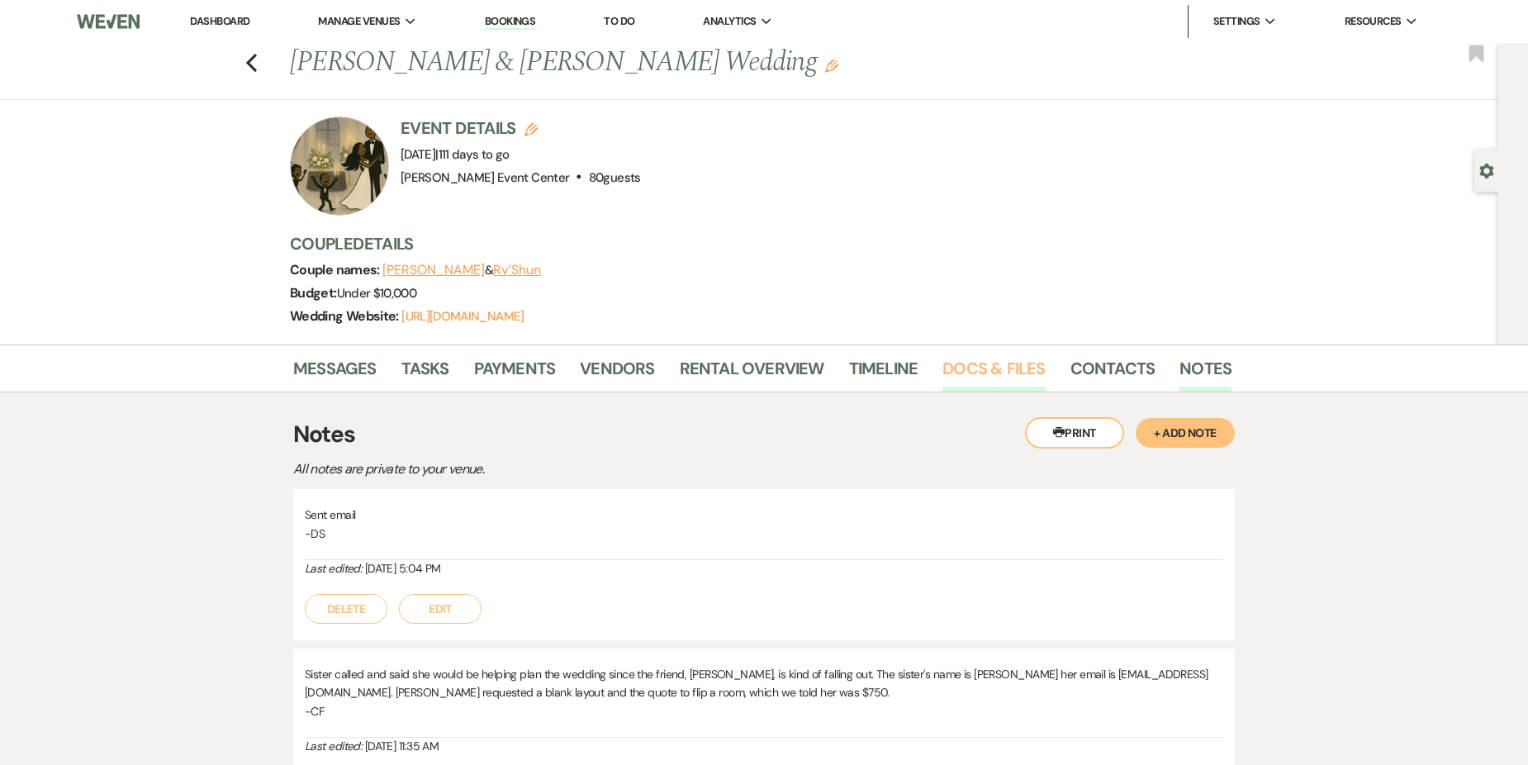
click at [999, 367] on link "Docs & Files" at bounding box center [993, 373] width 102 height 36
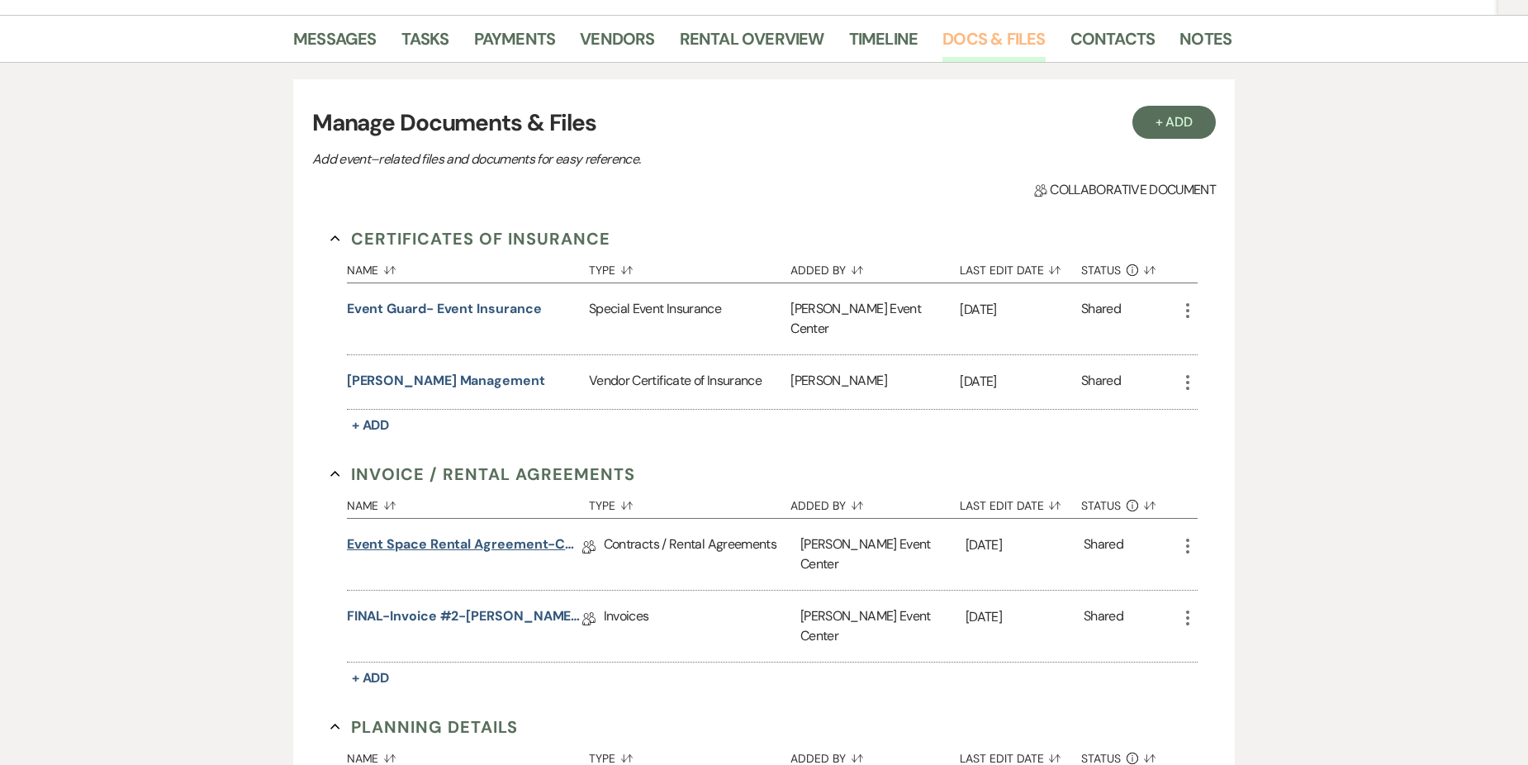
scroll to position [330, 0]
click at [515, 605] on link "FINAL-Invoice #2-[PERSON_NAME] Gold-12.07.25" at bounding box center [464, 618] width 235 height 26
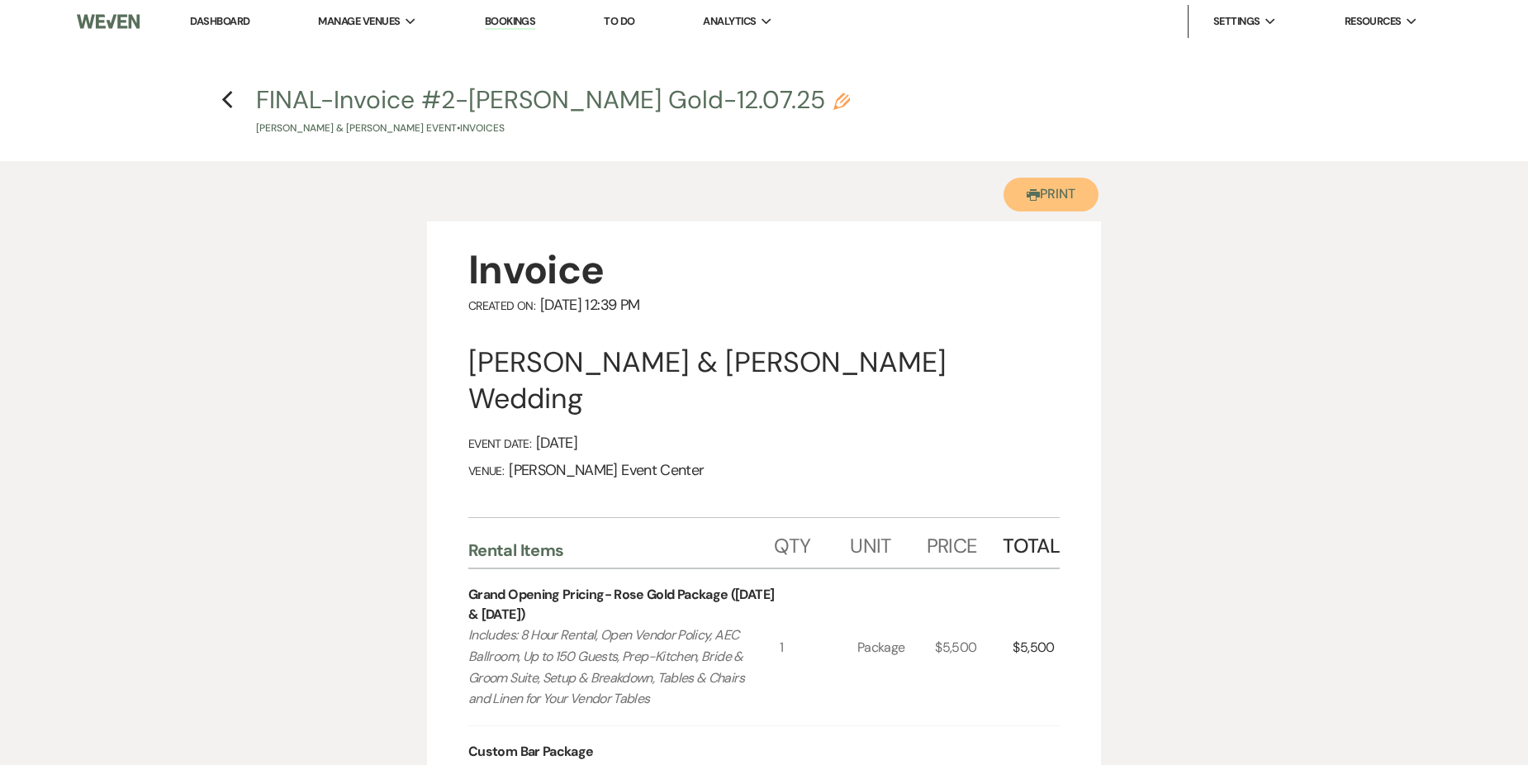
click at [1078, 187] on button "Printer Print" at bounding box center [1050, 195] width 95 height 34
click at [222, 94] on icon "Previous" at bounding box center [227, 100] width 12 height 20
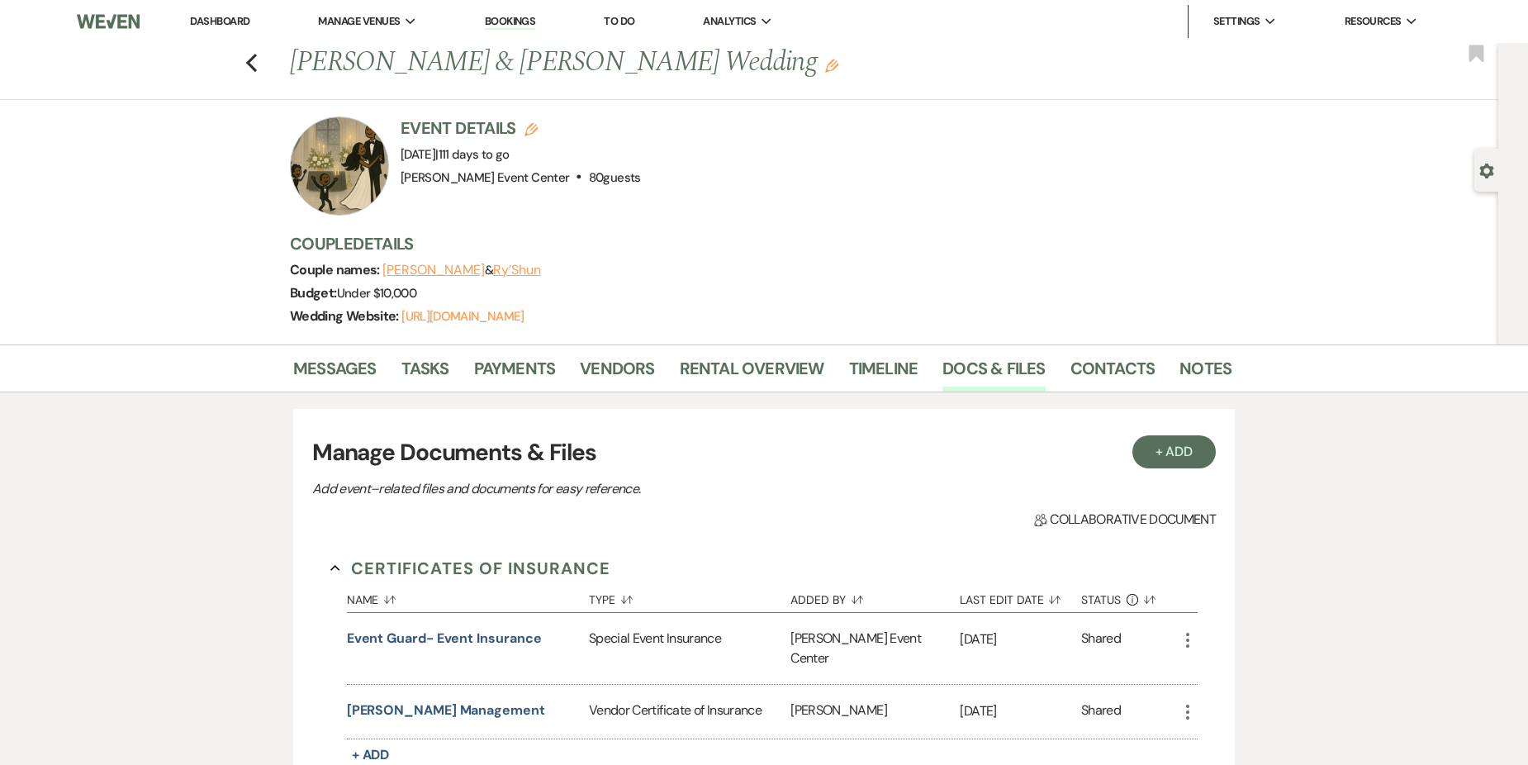
scroll to position [330, 0]
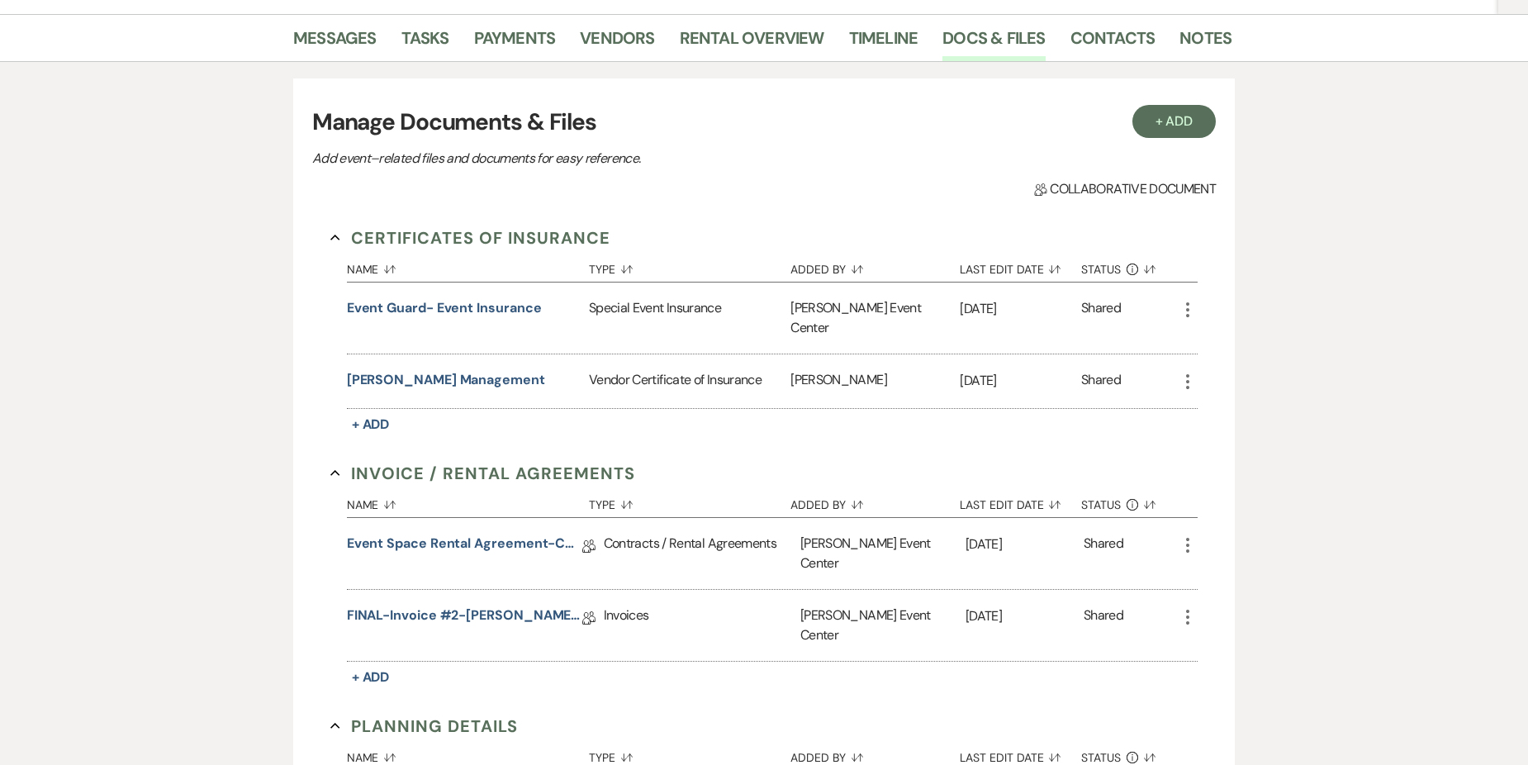
click at [689, 531] on div "Contracts / Rental Agreements" at bounding box center [702, 553] width 197 height 71
click at [546, 533] on link "Event Space Rental Agreement-CelesteColeman" at bounding box center [464, 546] width 235 height 26
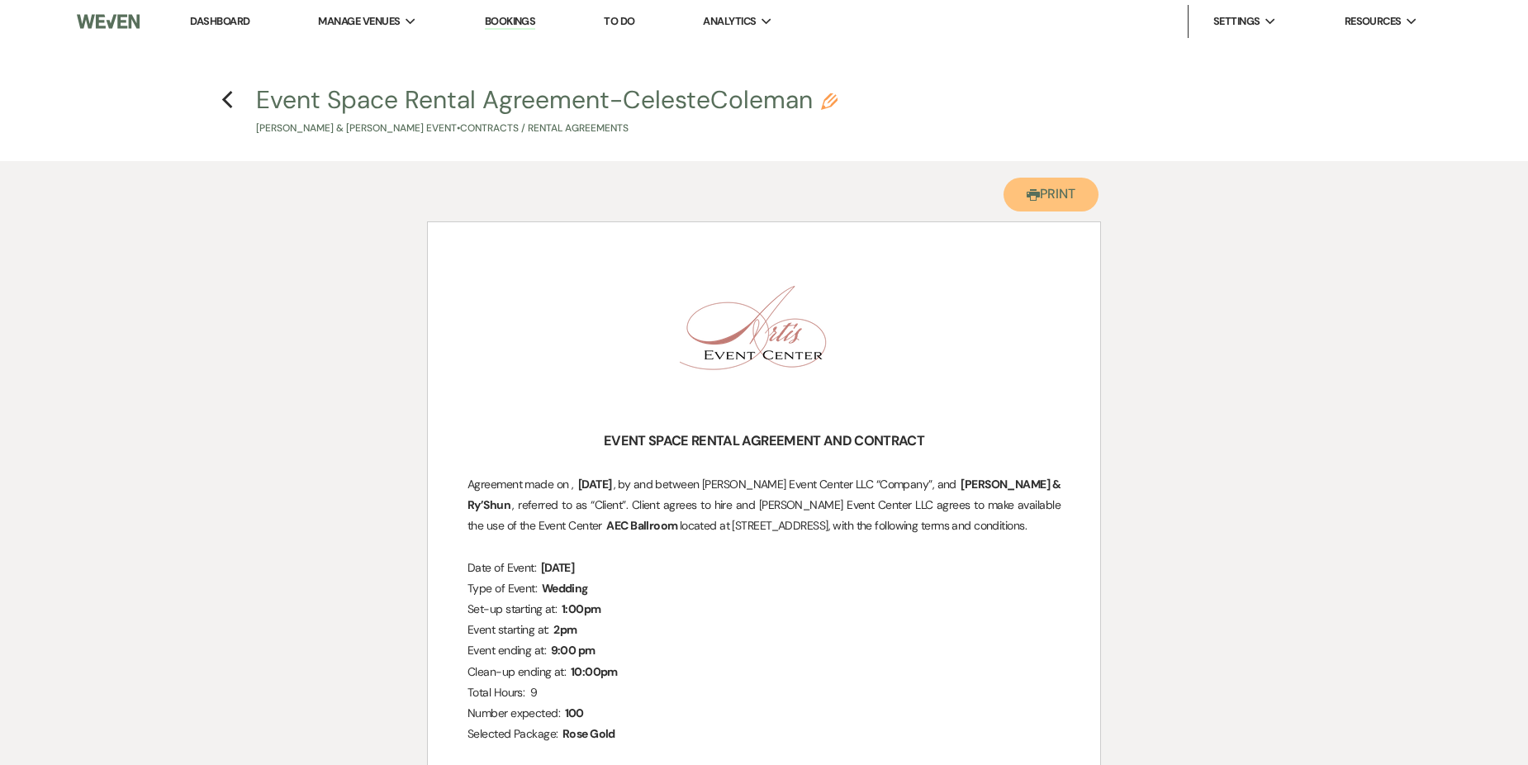
click at [1058, 192] on button "Printer Print" at bounding box center [1050, 195] width 95 height 34
click at [232, 94] on icon "Previous" at bounding box center [227, 100] width 12 height 20
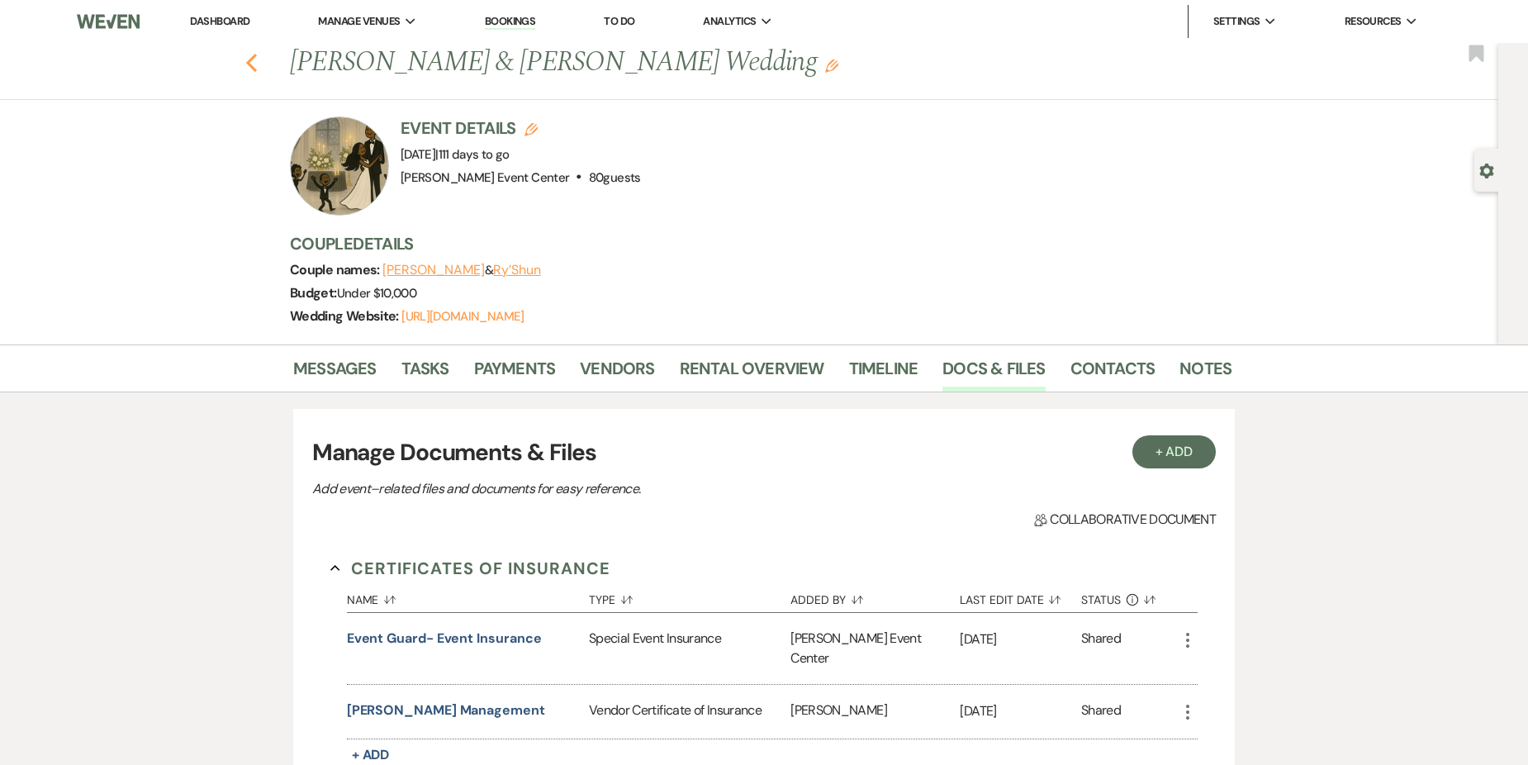
click at [258, 53] on icon "Previous" at bounding box center [251, 63] width 12 height 20
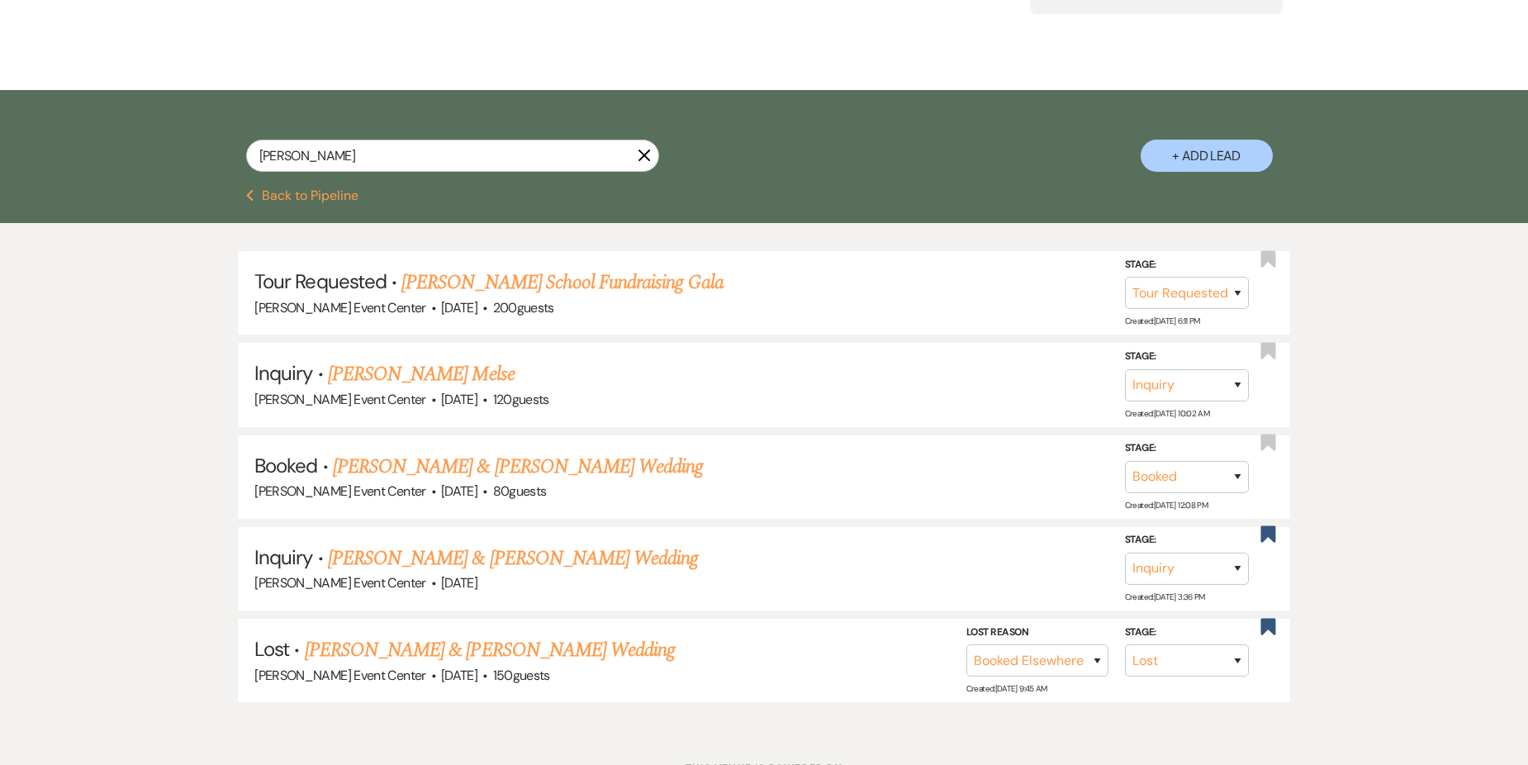
click at [646, 149] on icon "X" at bounding box center [643, 155] width 13 height 13
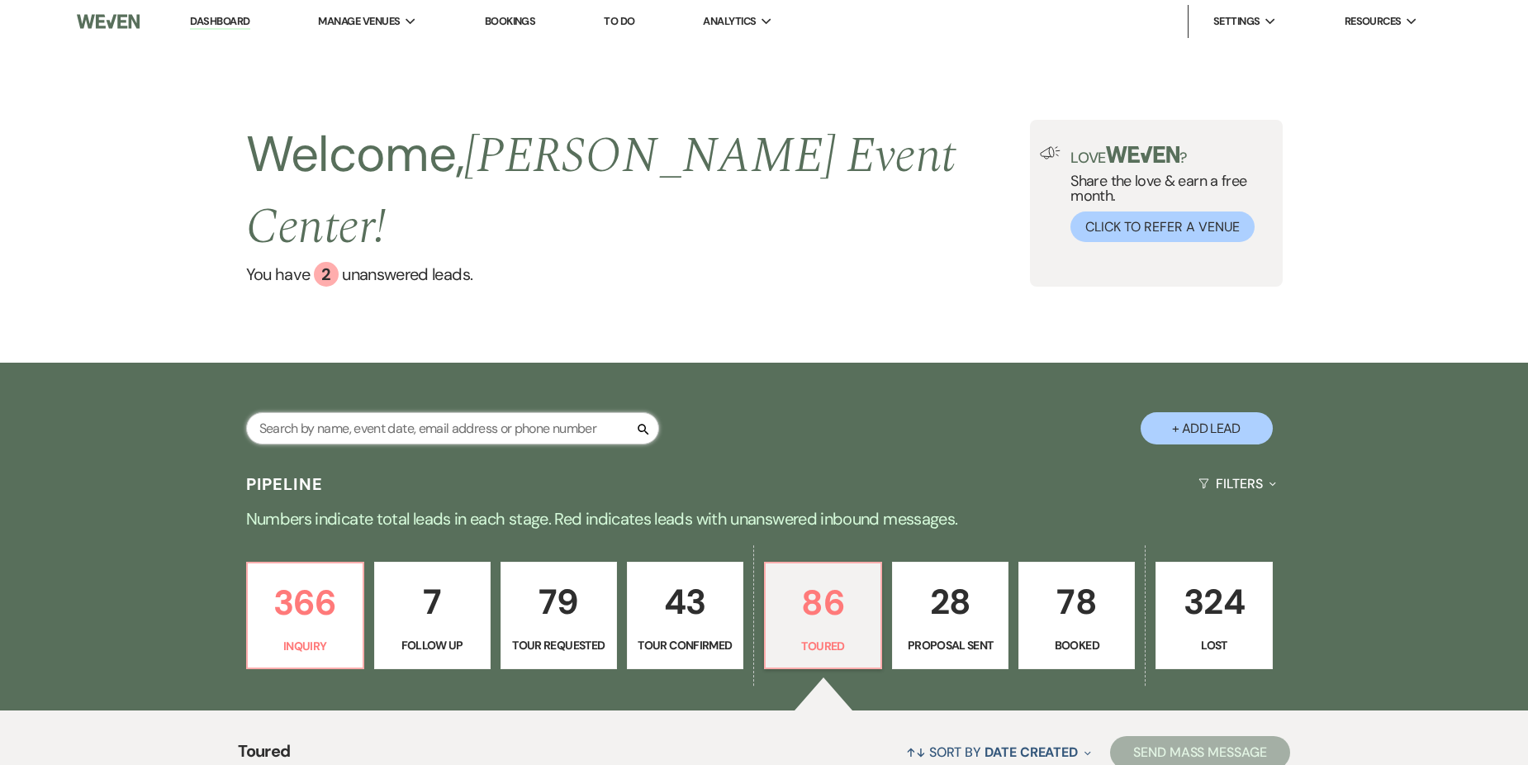
click at [434, 412] on input "text" at bounding box center [452, 428] width 413 height 32
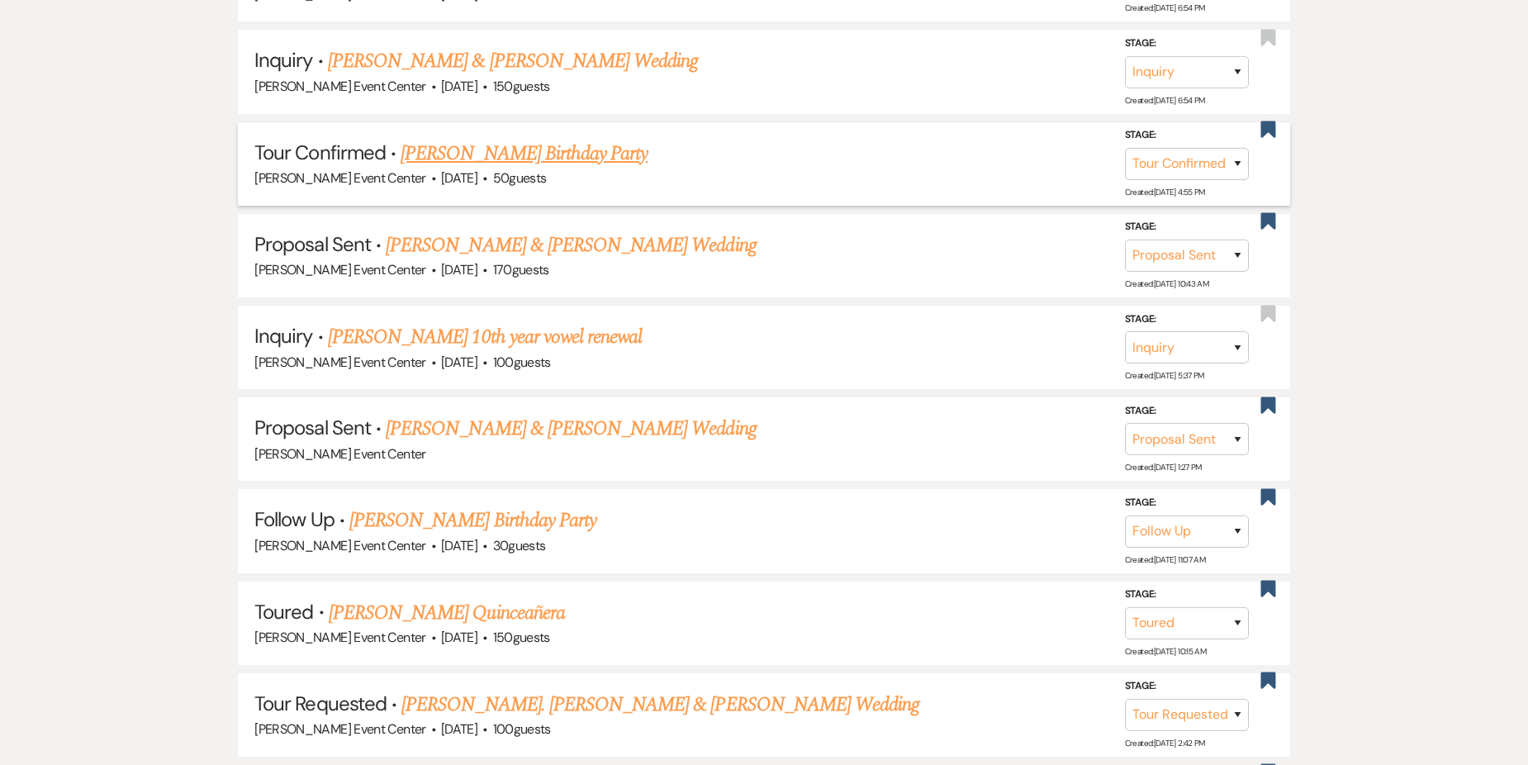
scroll to position [330, 0]
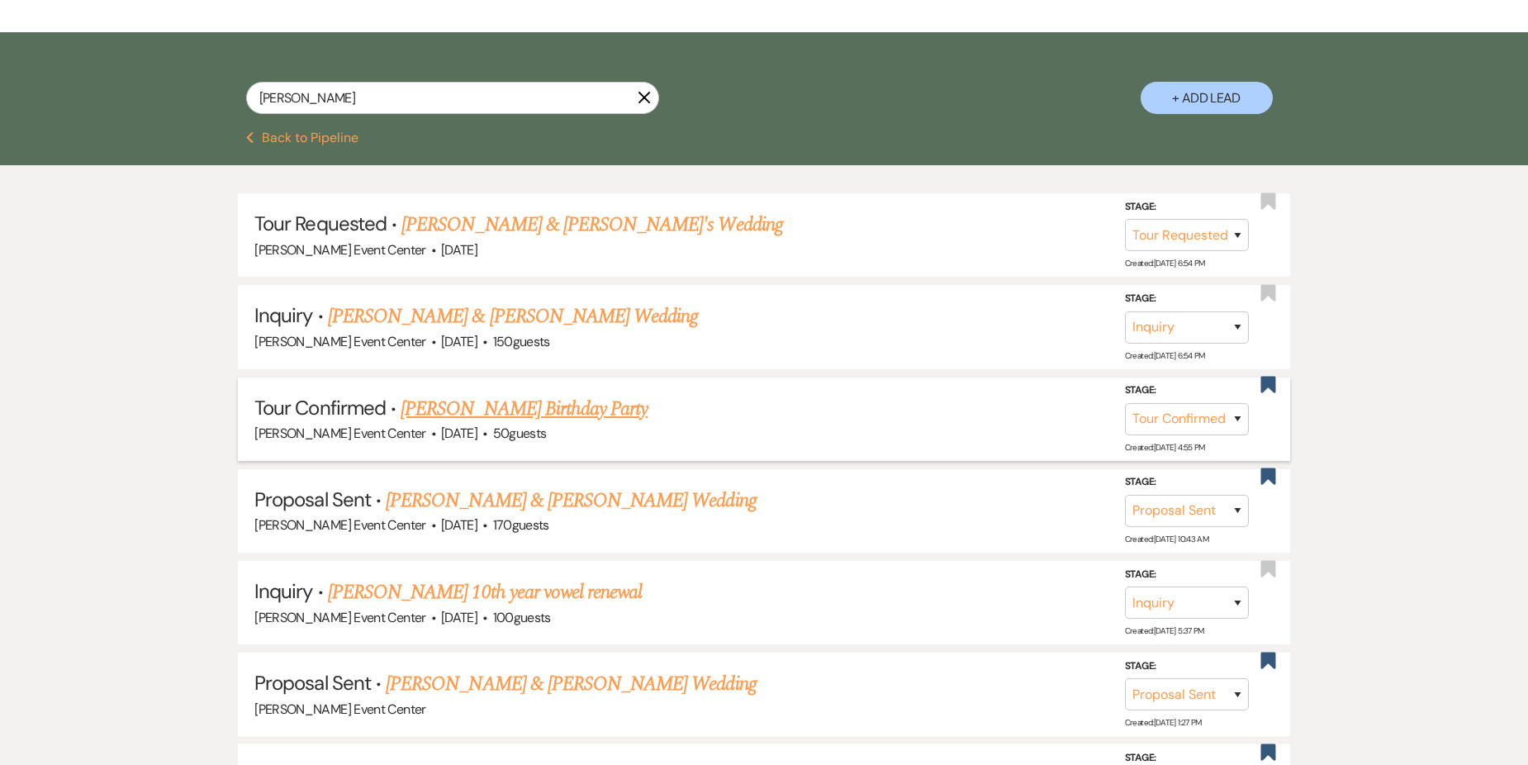
click at [499, 394] on link "[PERSON_NAME] Birthday Party" at bounding box center [523, 409] width 247 height 30
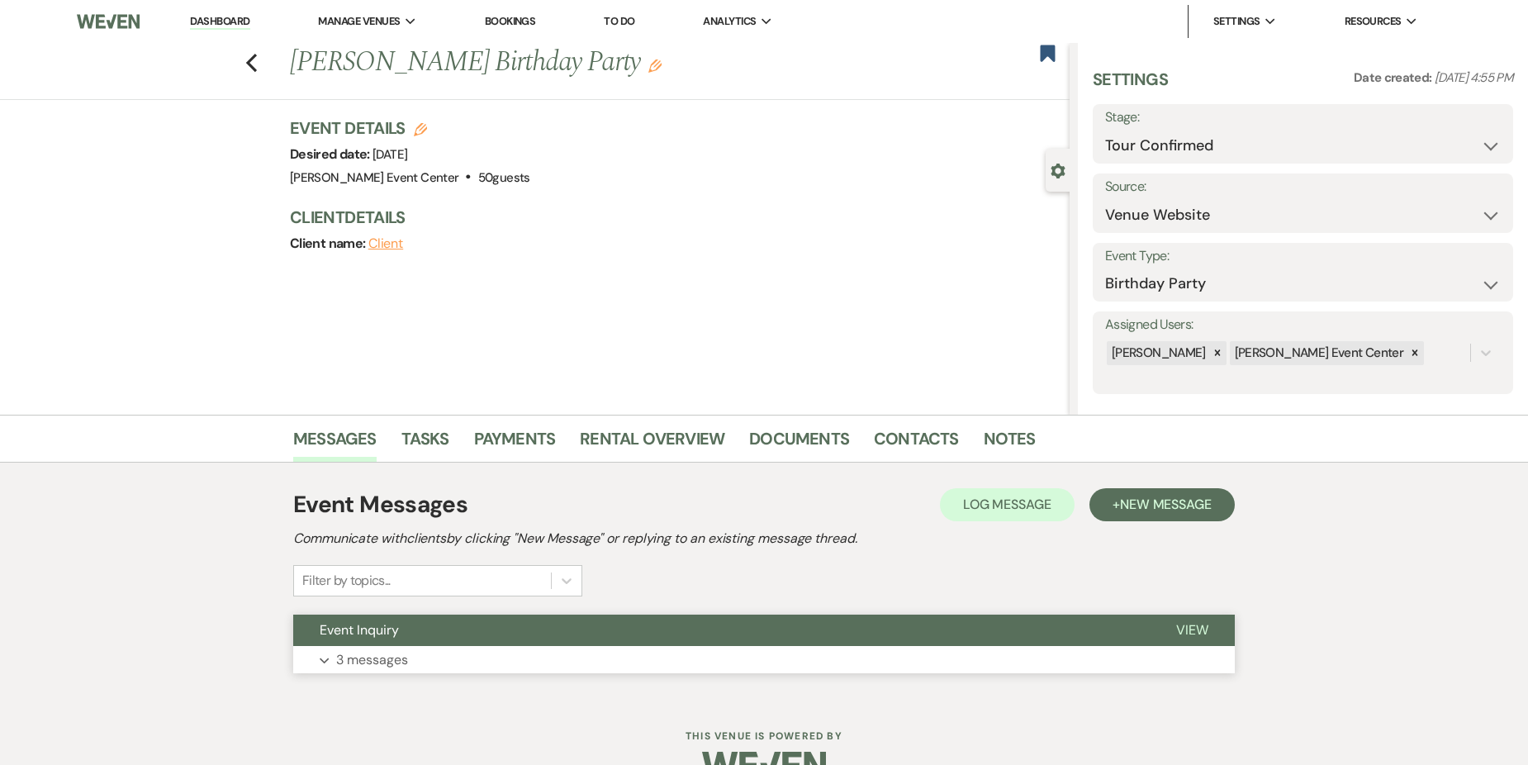
click at [476, 666] on button "Expand 3 messages" at bounding box center [763, 660] width 941 height 28
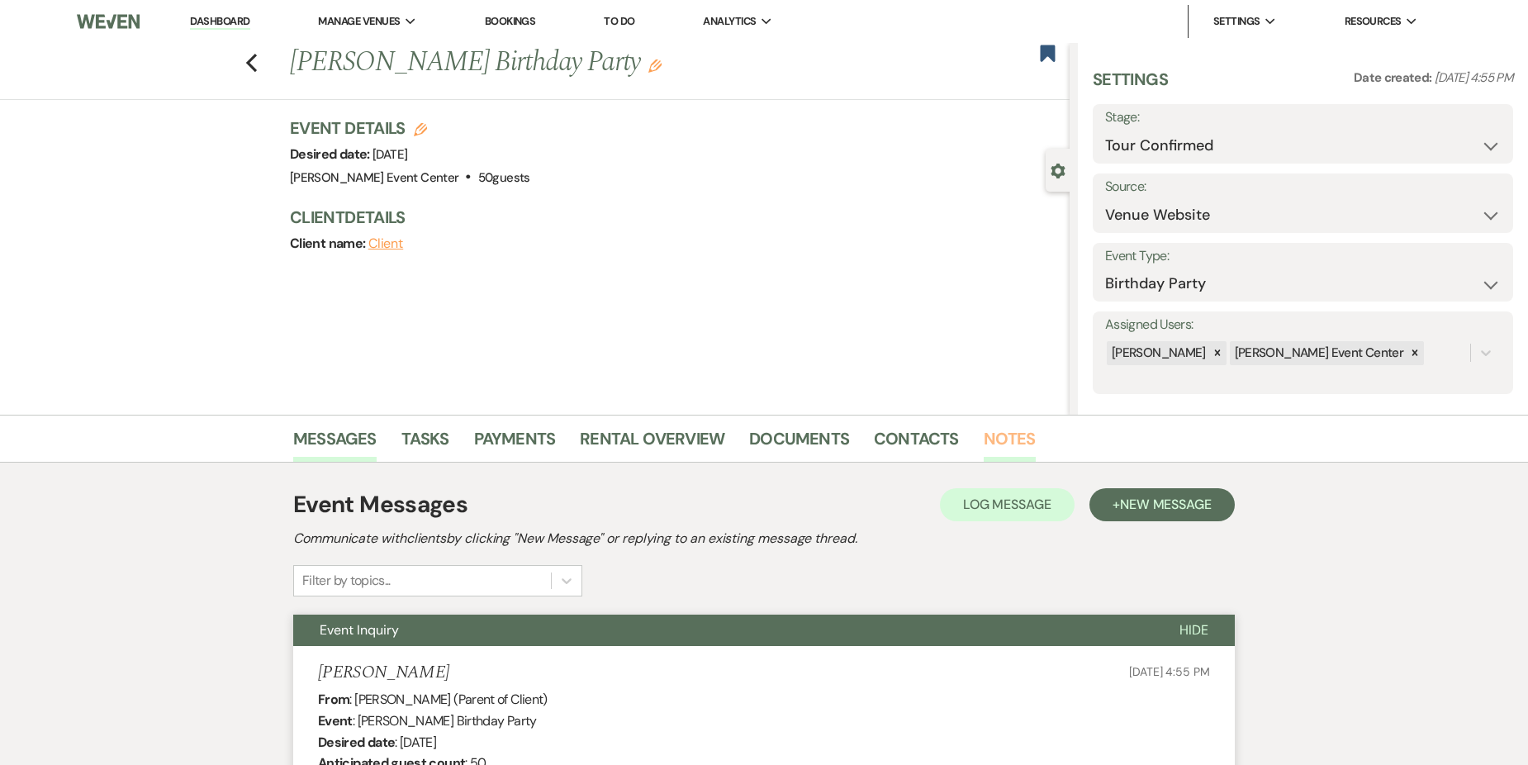
click at [1000, 439] on link "Notes" at bounding box center [1009, 443] width 52 height 36
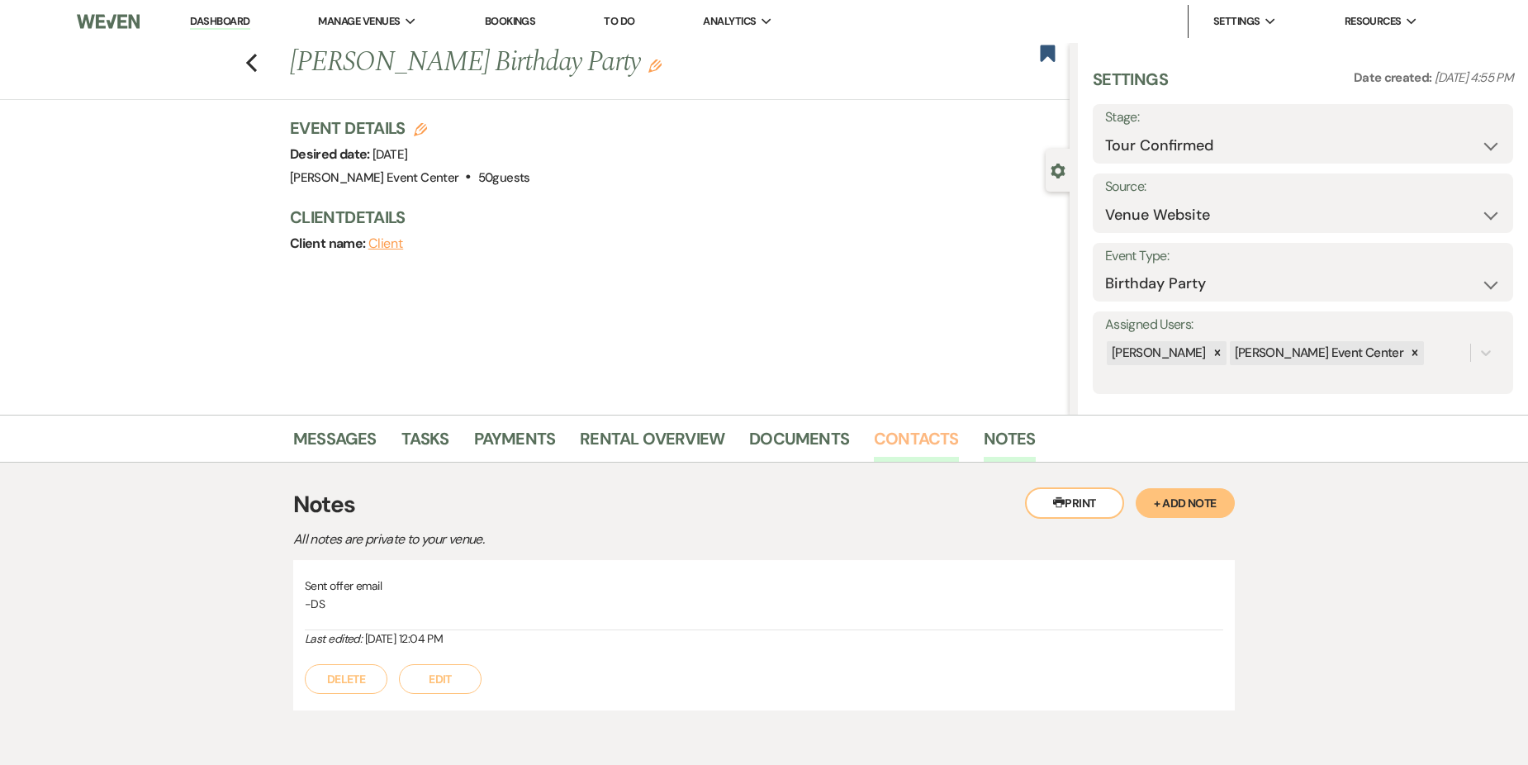
click at [879, 435] on link "Contacts" at bounding box center [916, 443] width 85 height 36
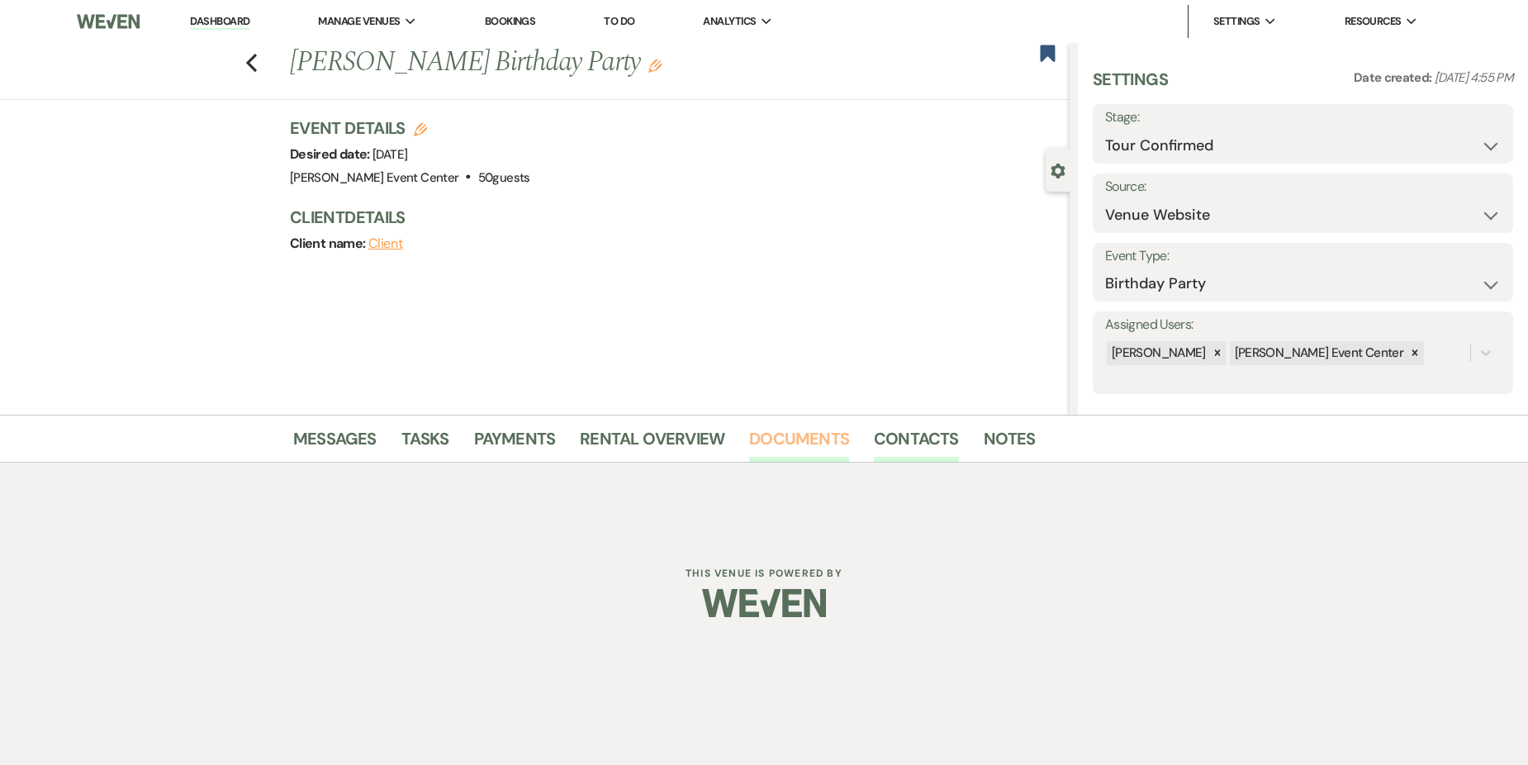
click at [770, 447] on link "Documents" at bounding box center [799, 443] width 100 height 36
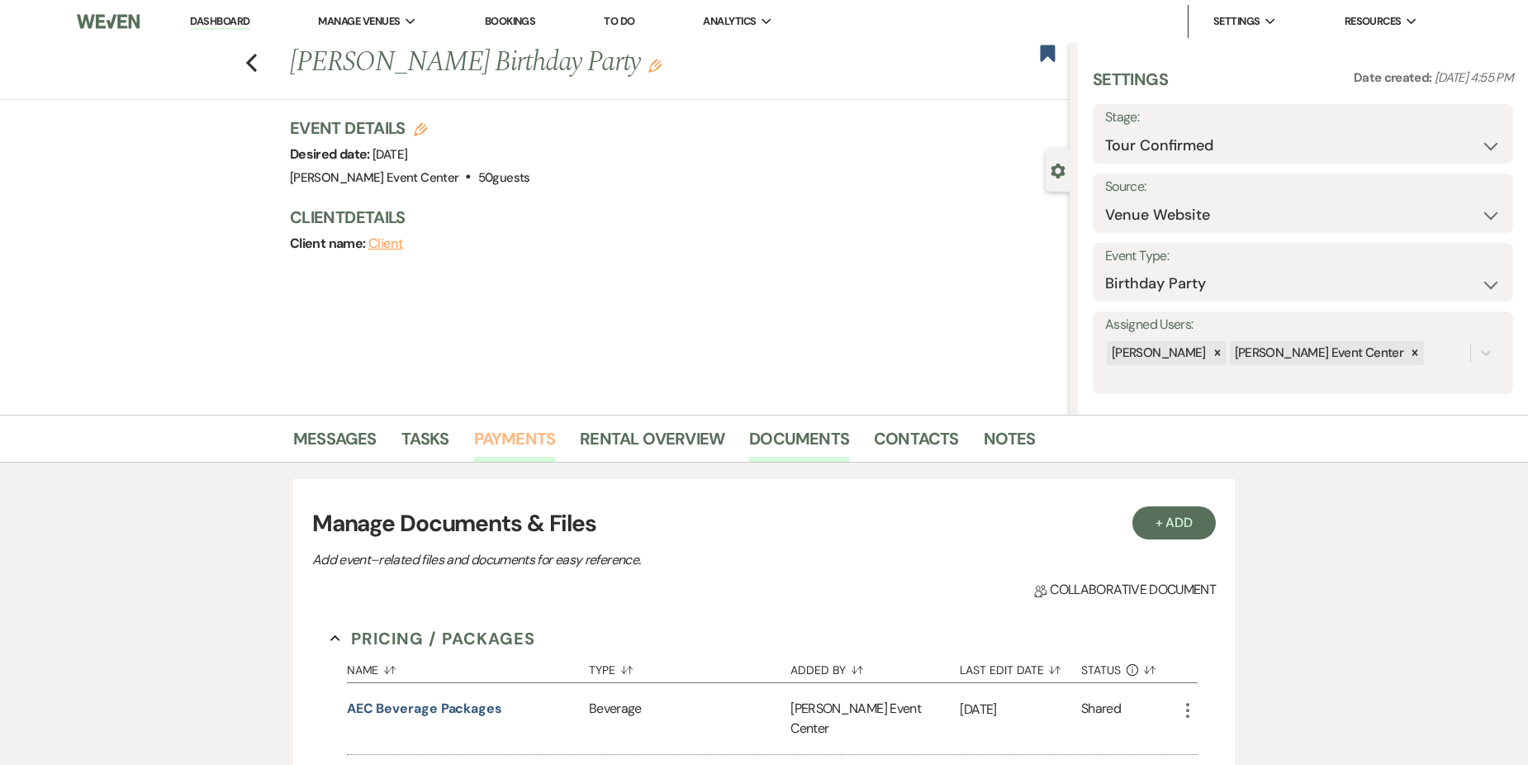
click at [489, 429] on link "Payments" at bounding box center [515, 443] width 82 height 36
